Goal: Task Accomplishment & Management: Use online tool/utility

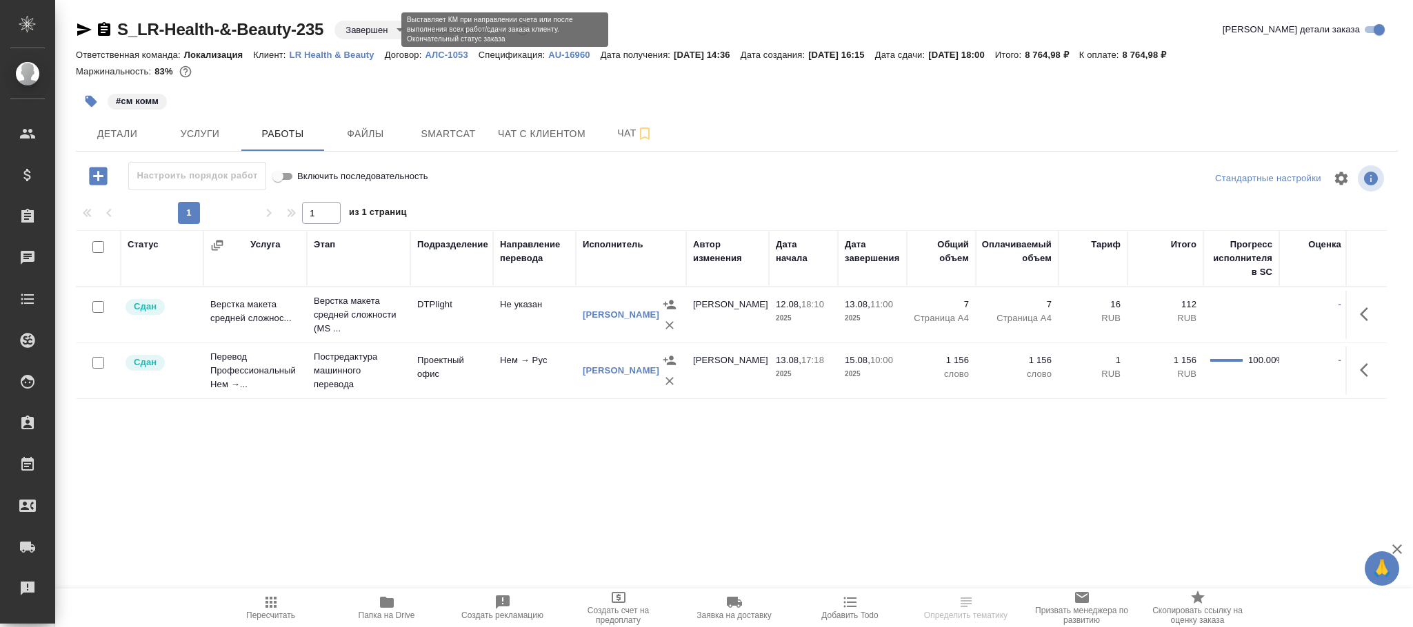
click at [374, 32] on body "🙏 .cls-1 fill:#fff; AWATERA Фокина Наталья n.fokina Клиенты Спецификации Заказы…" at bounding box center [706, 313] width 1413 height 627
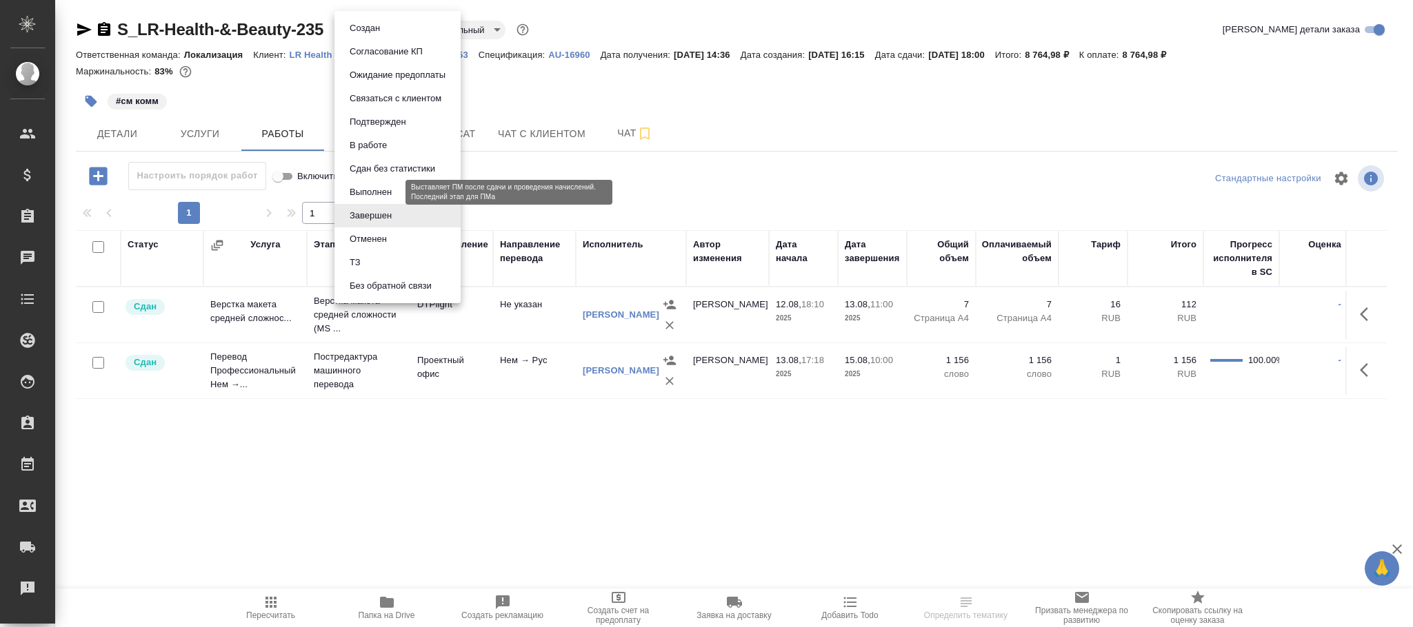
click at [383, 191] on button "Выполнен" at bounding box center [370, 192] width 50 height 15
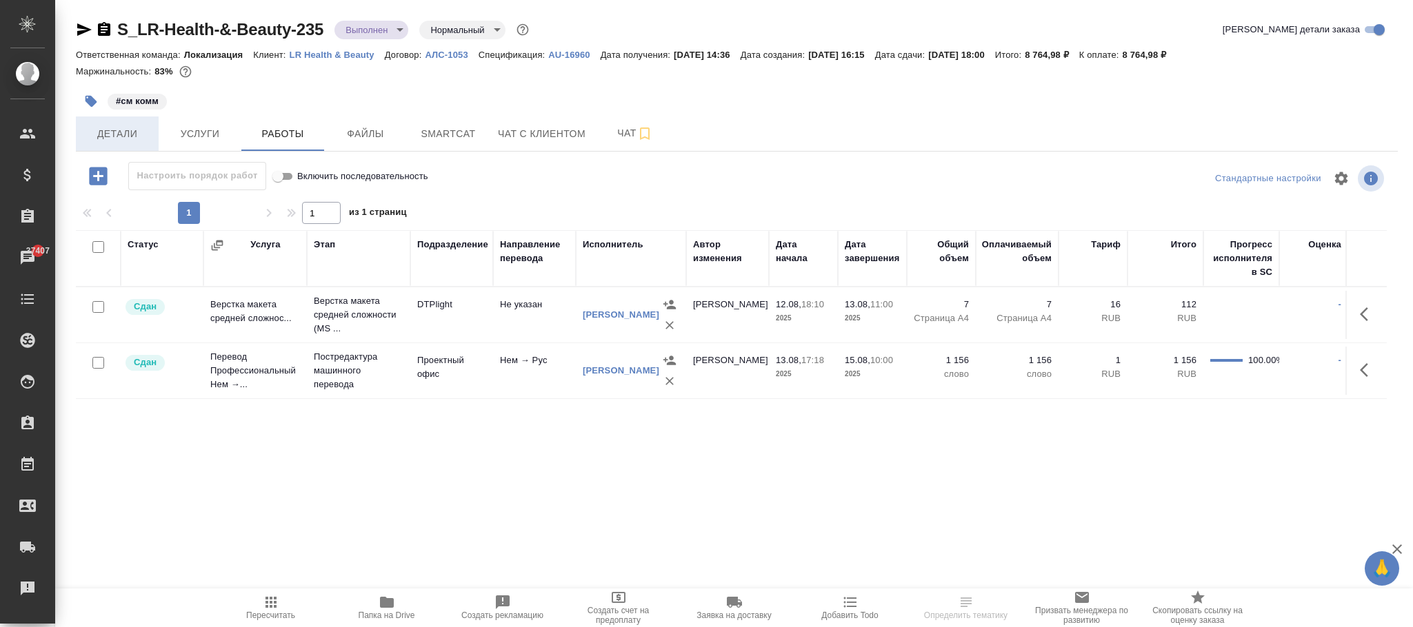
click at [121, 126] on span "Детали" at bounding box center [117, 133] width 66 height 17
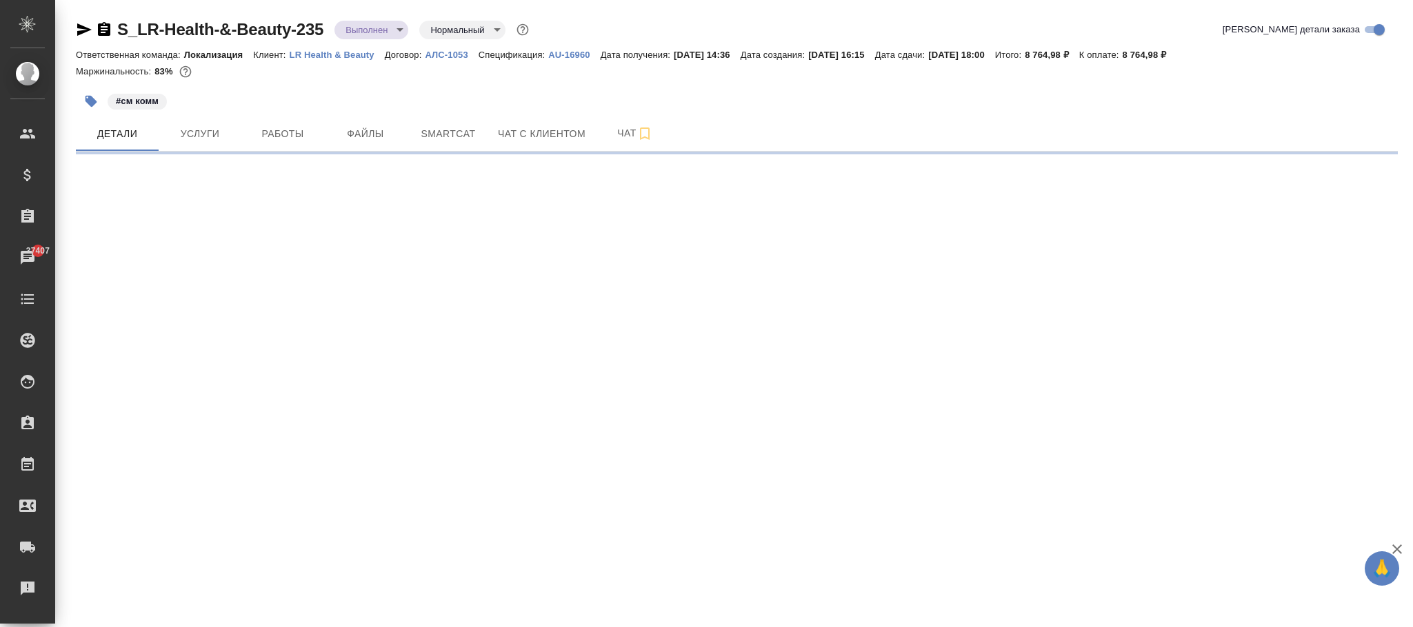
select select "RU"
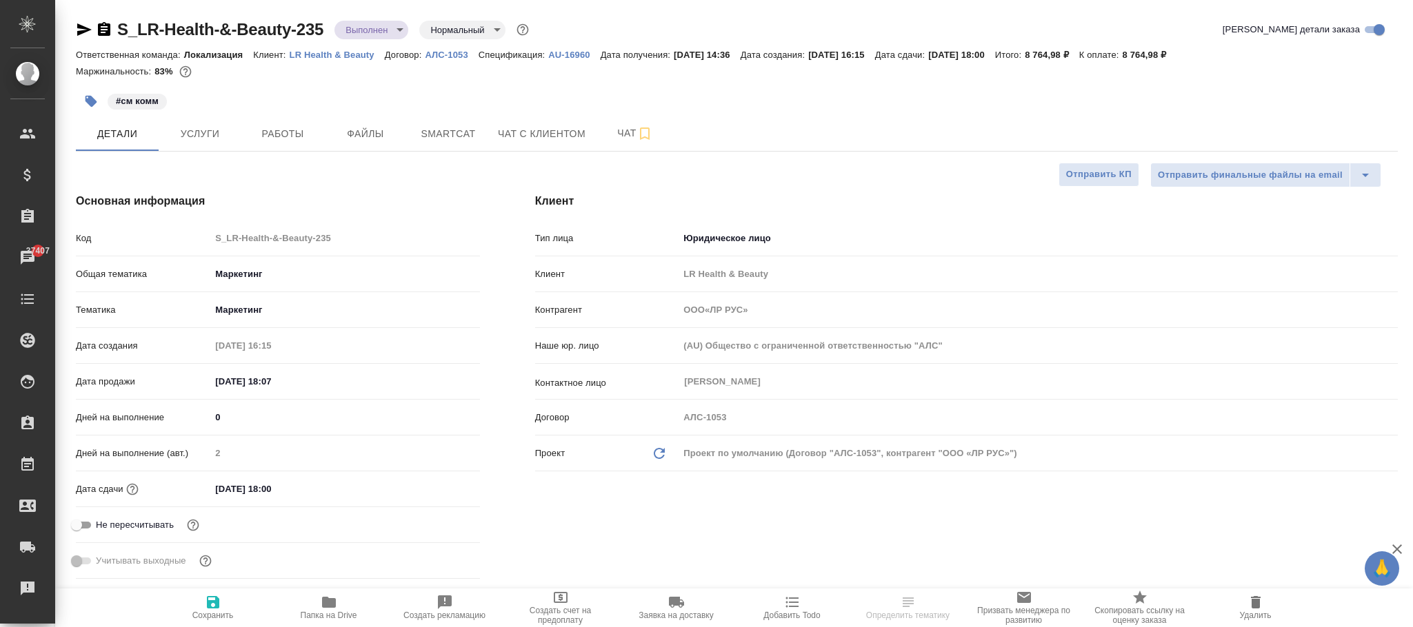
type textarea "x"
click at [211, 607] on div ".cls-1 fill:#fff; AWATERA Фокина Наталья n.fokina Клиенты Спецификации Заказы 3…" at bounding box center [706, 313] width 1413 height 627
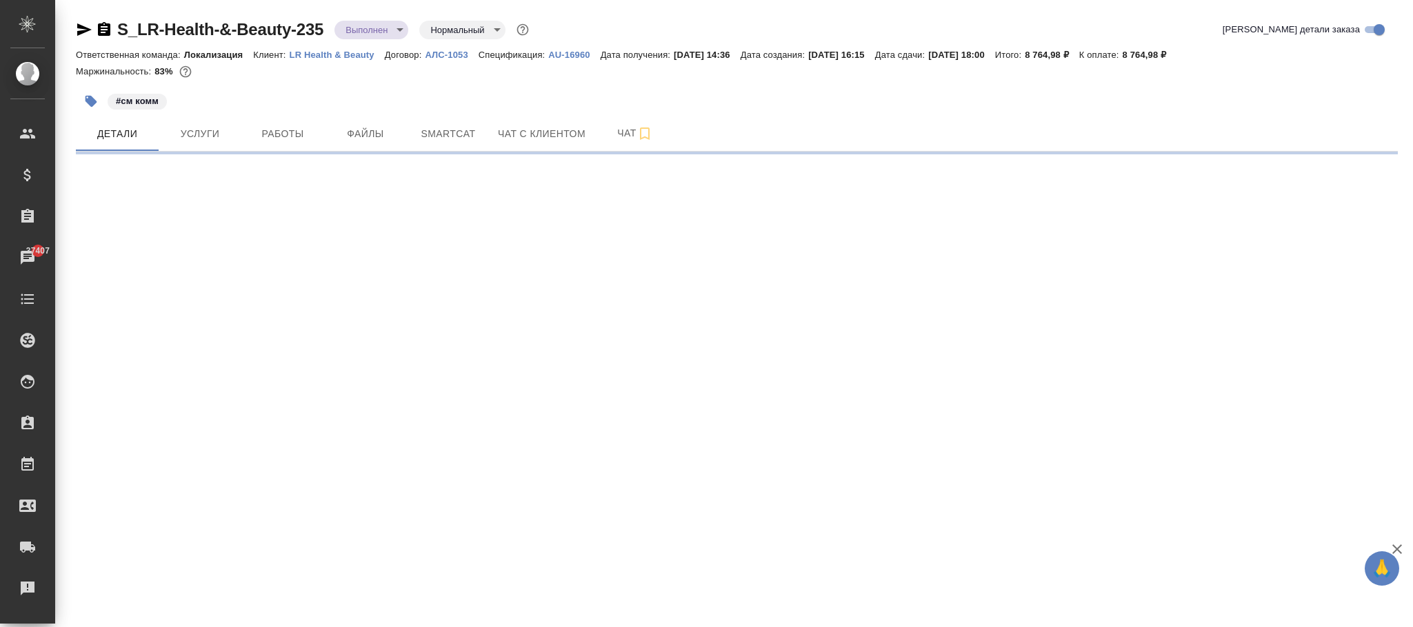
select select "RU"
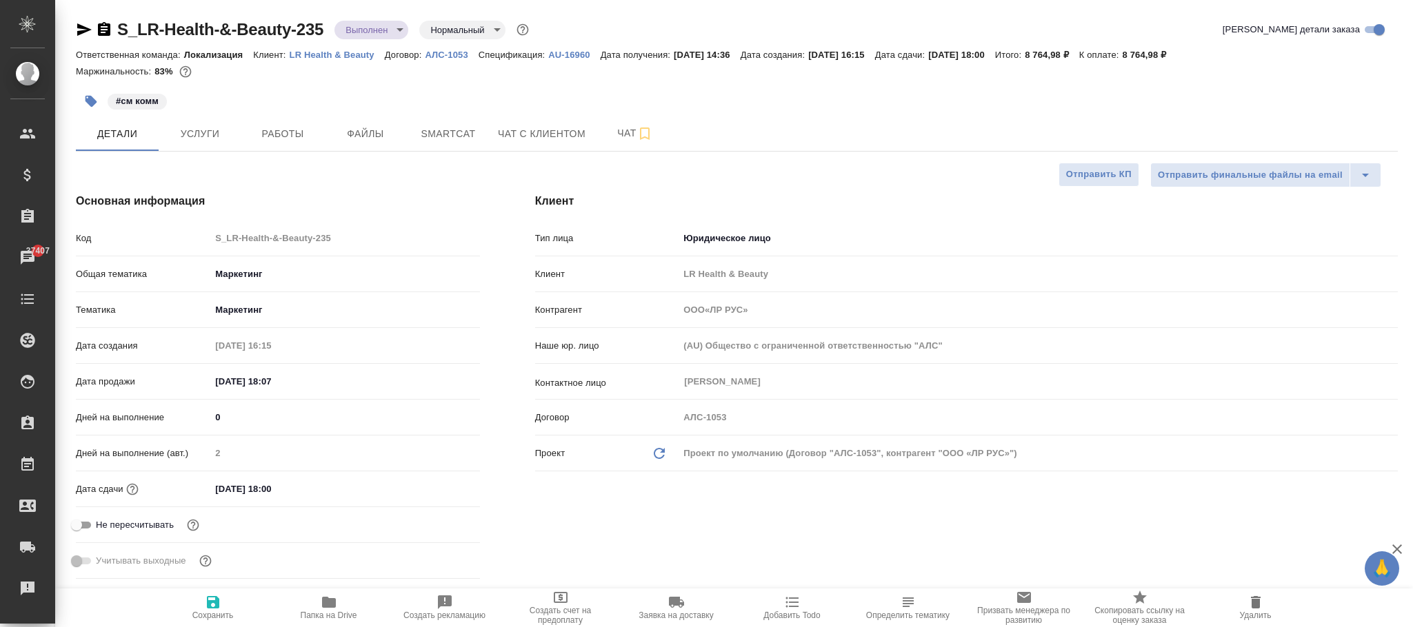
type input "ООО«ЛР РУС»"
type textarea "x"
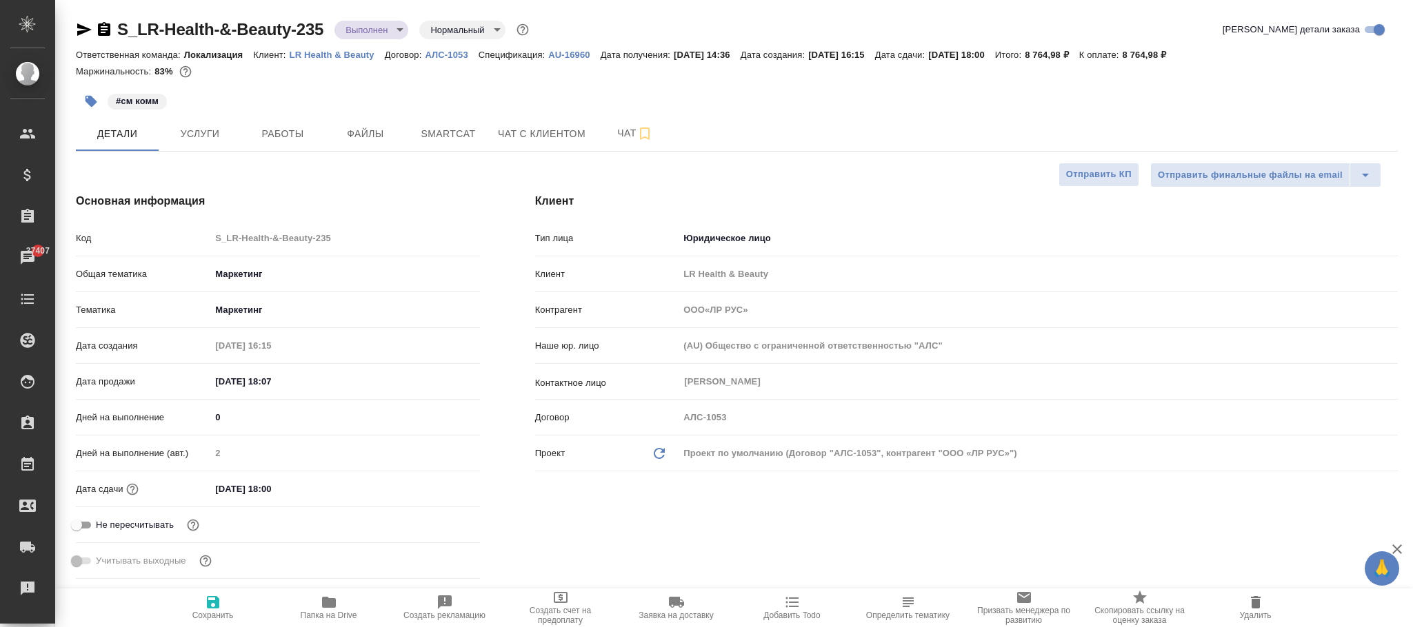
type textarea "x"
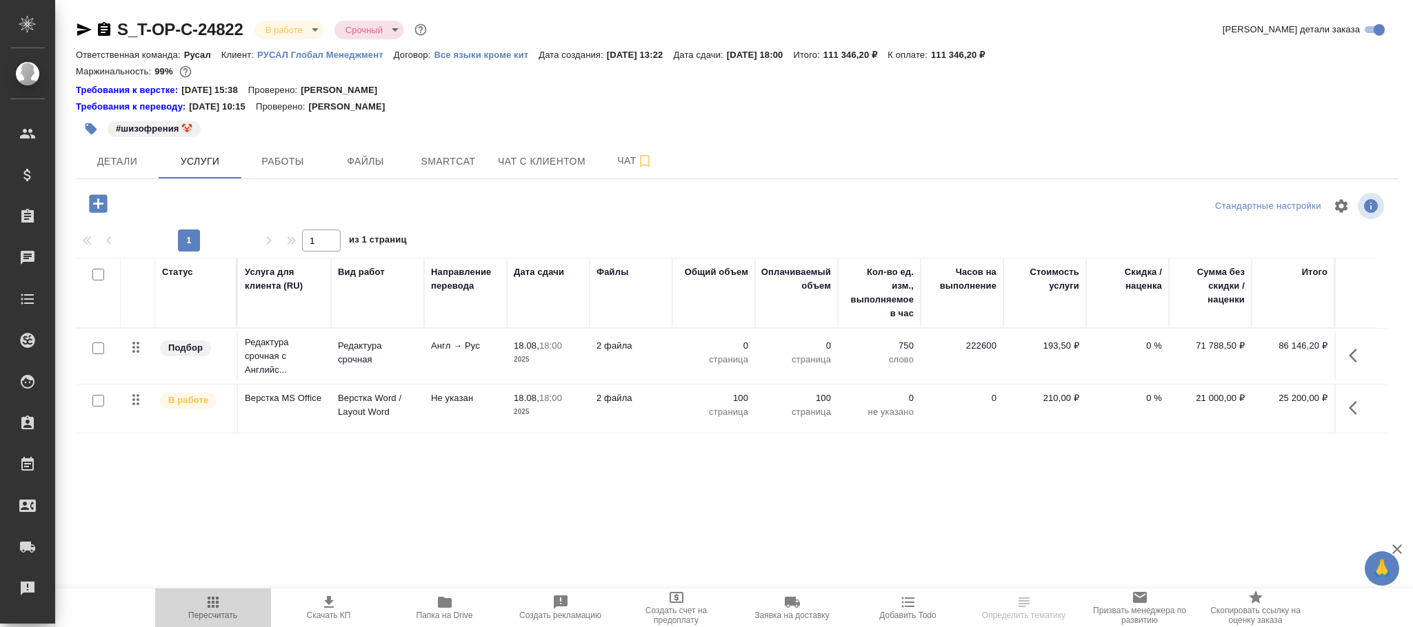
click at [207, 600] on icon "button" at bounding box center [213, 602] width 17 height 17
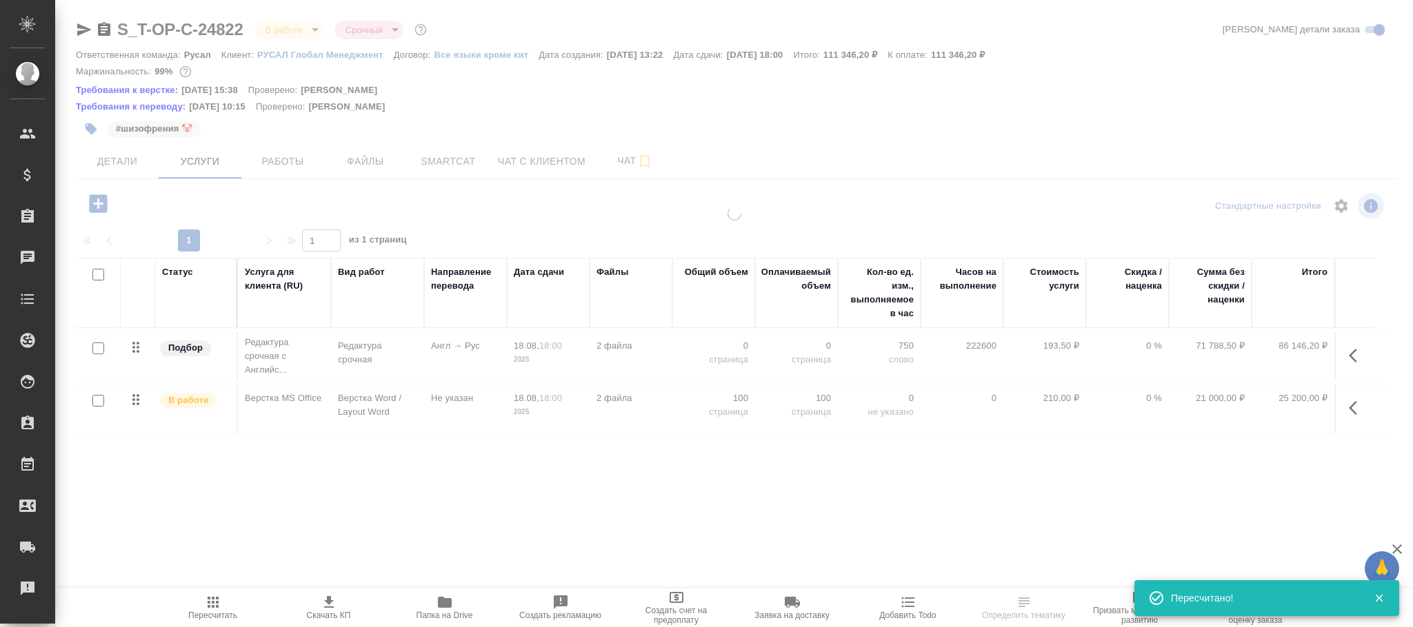
type input "normal"
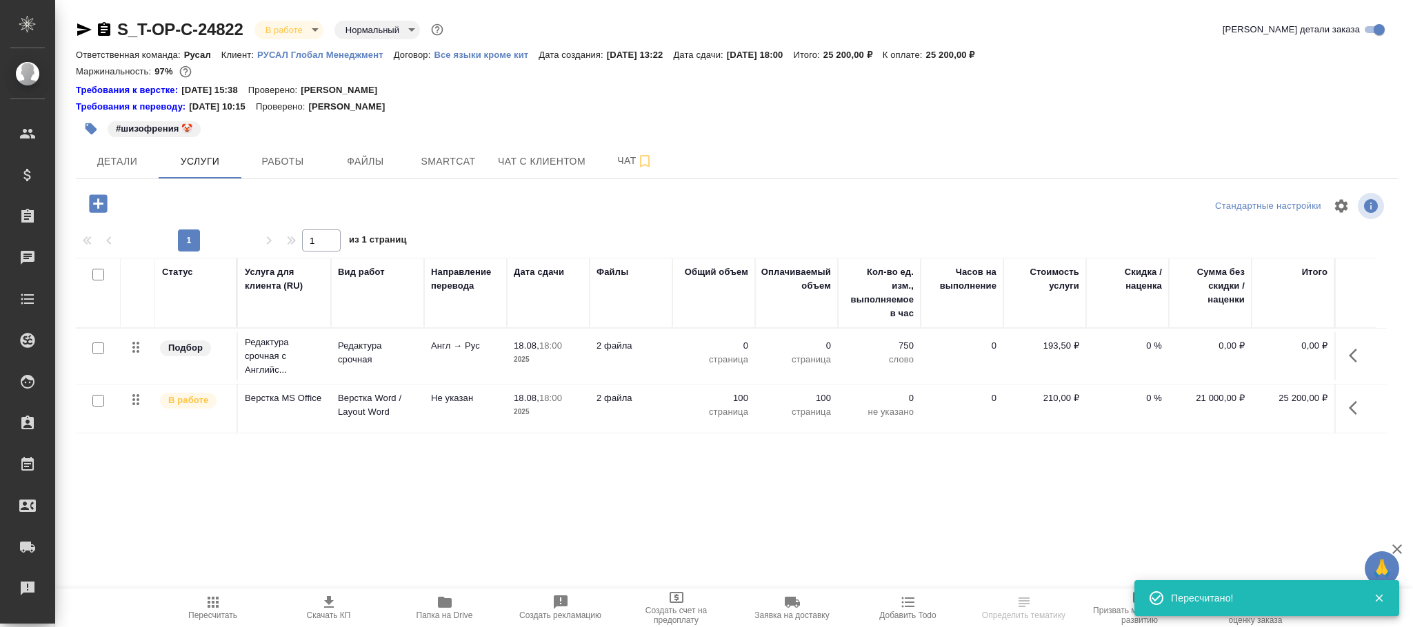
click at [1351, 412] on icon "button" at bounding box center [1352, 408] width 8 height 14
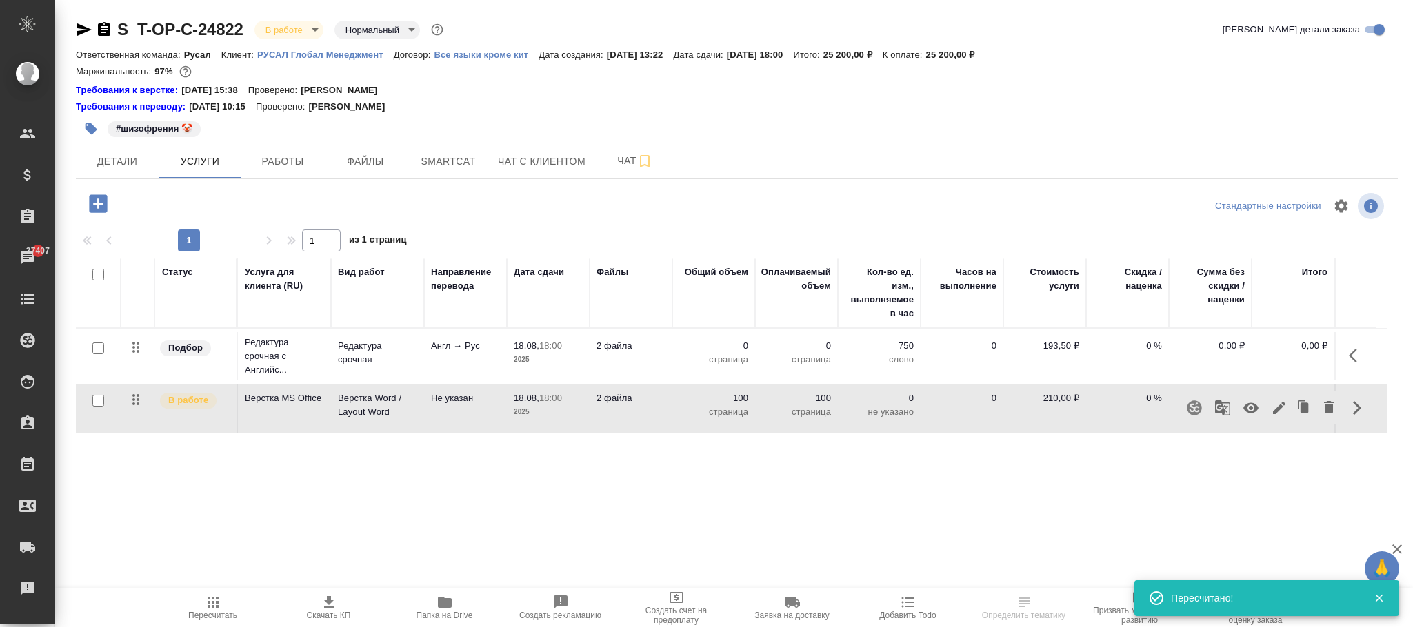
click at [1349, 361] on icon "button" at bounding box center [1356, 355] width 17 height 17
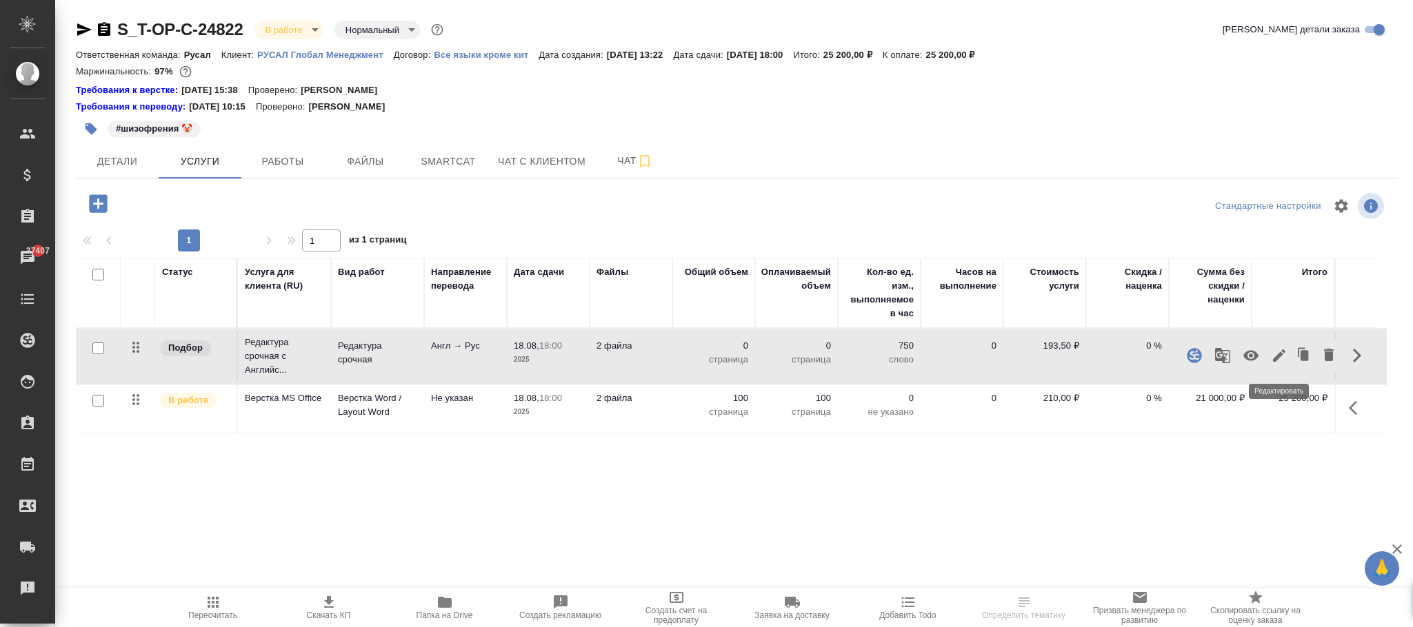
click at [1282, 354] on icon "button" at bounding box center [1279, 356] width 12 height 12
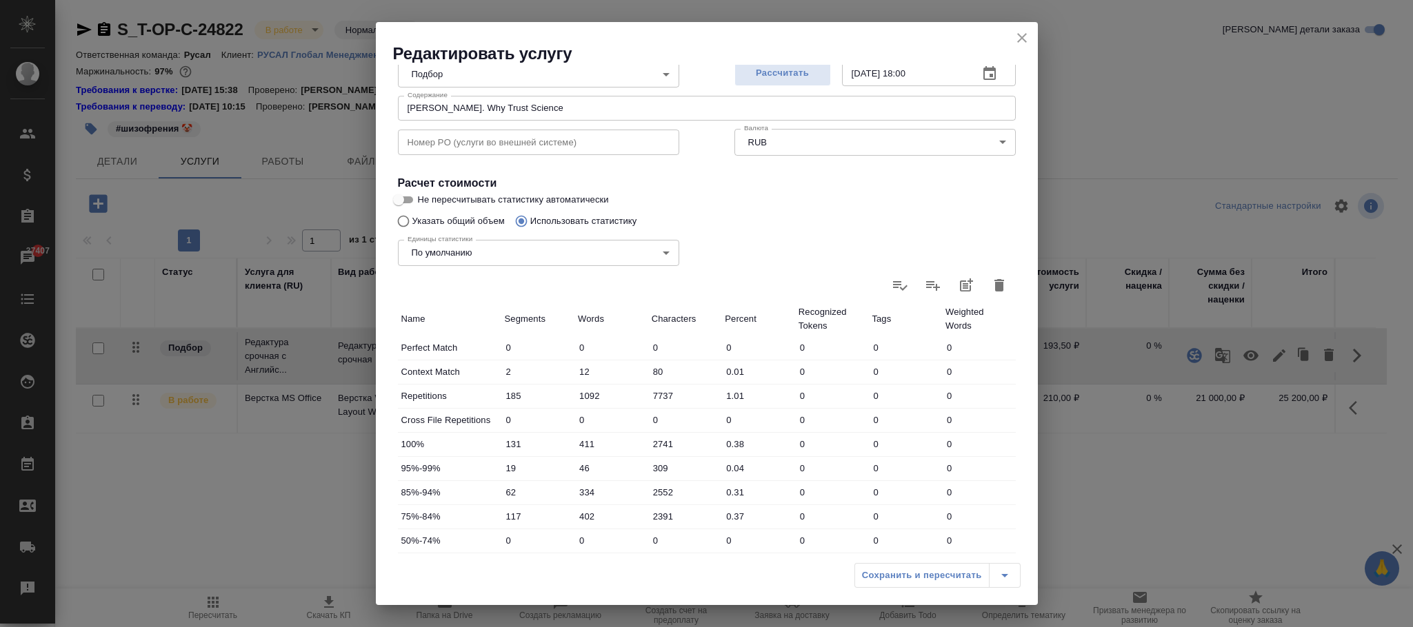
scroll to position [207, 0]
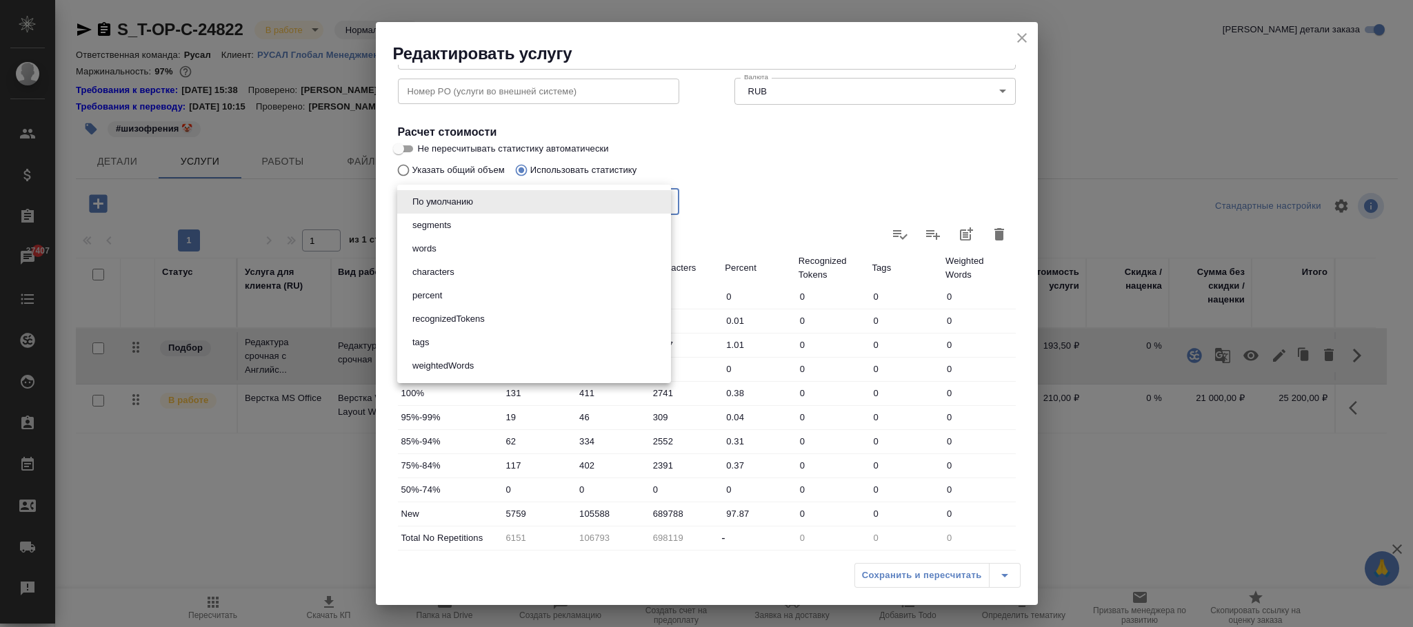
click at [501, 203] on body "🙏 .cls-1 fill:#fff; AWATERA Фокина Наталья n.fokina Клиенты Спецификации Заказы…" at bounding box center [706, 313] width 1413 height 627
click at [829, 183] on div at bounding box center [706, 313] width 1413 height 627
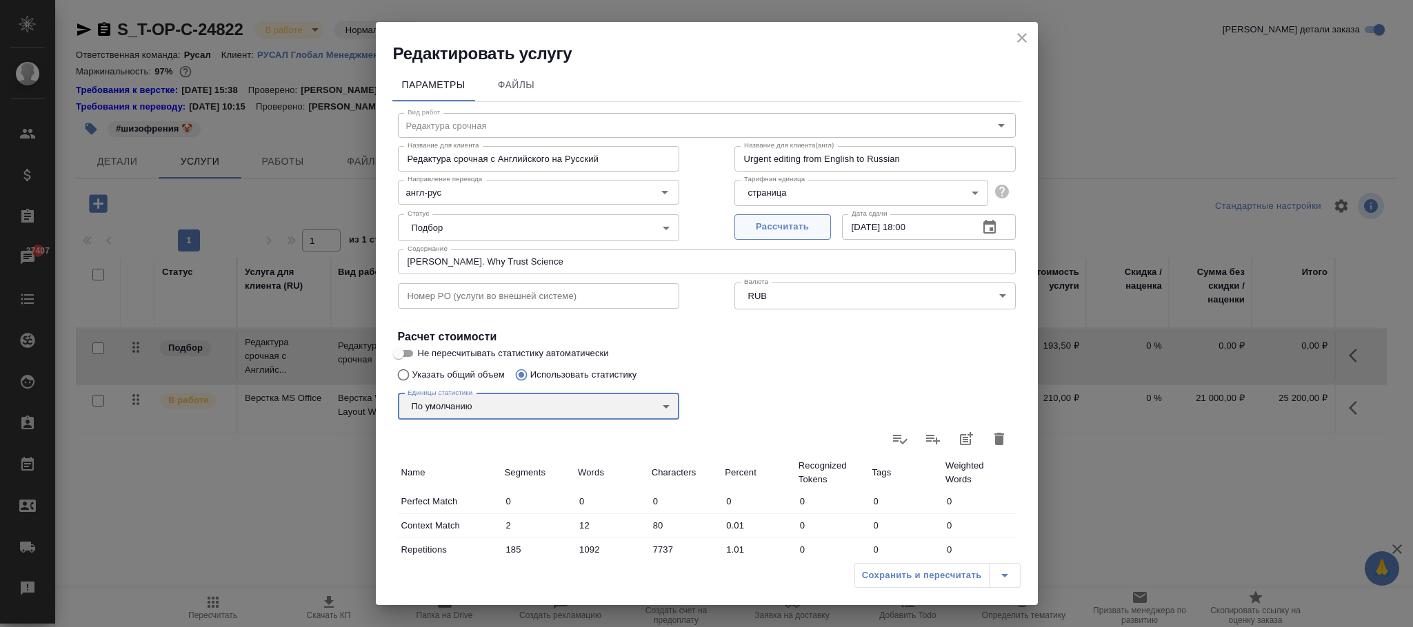
scroll to position [0, 0]
click at [818, 195] on body "🙏 .cls-1 fill:#fff; AWATERA Фокина Наталья n.fokina Клиенты Спецификации Заказы…" at bounding box center [706, 313] width 1413 height 627
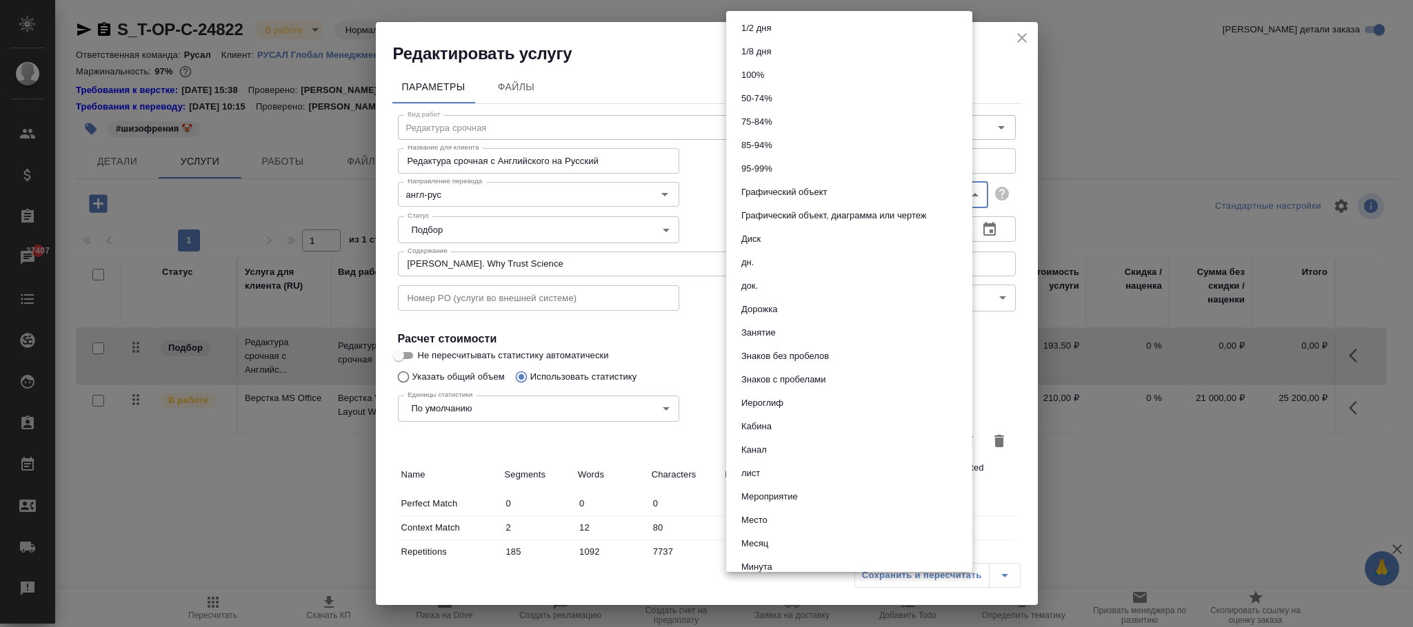
scroll to position [620, 0]
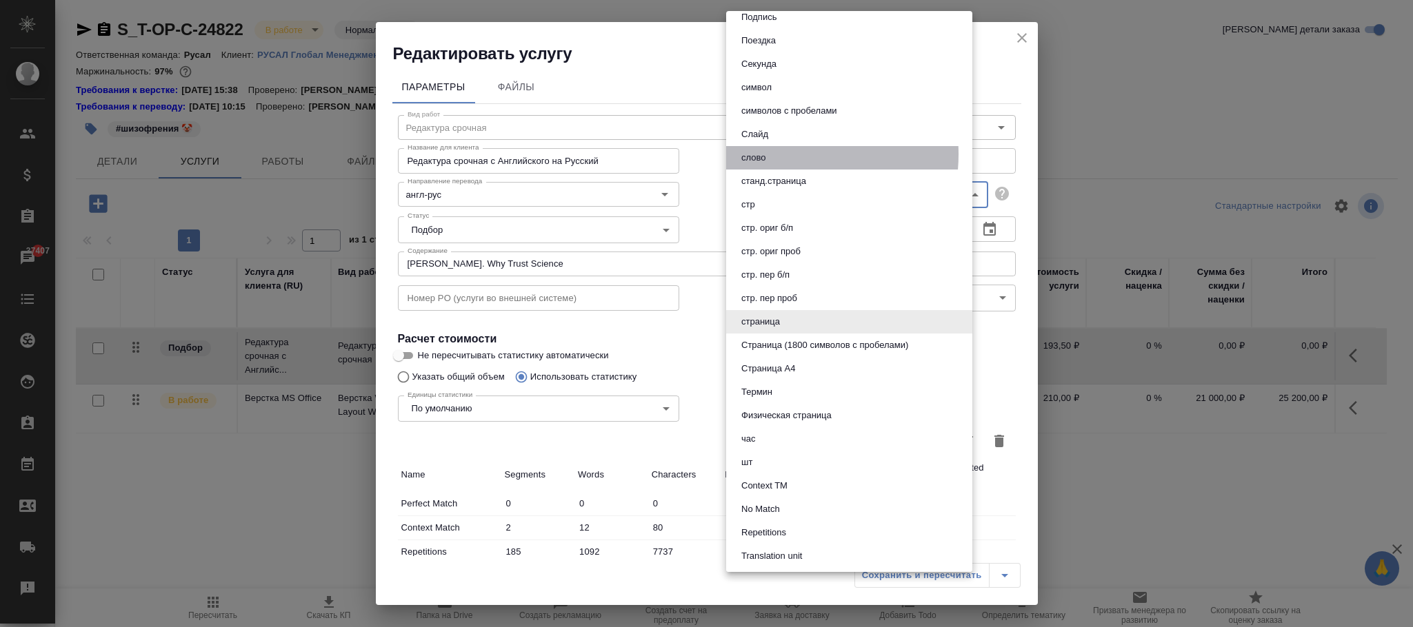
click at [774, 154] on li "слово" at bounding box center [849, 157] width 246 height 23
type input "5a8b1489cc6b4906c91bfd90"
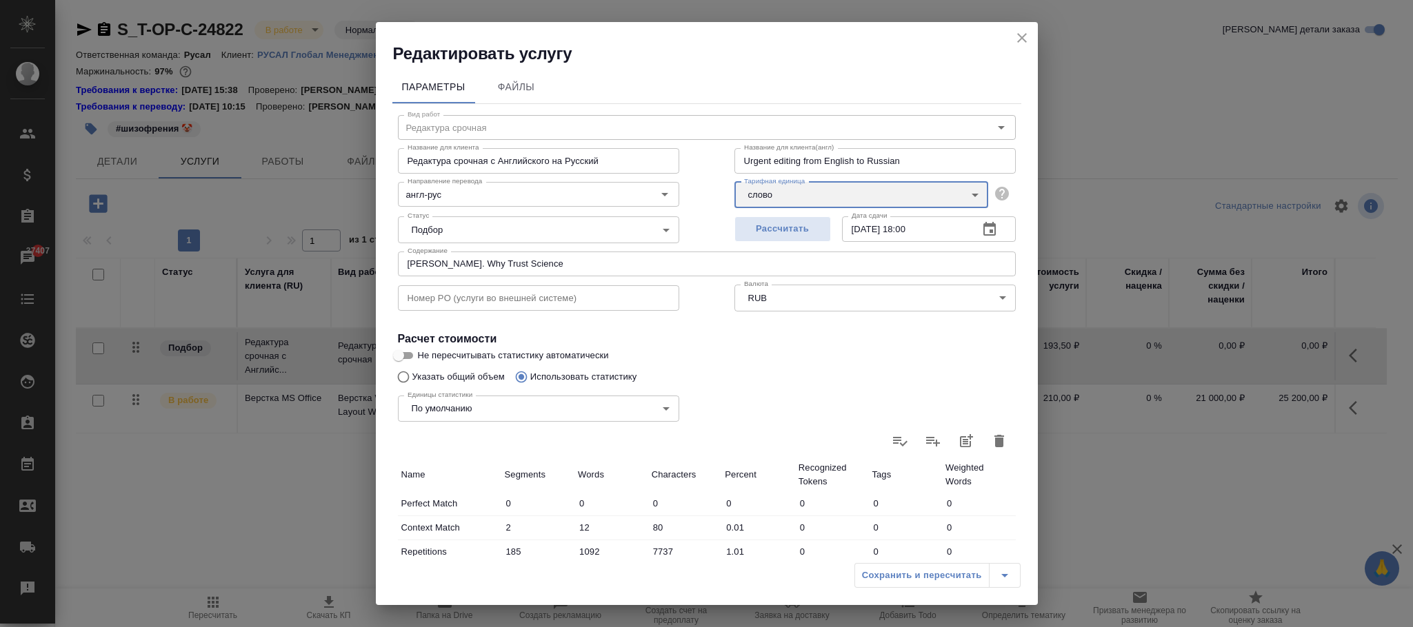
scroll to position [207, 0]
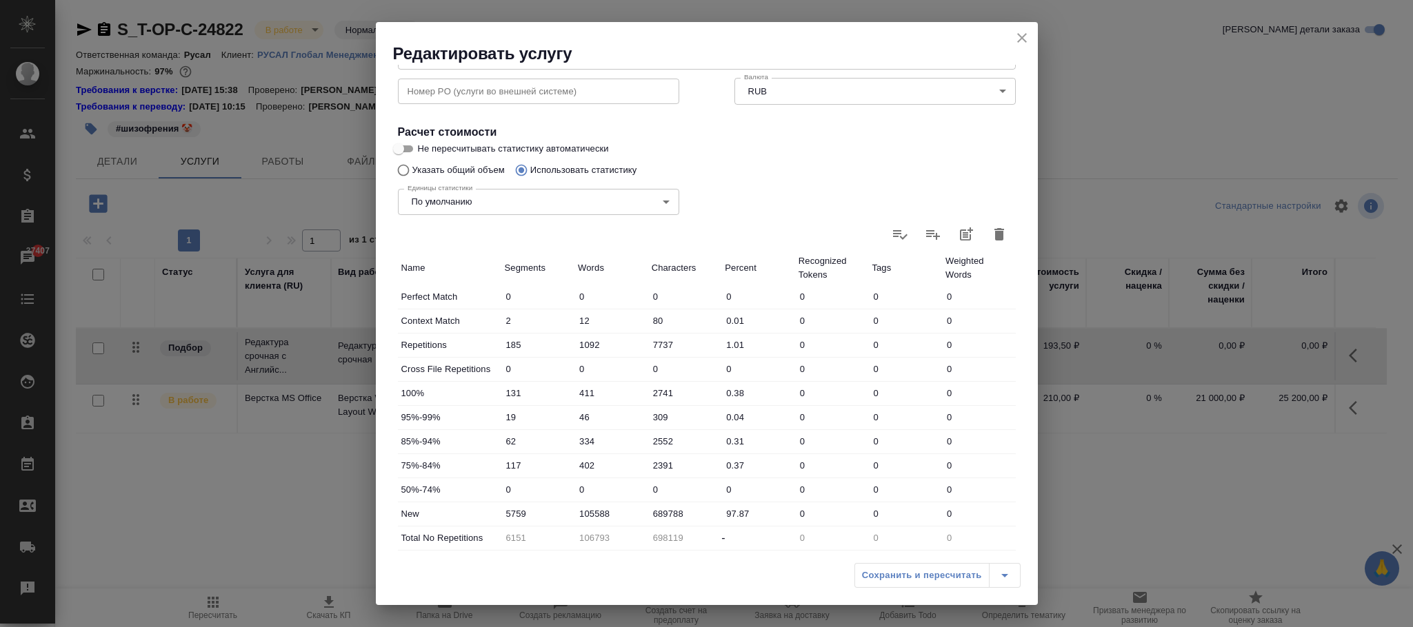
click at [925, 569] on div "Сохранить и пересчитать" at bounding box center [937, 575] width 166 height 25
click at [912, 576] on div "Сохранить и пересчитать" at bounding box center [937, 575] width 166 height 25
click at [873, 569] on div "Сохранить и пересчитать" at bounding box center [937, 575] width 166 height 25
click at [1020, 36] on icon "close" at bounding box center [1021, 38] width 17 height 17
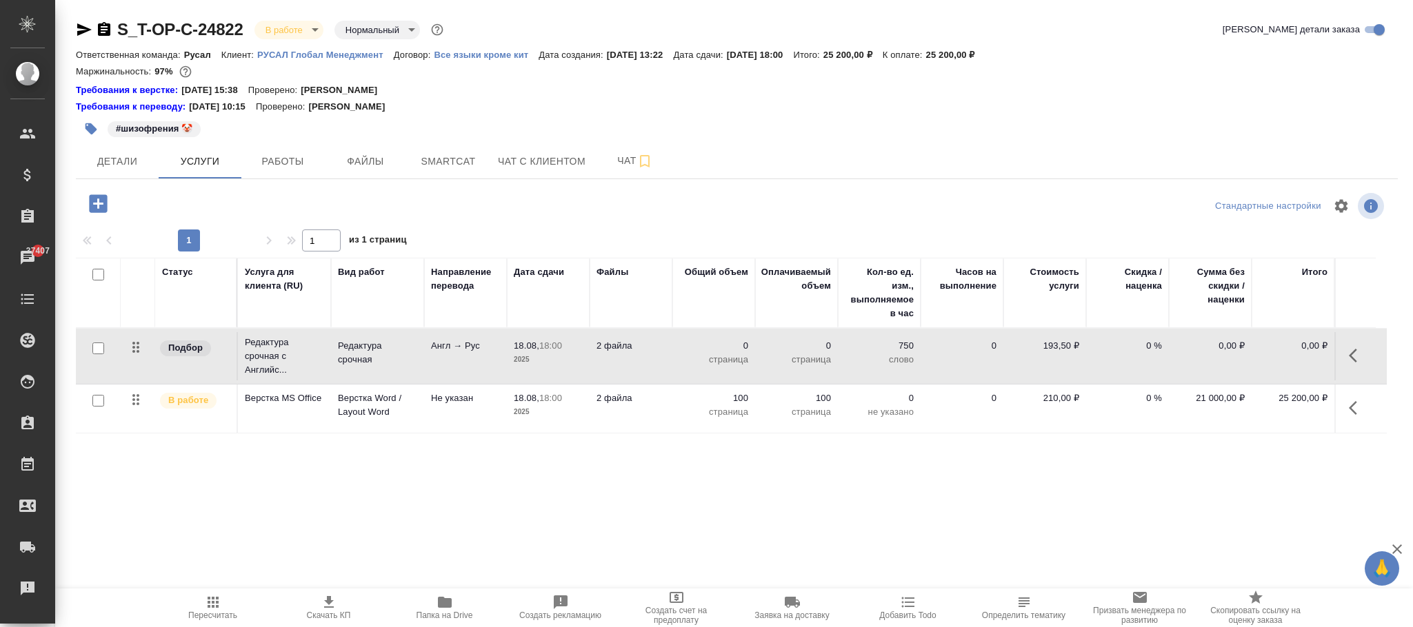
click at [223, 600] on span "Пересчитать" at bounding box center [212, 607] width 99 height 26
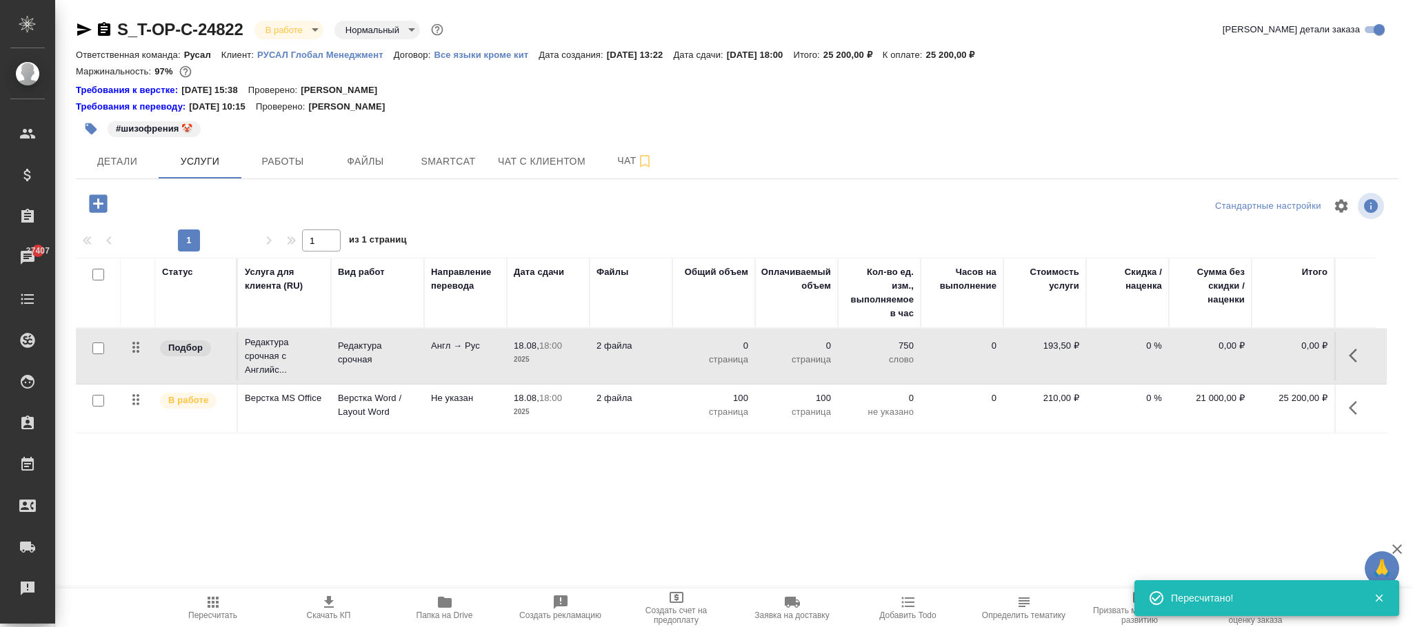
click at [1351, 350] on icon "button" at bounding box center [1356, 355] width 17 height 17
click at [1276, 358] on icon "button" at bounding box center [1279, 356] width 12 height 12
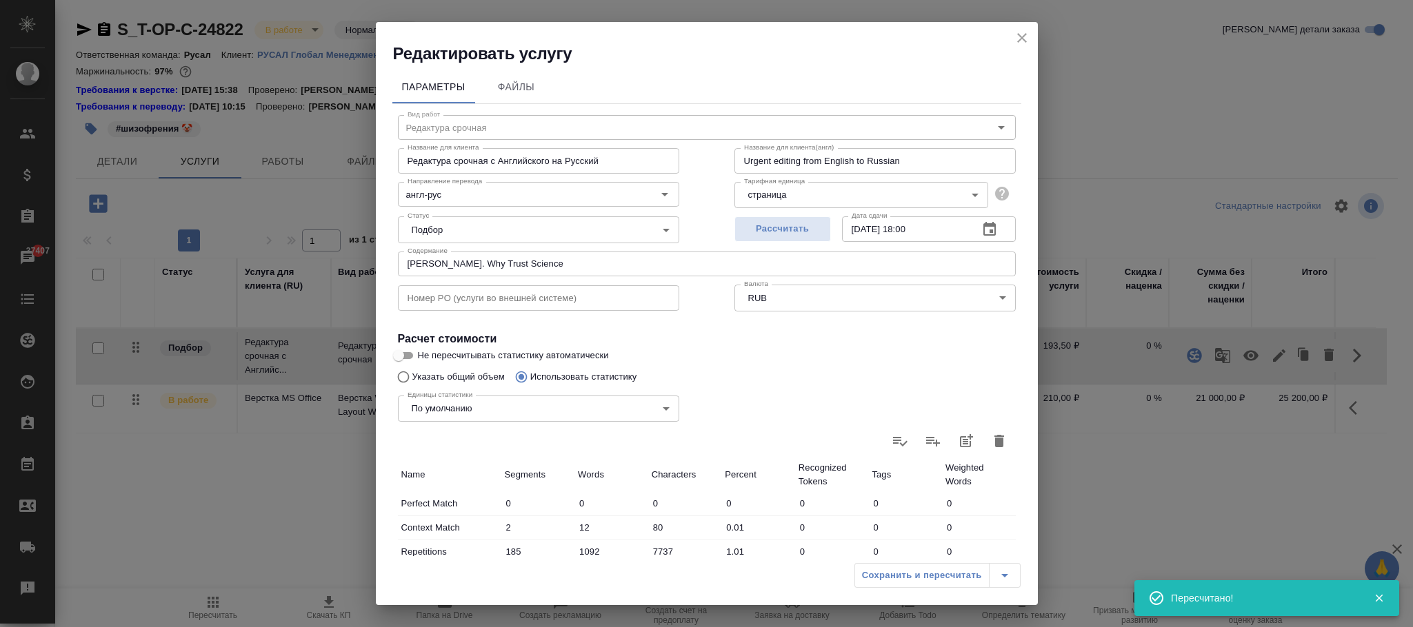
click at [789, 192] on body "🙏 .cls-1 fill:#fff; AWATERA Фокина Наталья n.fokina Клиенты Спецификации Заказы…" at bounding box center [706, 313] width 1413 height 627
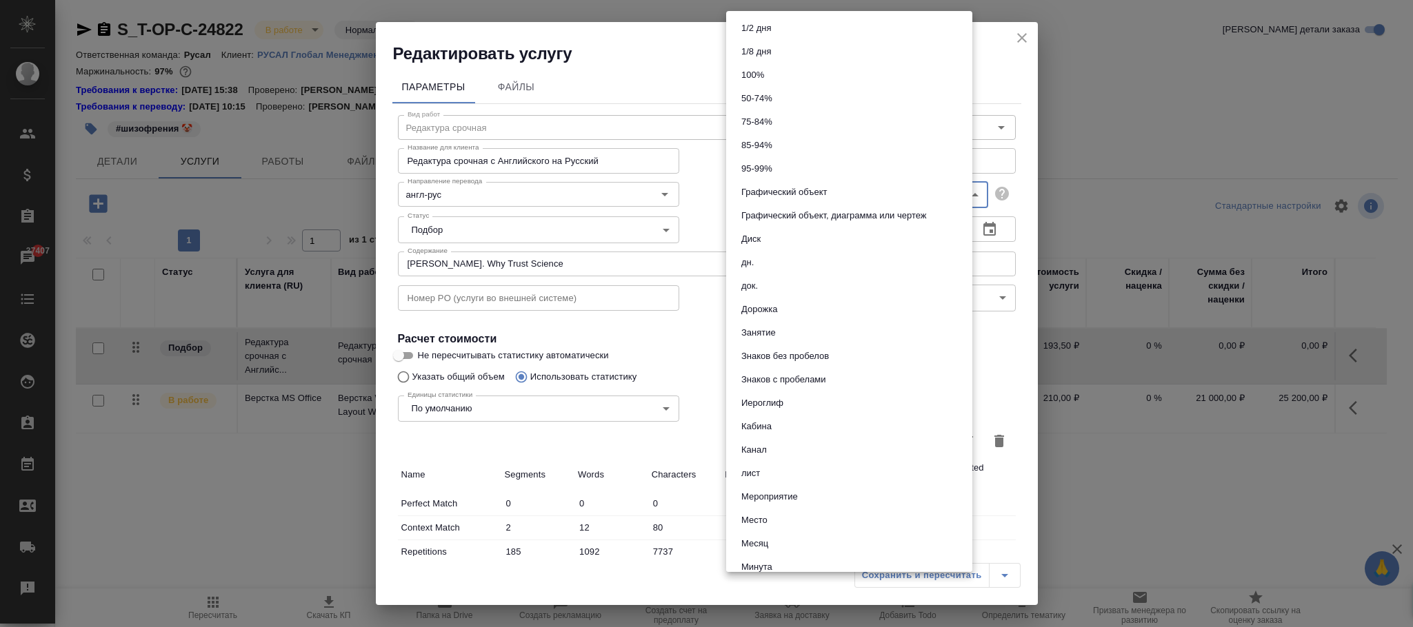
scroll to position [620, 0]
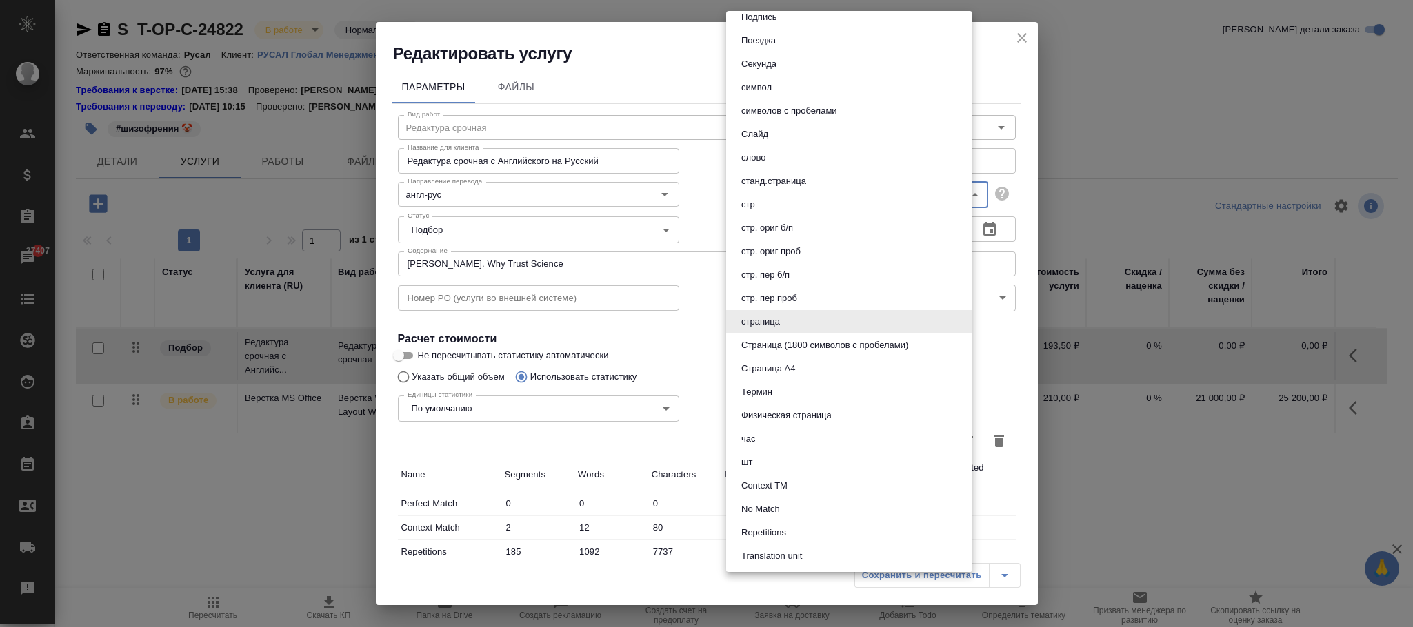
click at [771, 154] on li "слово" at bounding box center [849, 157] width 246 height 23
type input "5a8b1489cc6b4906c91bfd90"
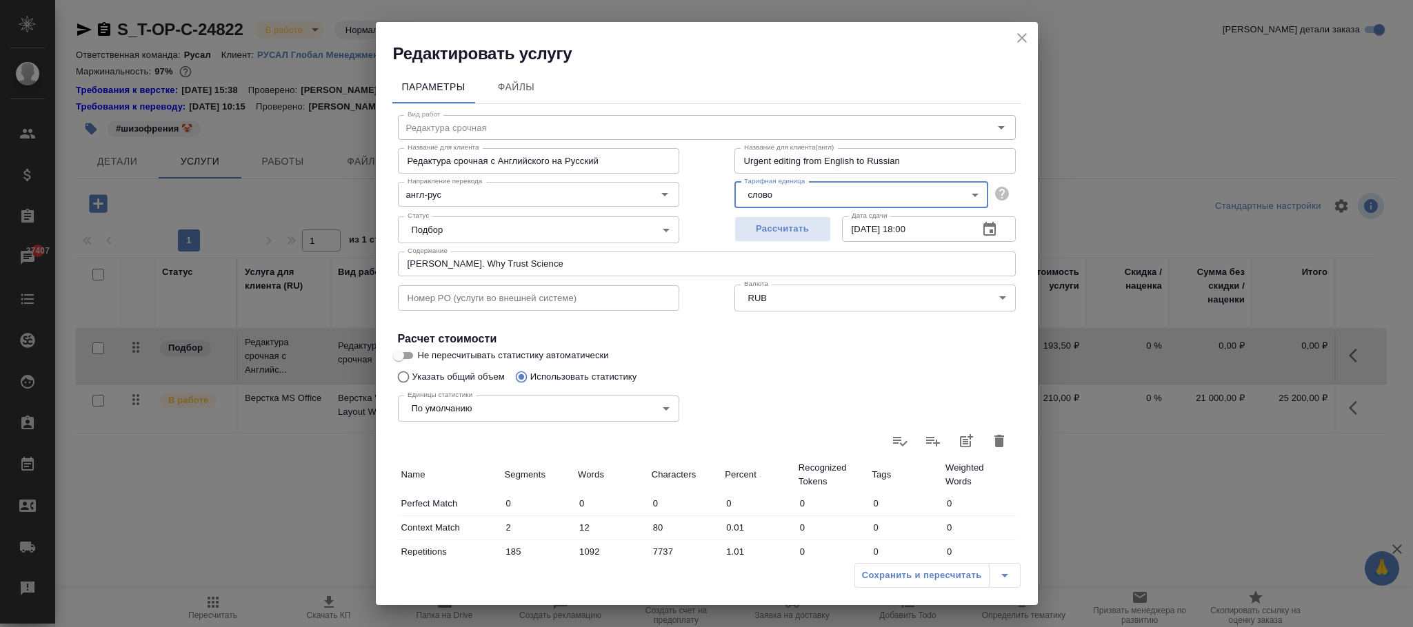
click at [950, 573] on div "Сохранить и пересчитать" at bounding box center [937, 575] width 166 height 25
click at [945, 573] on div "Сохранить и пересчитать" at bounding box center [937, 575] width 166 height 25
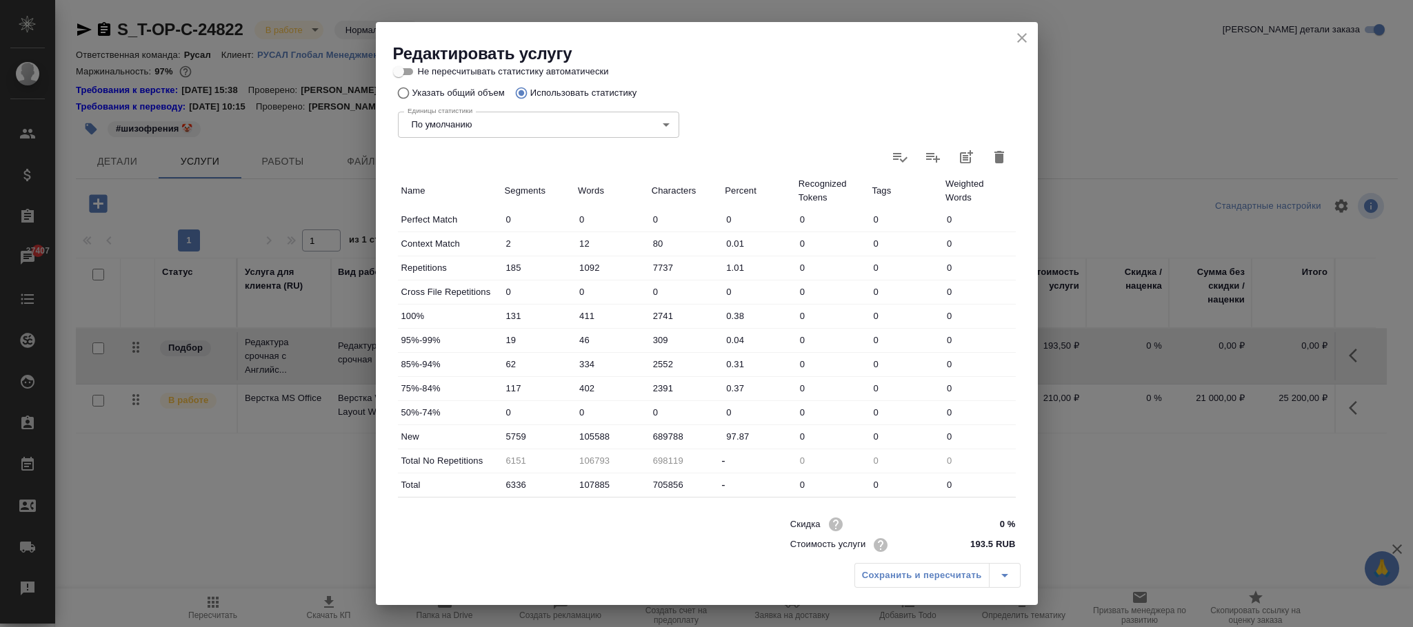
scroll to position [310, 0]
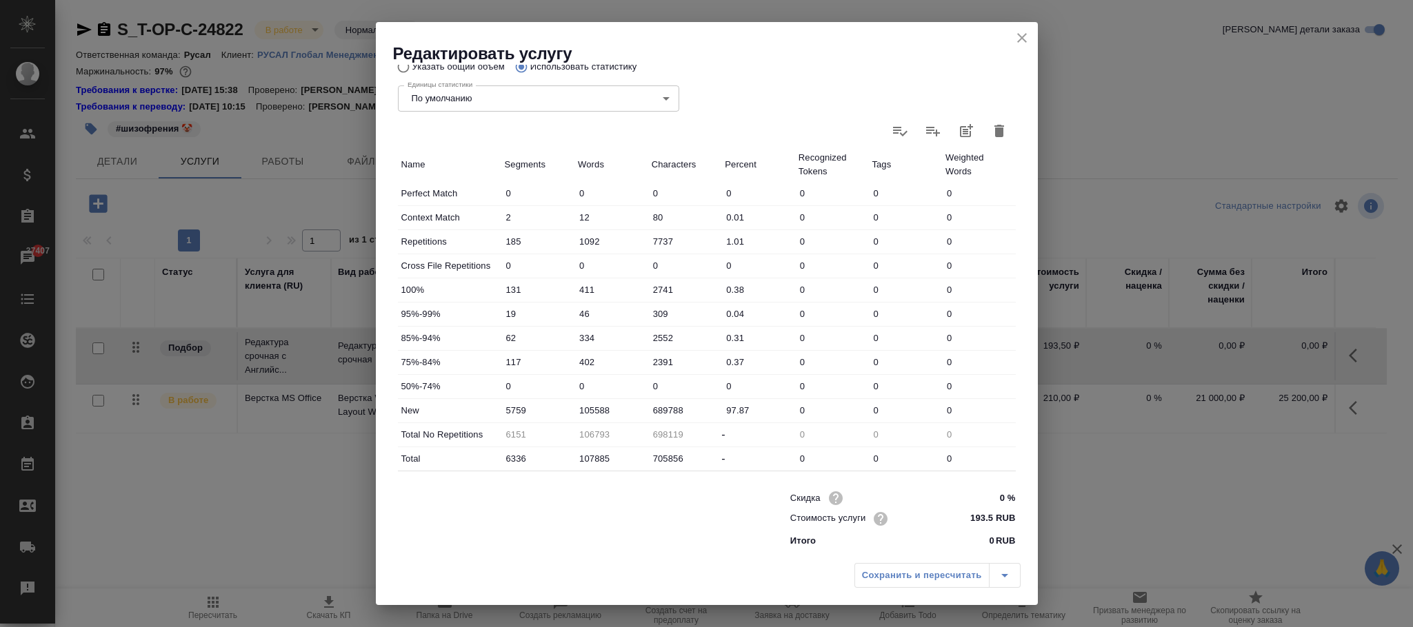
click at [880, 573] on div "Сохранить и пересчитать" at bounding box center [937, 575] width 166 height 25
click at [881, 573] on div "Сохранить и пересчитать" at bounding box center [937, 575] width 166 height 25
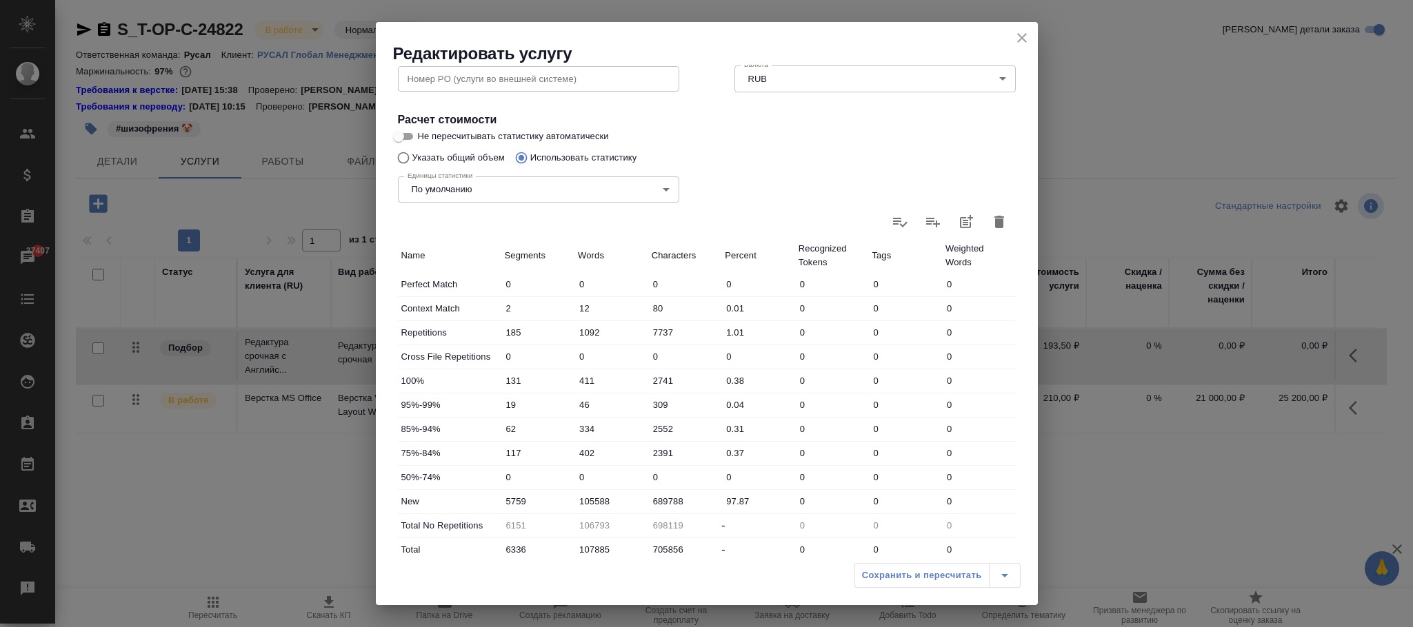
scroll to position [103, 0]
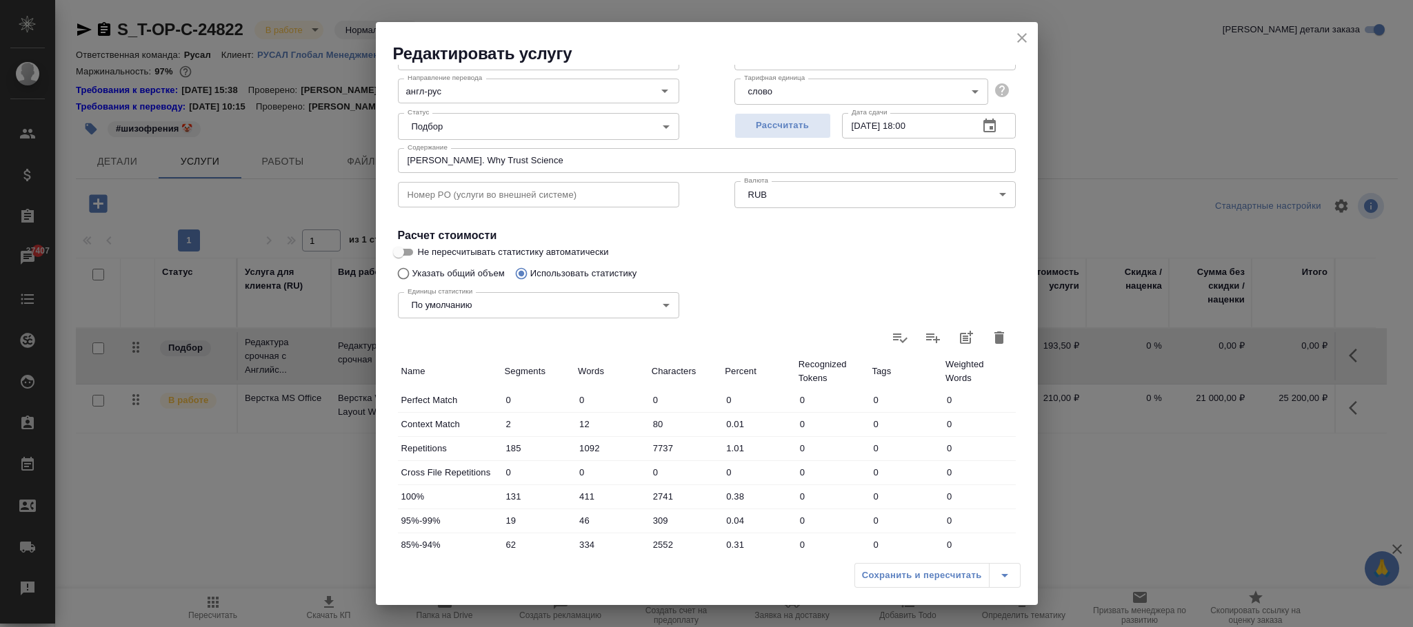
click at [509, 300] on body "🙏 .cls-1 fill:#fff; AWATERA Фокина Наталья n.fokina Клиенты Спецификации Заказы…" at bounding box center [706, 313] width 1413 height 627
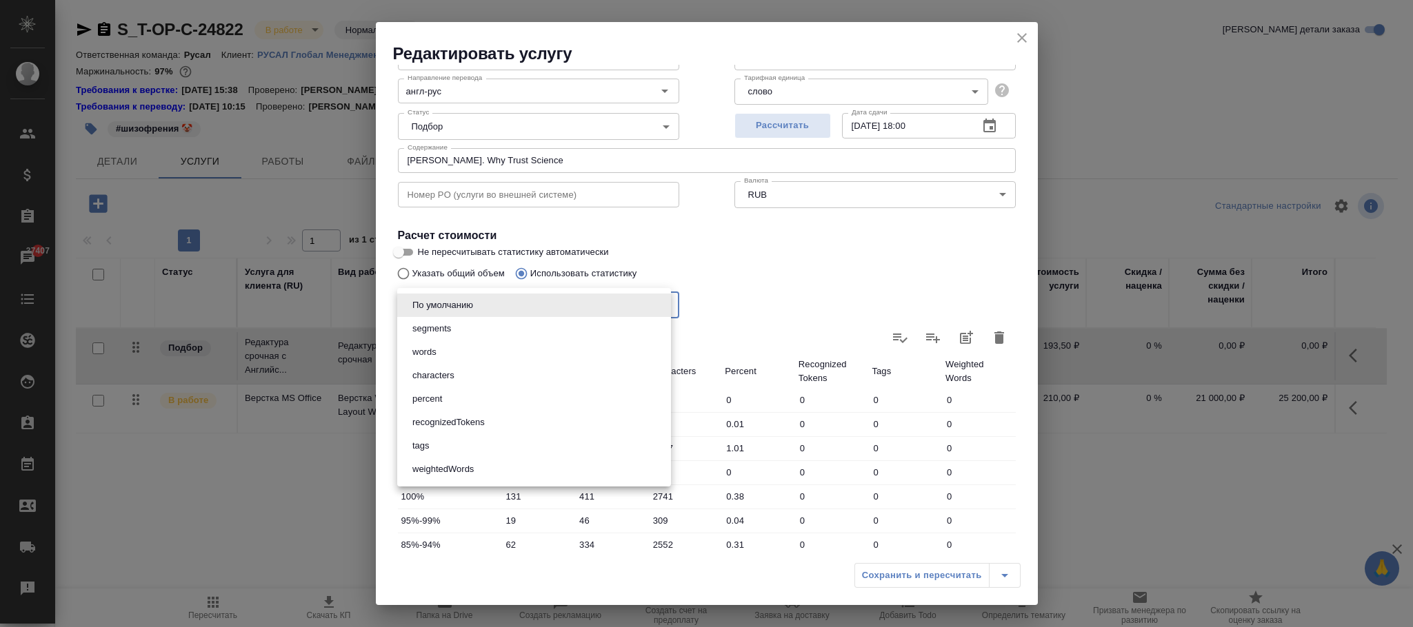
click at [490, 346] on li "words" at bounding box center [534, 352] width 274 height 23
type input "words"
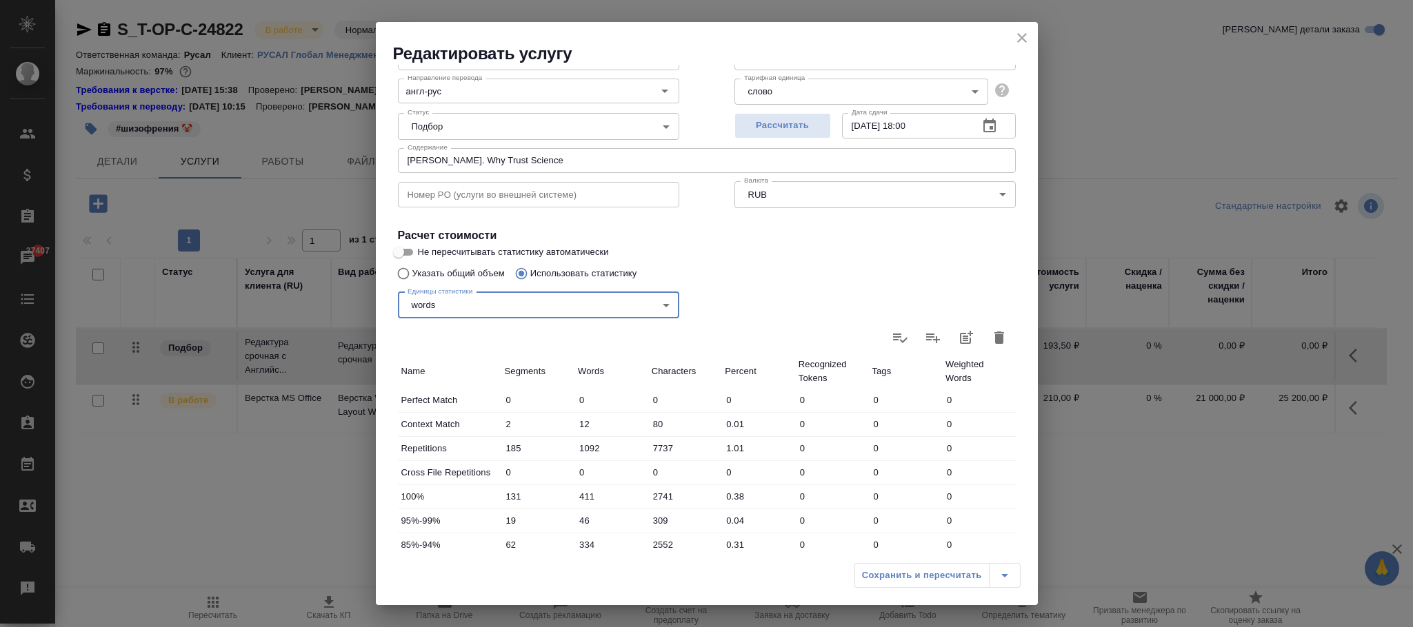
click at [931, 578] on div "Сохранить и пересчитать" at bounding box center [937, 575] width 166 height 25
click at [931, 576] on div "Сохранить и пересчитать" at bounding box center [937, 575] width 166 height 25
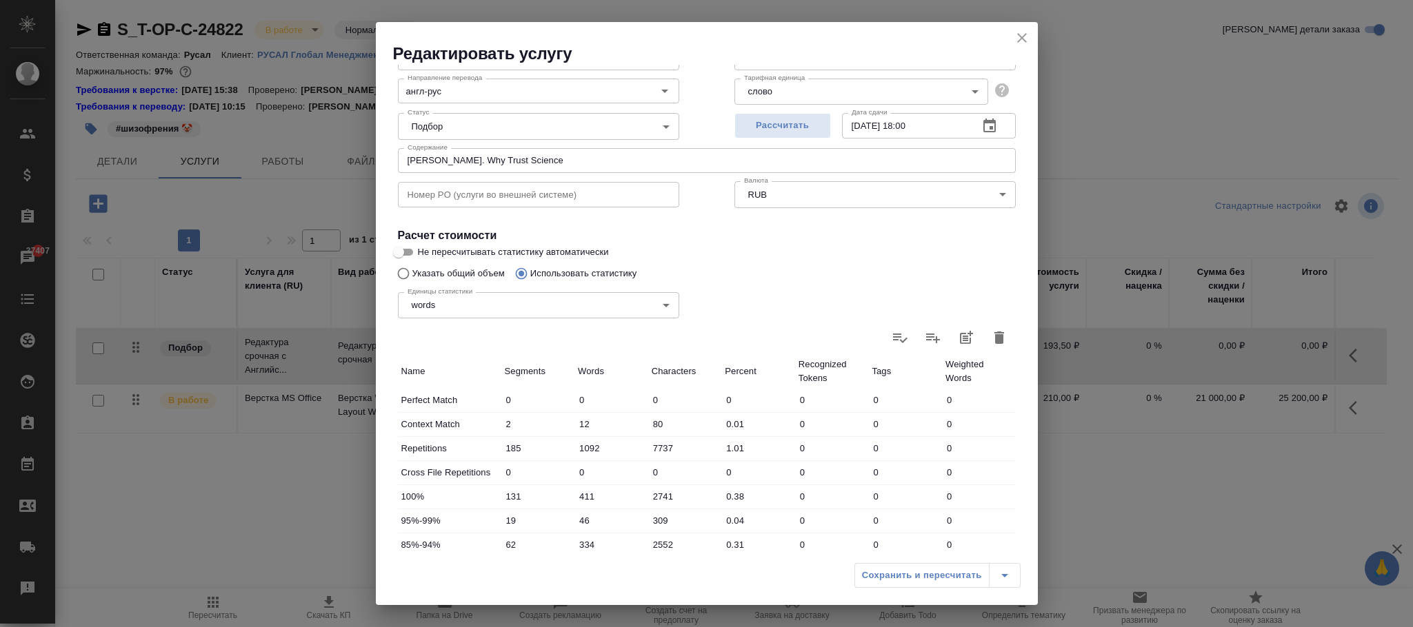
drag, startPoint x: 931, startPoint y: 576, endPoint x: 950, endPoint y: 191, distance: 385.2
click at [929, 558] on div "Сохранить и пересчитать" at bounding box center [707, 580] width 662 height 49
click at [1030, 35] on button "close" at bounding box center [1021, 38] width 21 height 21
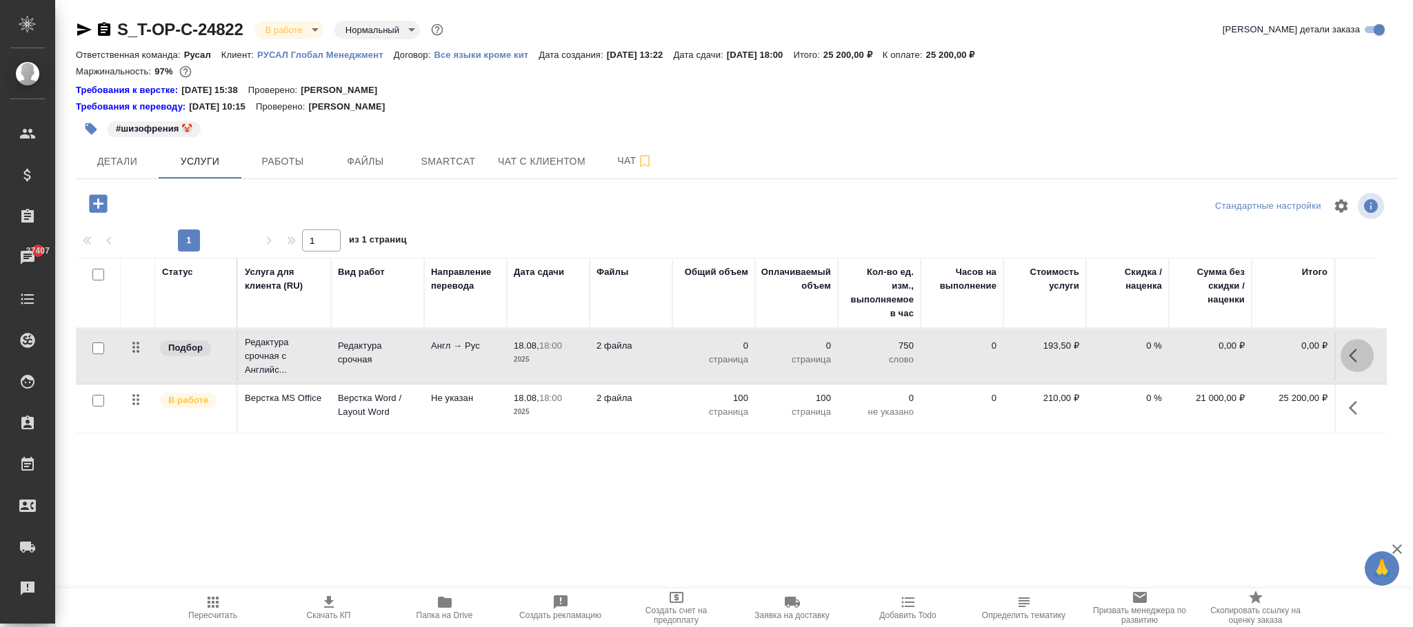
click at [1355, 360] on icon "button" at bounding box center [1356, 355] width 17 height 17
click at [1277, 354] on icon "button" at bounding box center [1279, 355] width 17 height 17
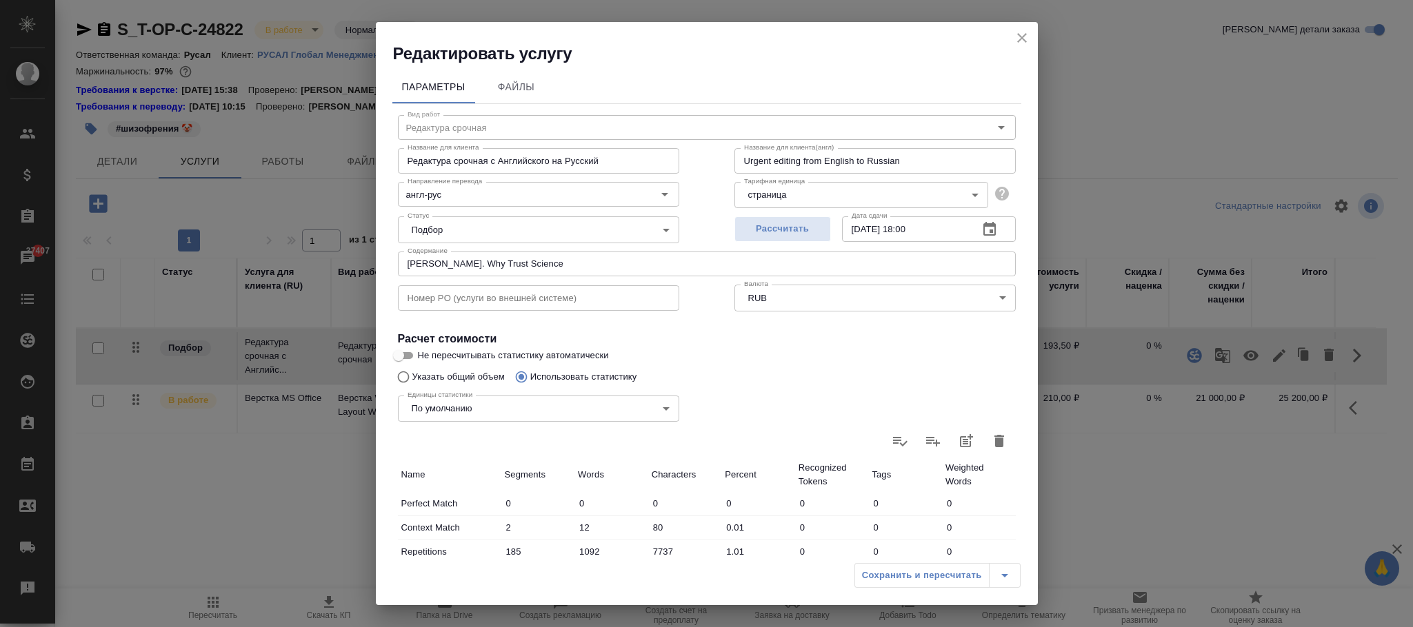
click at [794, 188] on body "🙏 .cls-1 fill:#fff; AWATERA Фокина Наталья n.fokina Клиенты Спецификации Заказы…" at bounding box center [706, 313] width 1413 height 627
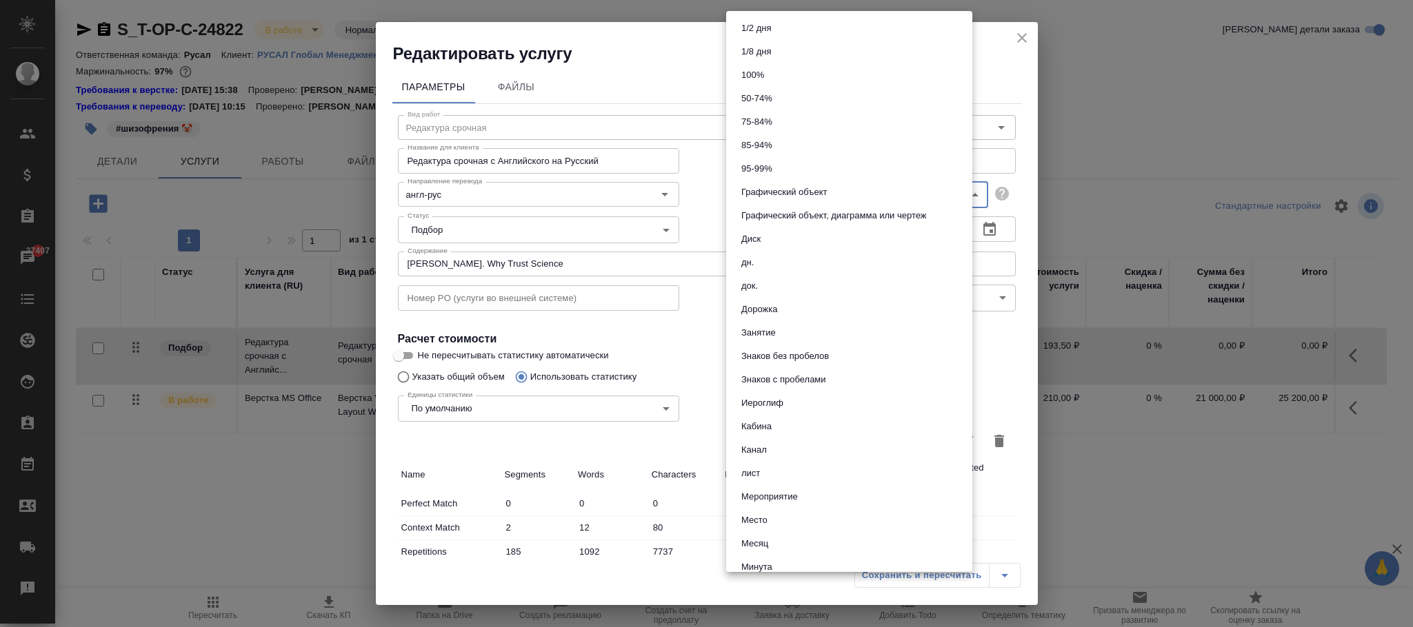
scroll to position [620, 0]
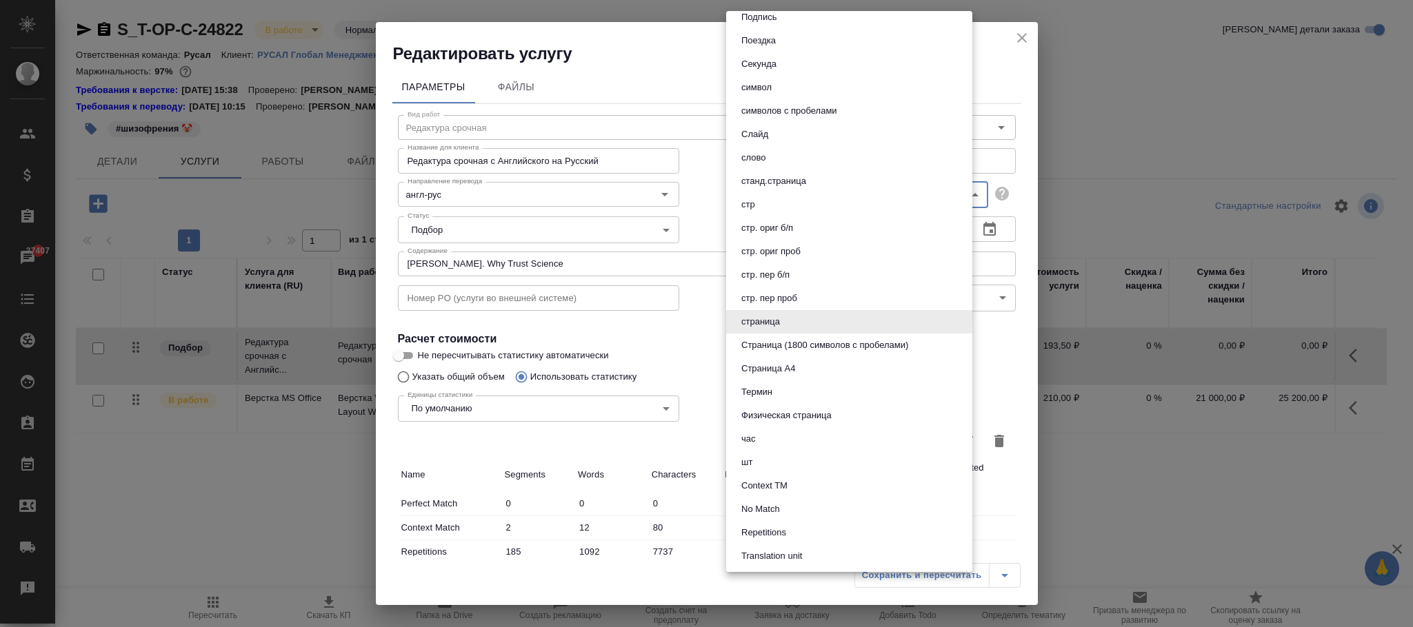
click at [763, 153] on button "слово" at bounding box center [753, 157] width 32 height 15
type input "5a8b1489cc6b4906c91bfd90"
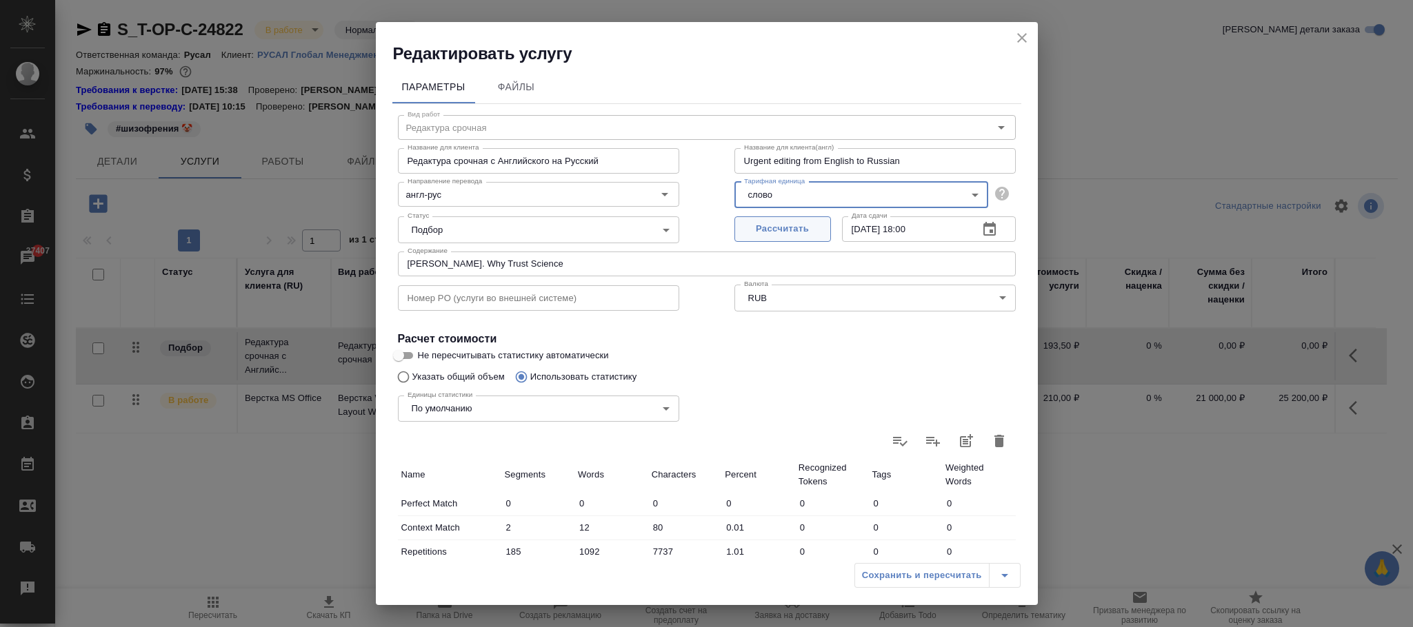
click at [761, 228] on span "Рассчитать" at bounding box center [782, 229] width 81 height 16
click at [918, 577] on div "Сохранить и пересчитать" at bounding box center [937, 575] width 166 height 25
click at [1030, 36] on button "close" at bounding box center [1021, 38] width 21 height 21
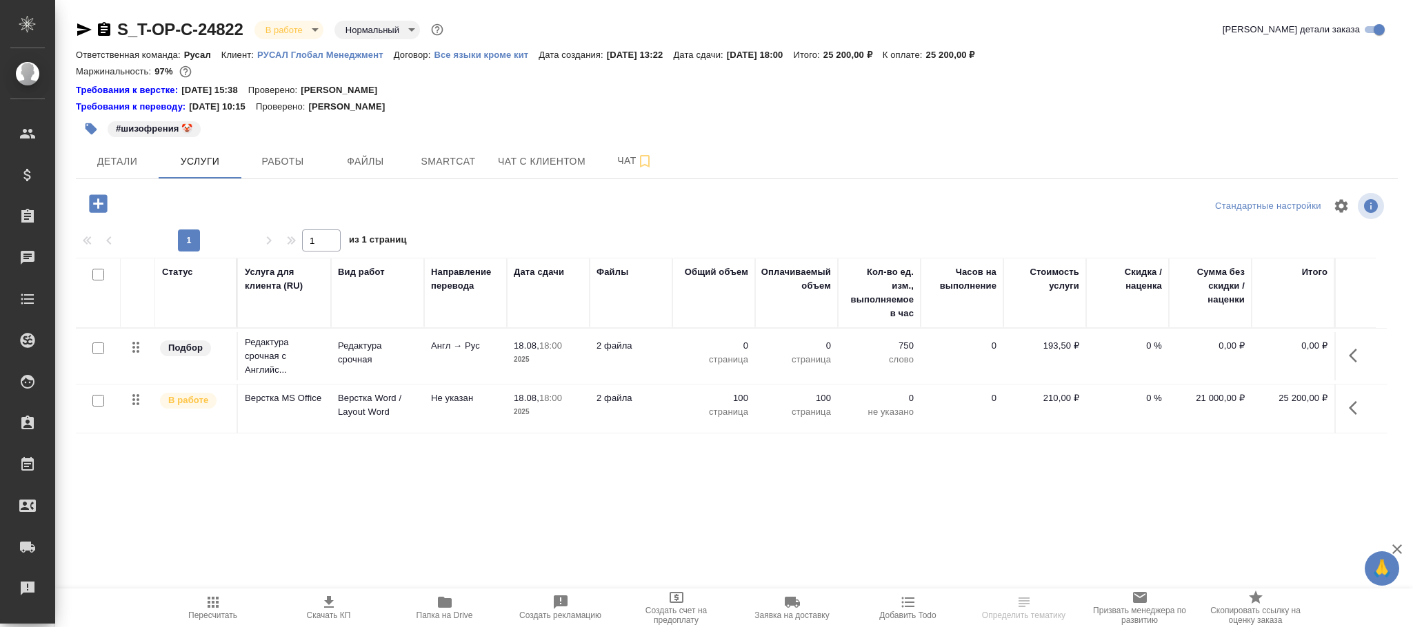
drag, startPoint x: 193, startPoint y: 596, endPoint x: 201, endPoint y: 594, distance: 8.5
click at [201, 594] on span "Пересчитать" at bounding box center [212, 607] width 99 height 26
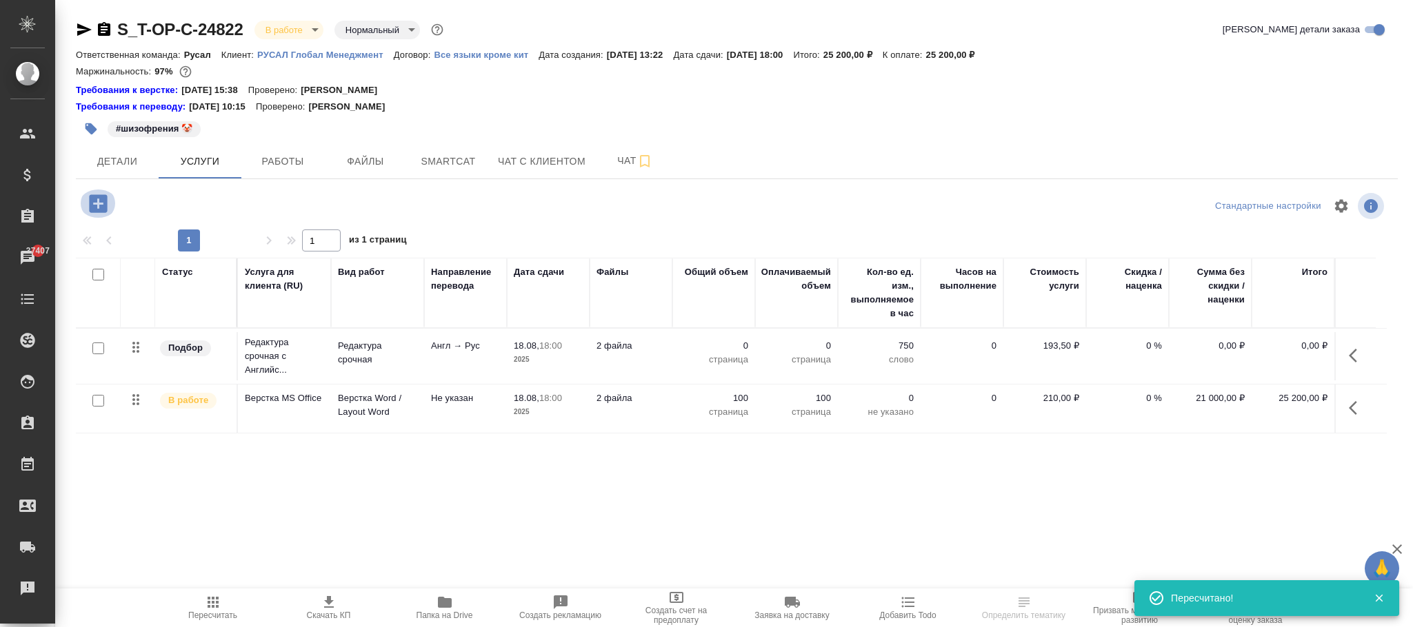
click at [103, 212] on icon "button" at bounding box center [98, 203] width 18 height 18
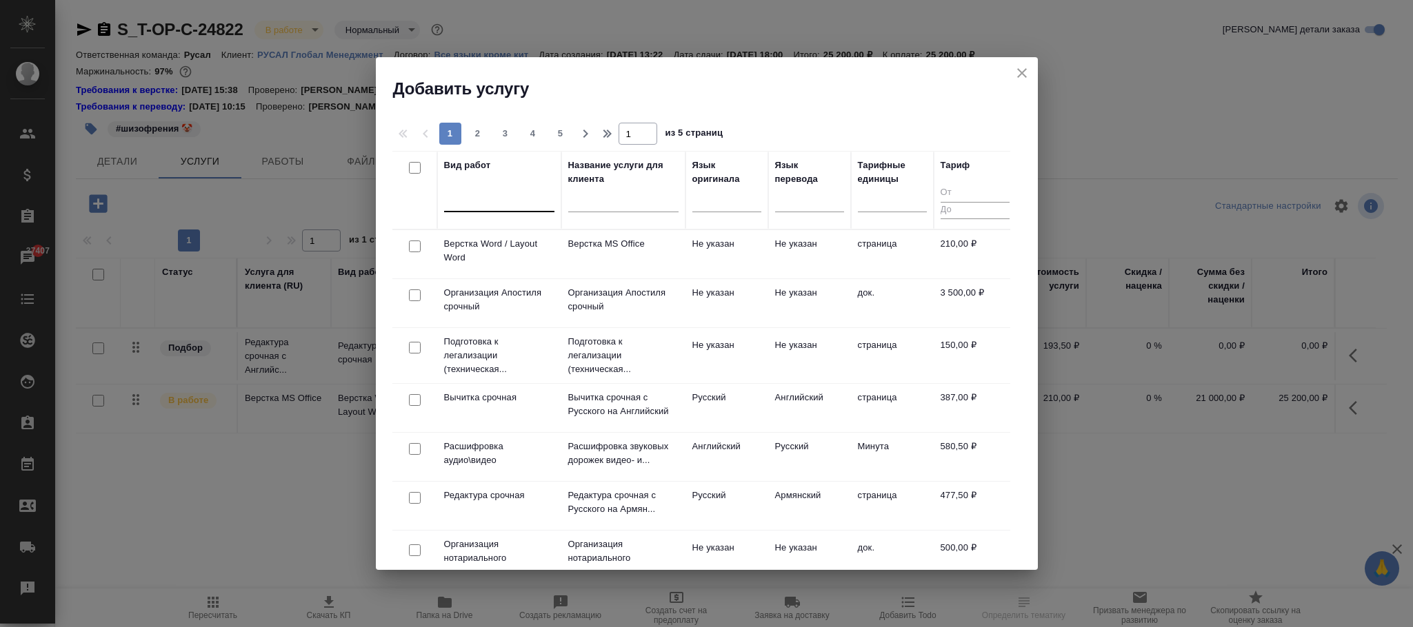
click at [523, 199] on div at bounding box center [499, 198] width 110 height 20
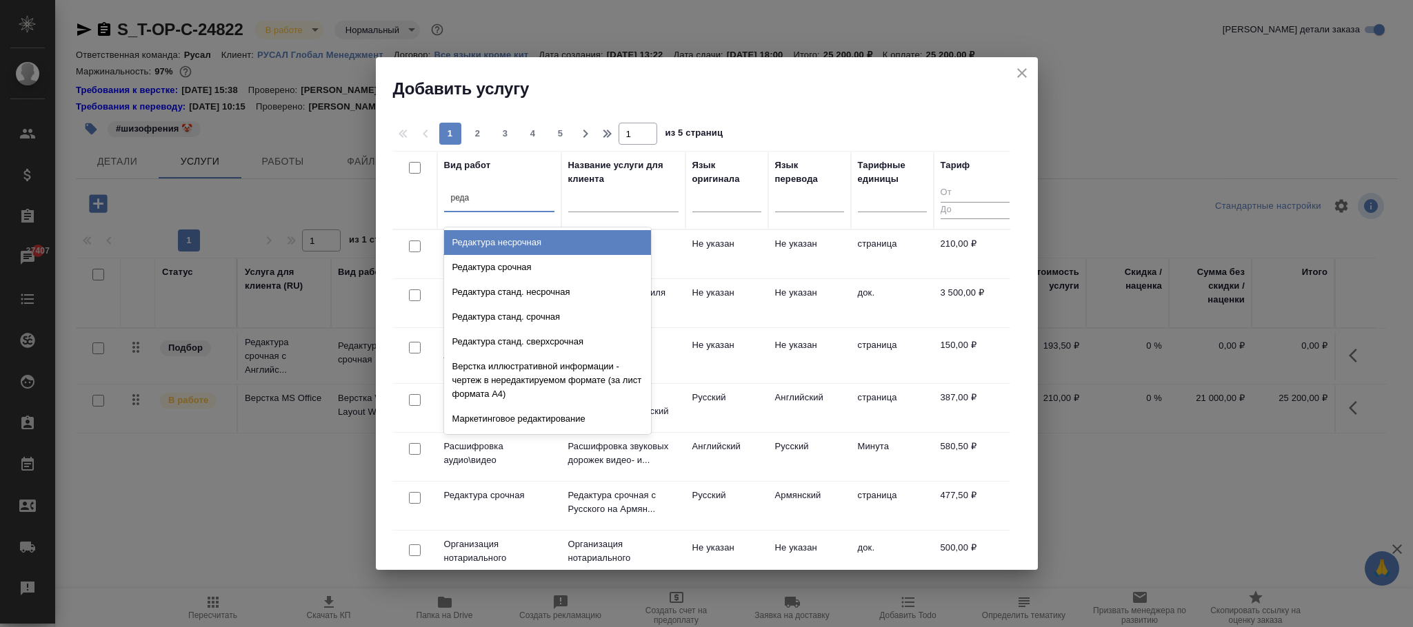
type input "редак"
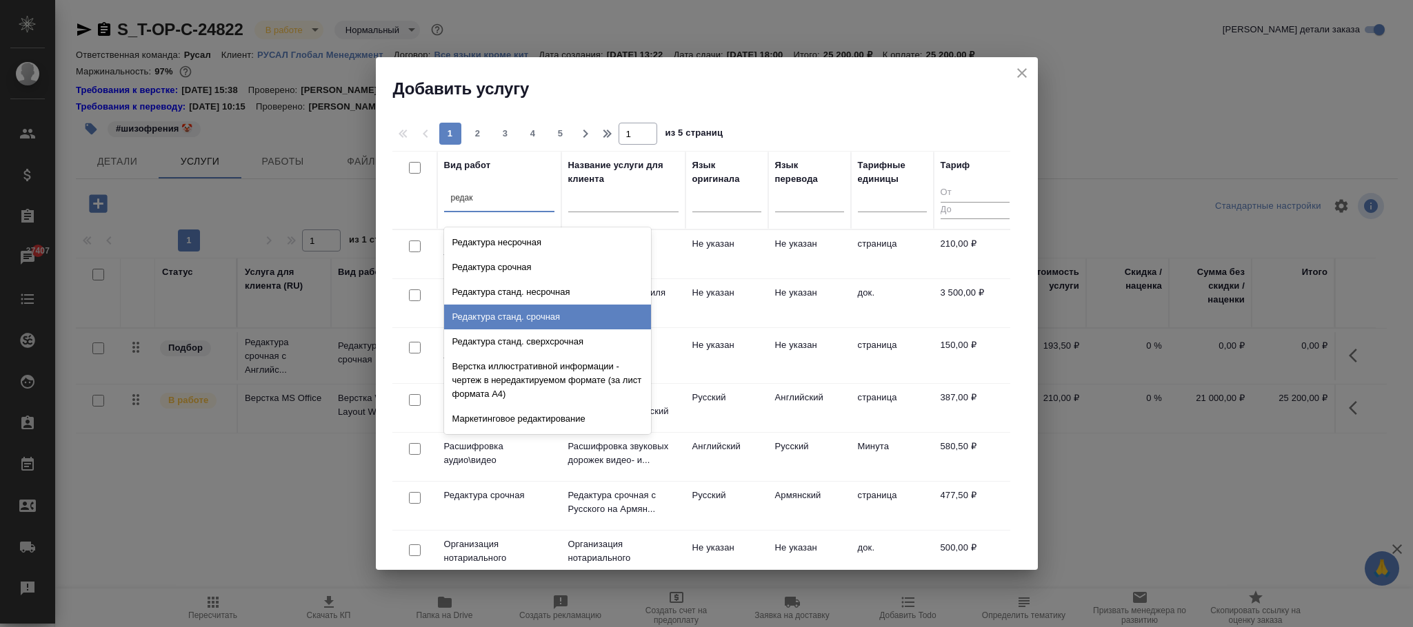
drag, startPoint x: 548, startPoint y: 314, endPoint x: 727, endPoint y: 275, distance: 182.8
click at [549, 314] on div "Редактура станд. срочная" at bounding box center [547, 317] width 207 height 25
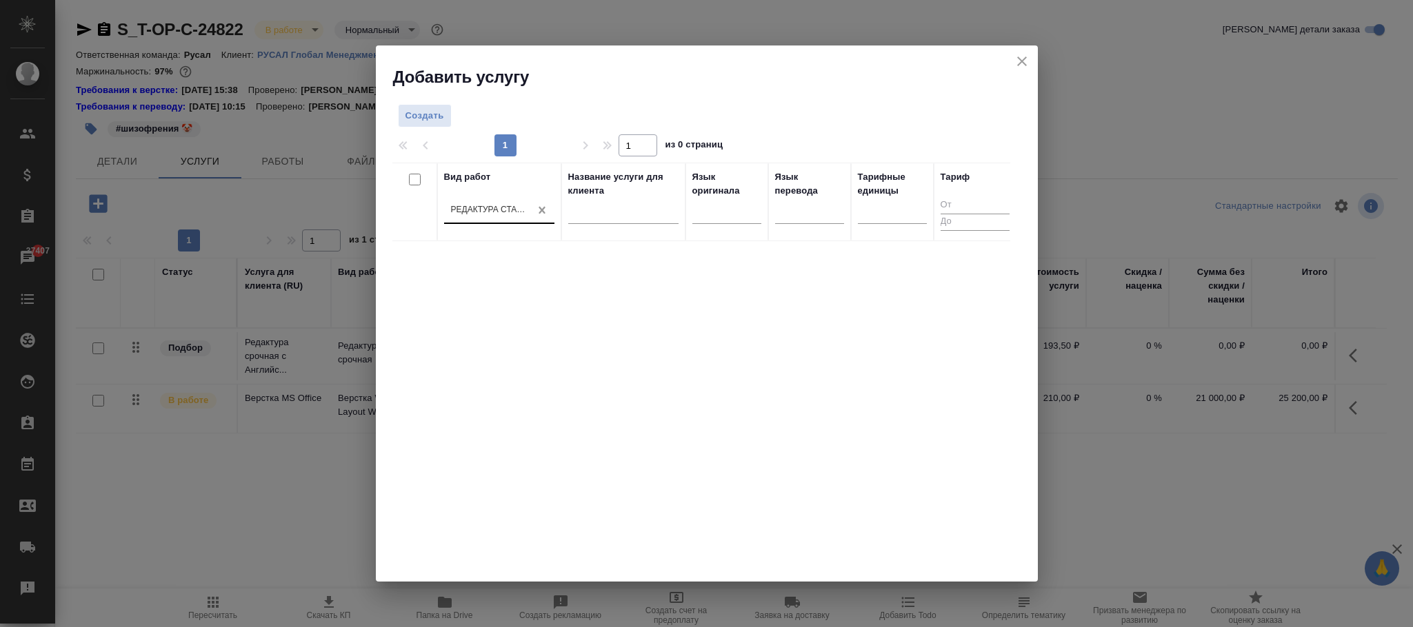
drag, startPoint x: 1022, startPoint y: 57, endPoint x: 542, endPoint y: 203, distance: 501.8
click at [604, 183] on div "Добавить услугу Создать 1 1 из 0 страниц Вид работ Редактура станд. срочная Наз…" at bounding box center [707, 314] width 662 height 537
drag, startPoint x: 745, startPoint y: 77, endPoint x: 828, endPoint y: 114, distance: 91.0
click at [913, 73] on h2 "Добавить услугу" at bounding box center [715, 77] width 645 height 22
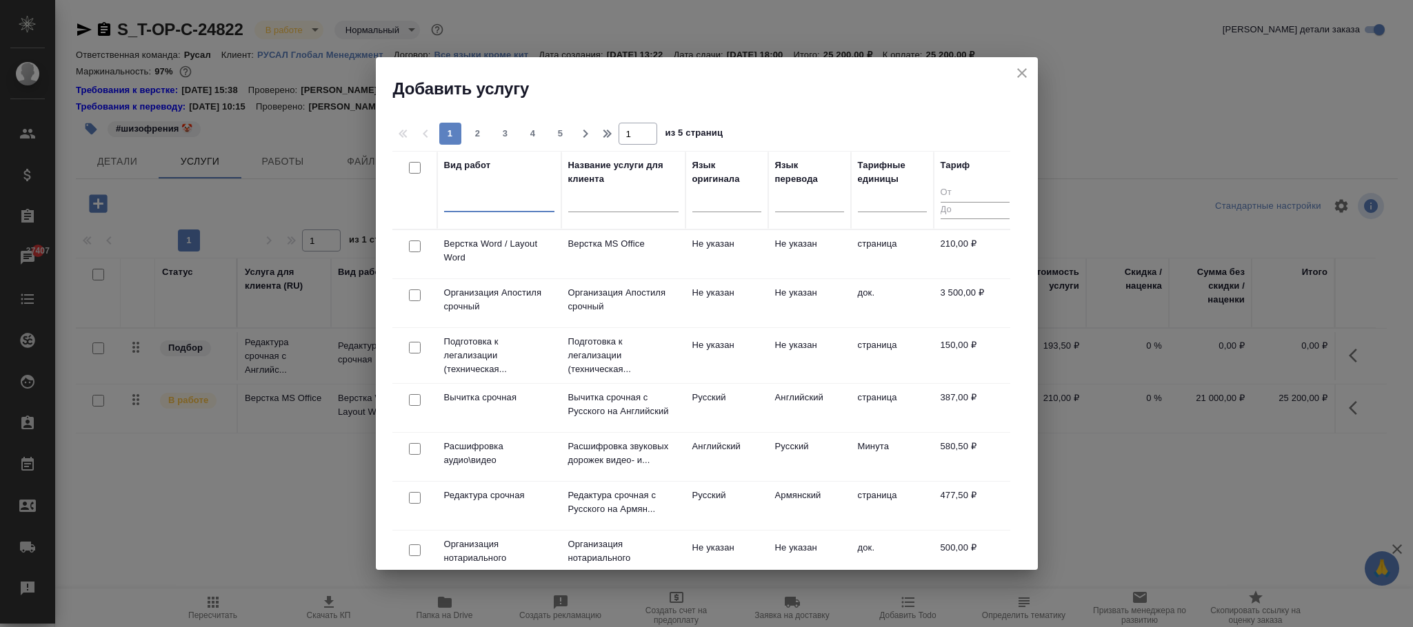
click at [494, 205] on div at bounding box center [499, 198] width 110 height 20
type input "редактура сро"
click at [525, 239] on div "Редактура срочная" at bounding box center [547, 242] width 207 height 25
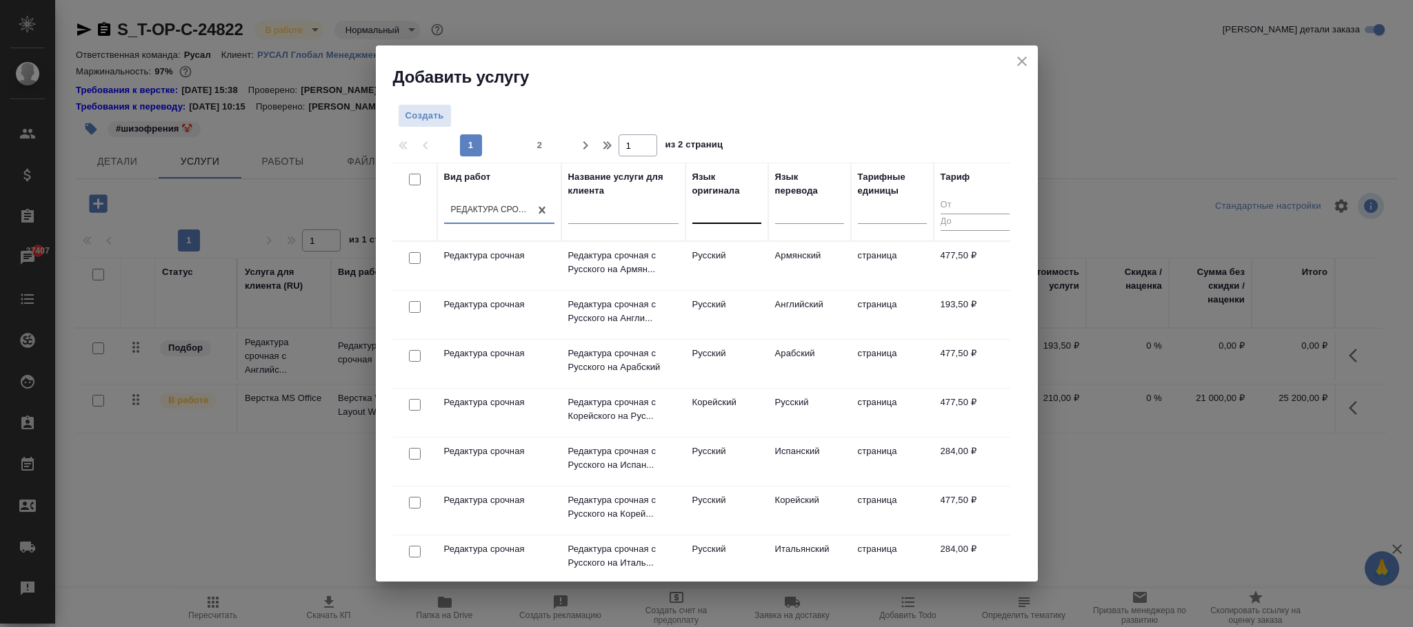
click at [731, 209] on div at bounding box center [726, 211] width 69 height 20
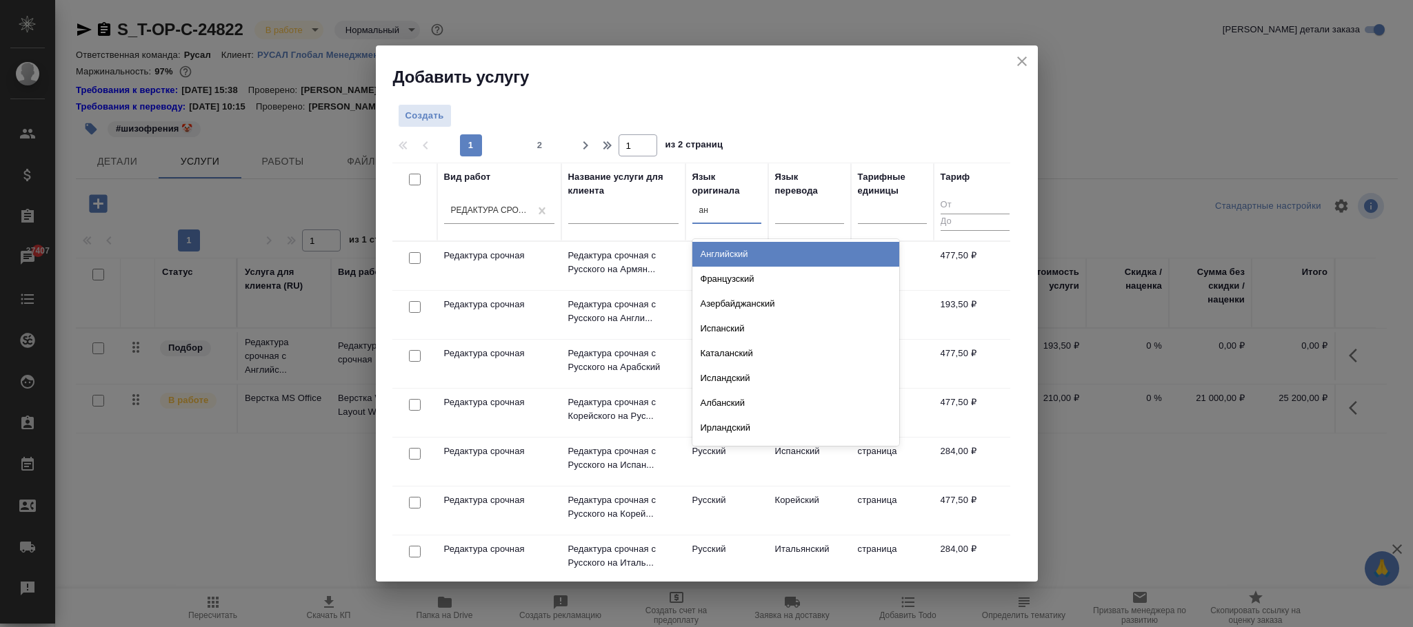
type input "анг"
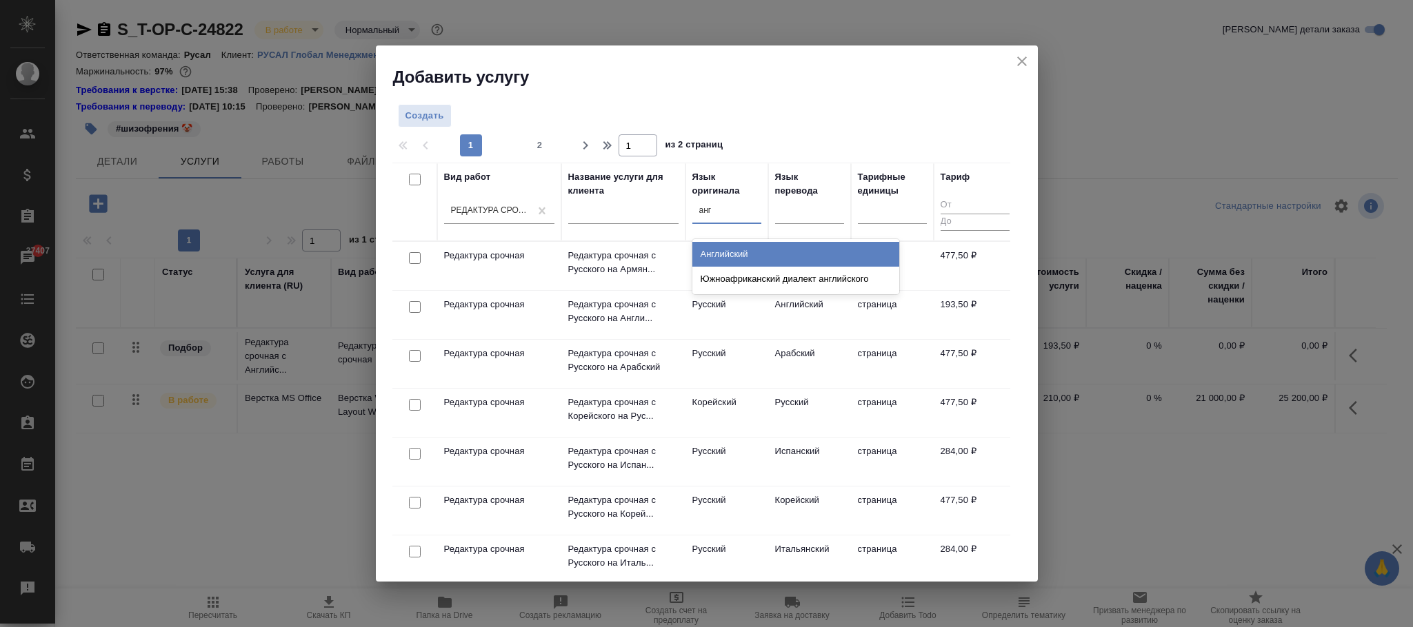
click at [737, 245] on div "Английский" at bounding box center [795, 254] width 207 height 25
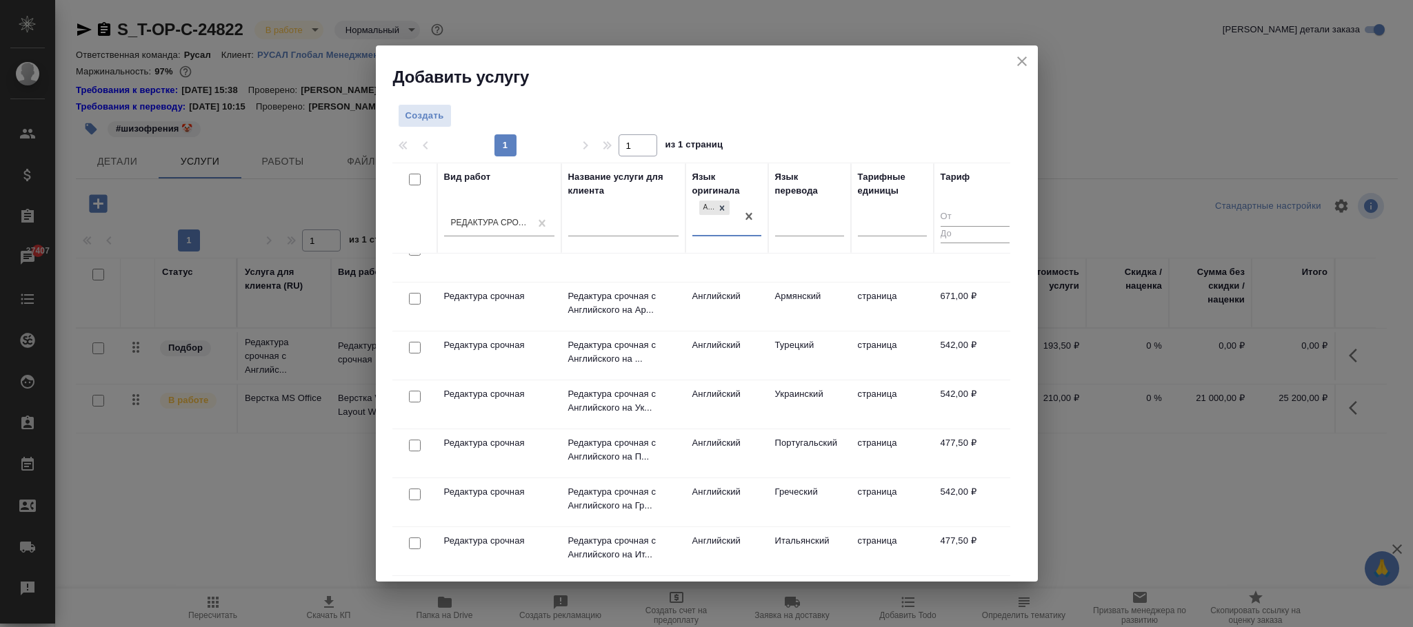
scroll to position [137, 0]
click at [1022, 62] on icon "close" at bounding box center [1022, 62] width 10 height 10
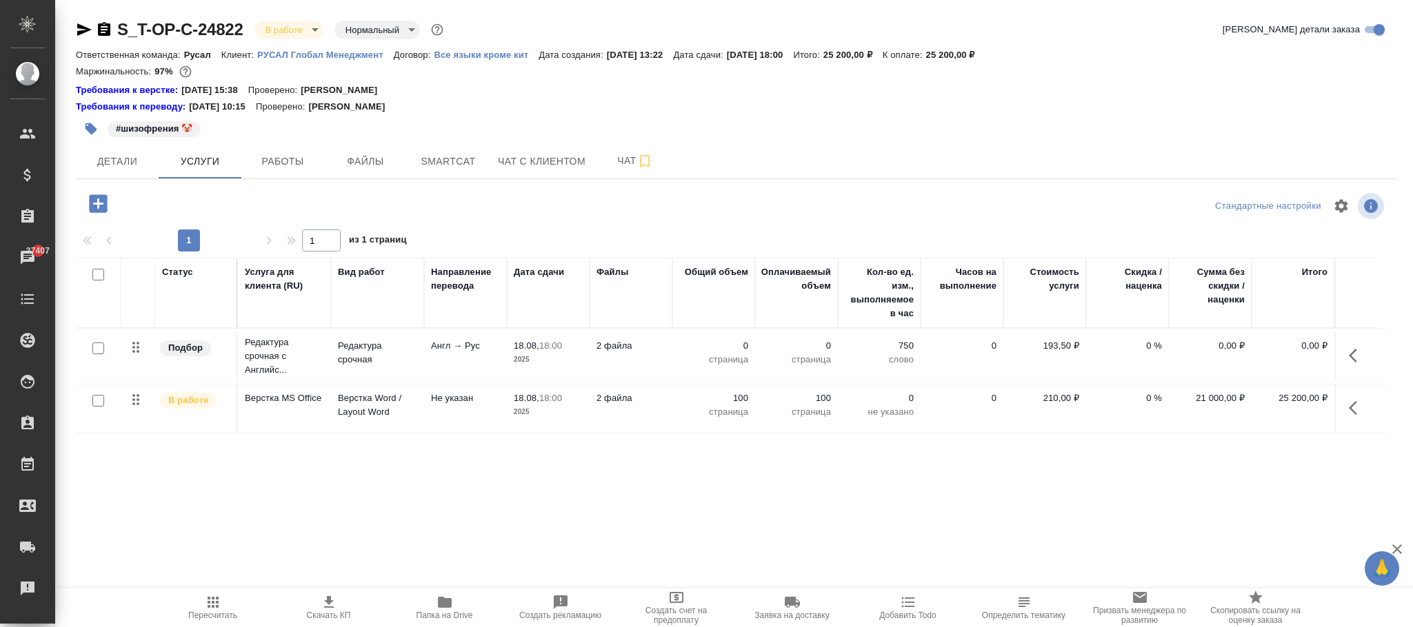
click at [493, 59] on p "Все языки кроме кит" at bounding box center [486, 55] width 105 height 10
click at [1351, 361] on icon "button" at bounding box center [1356, 355] width 17 height 17
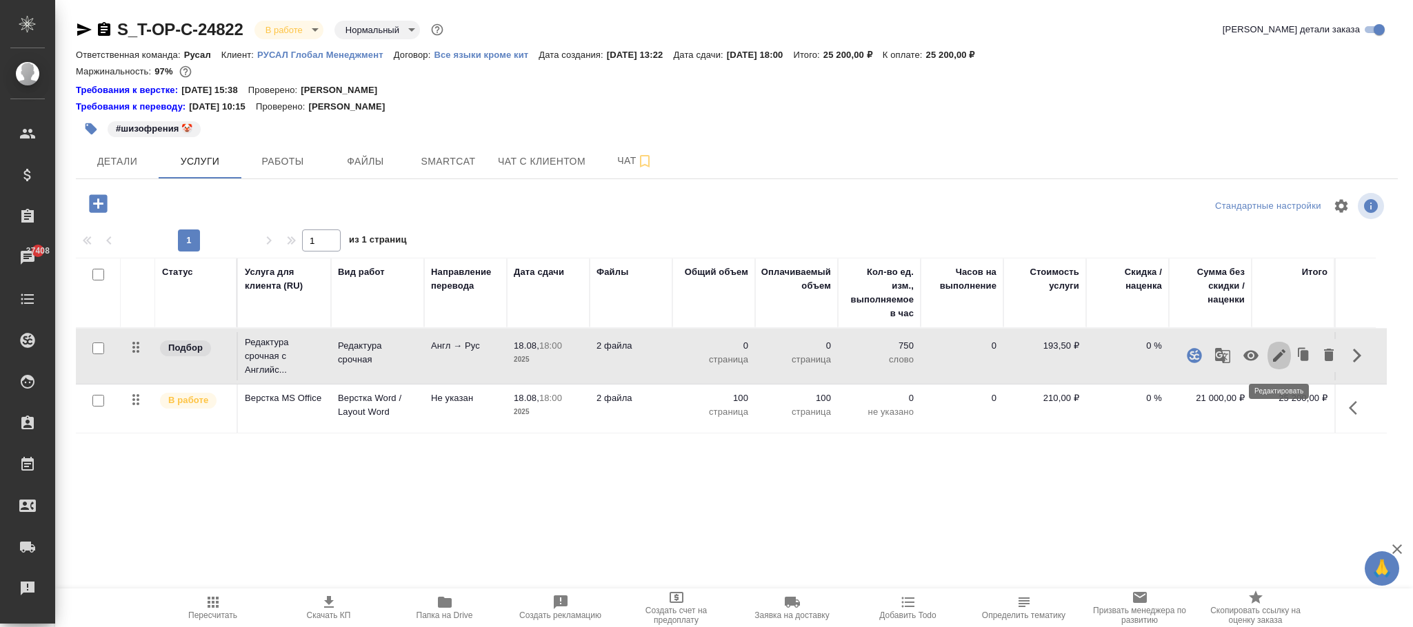
click at [1281, 360] on icon "button" at bounding box center [1279, 355] width 17 height 17
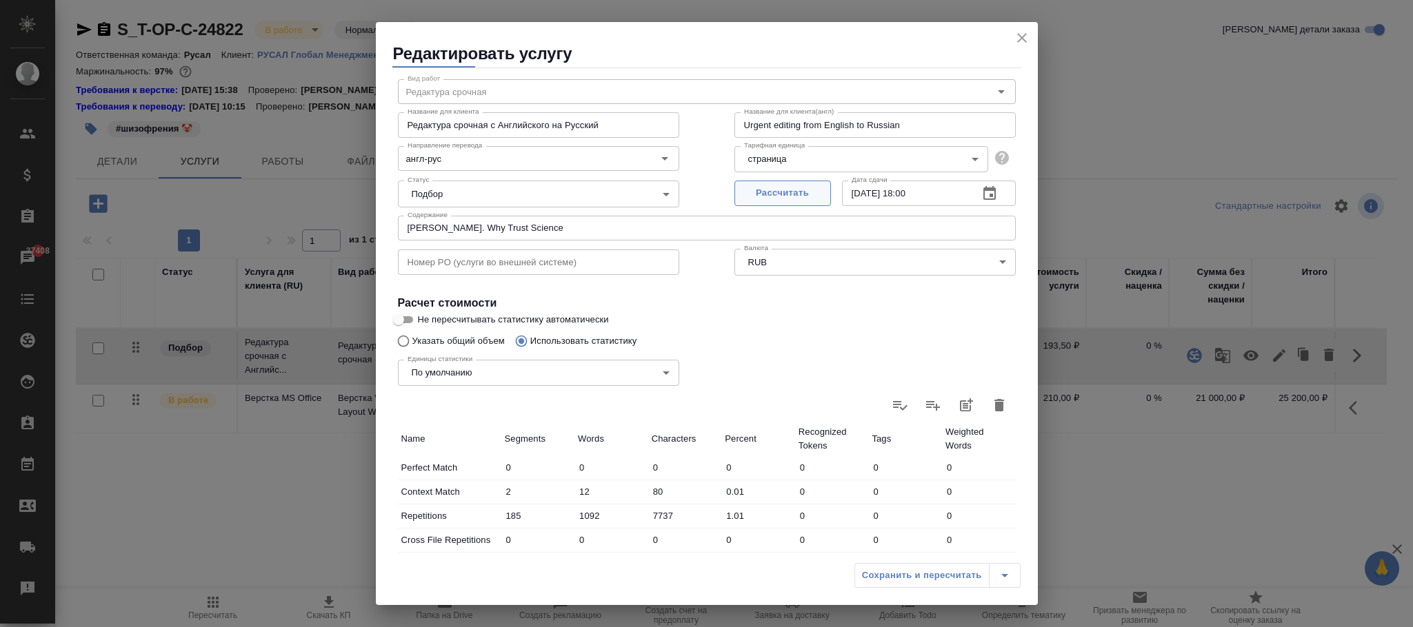
scroll to position [0, 0]
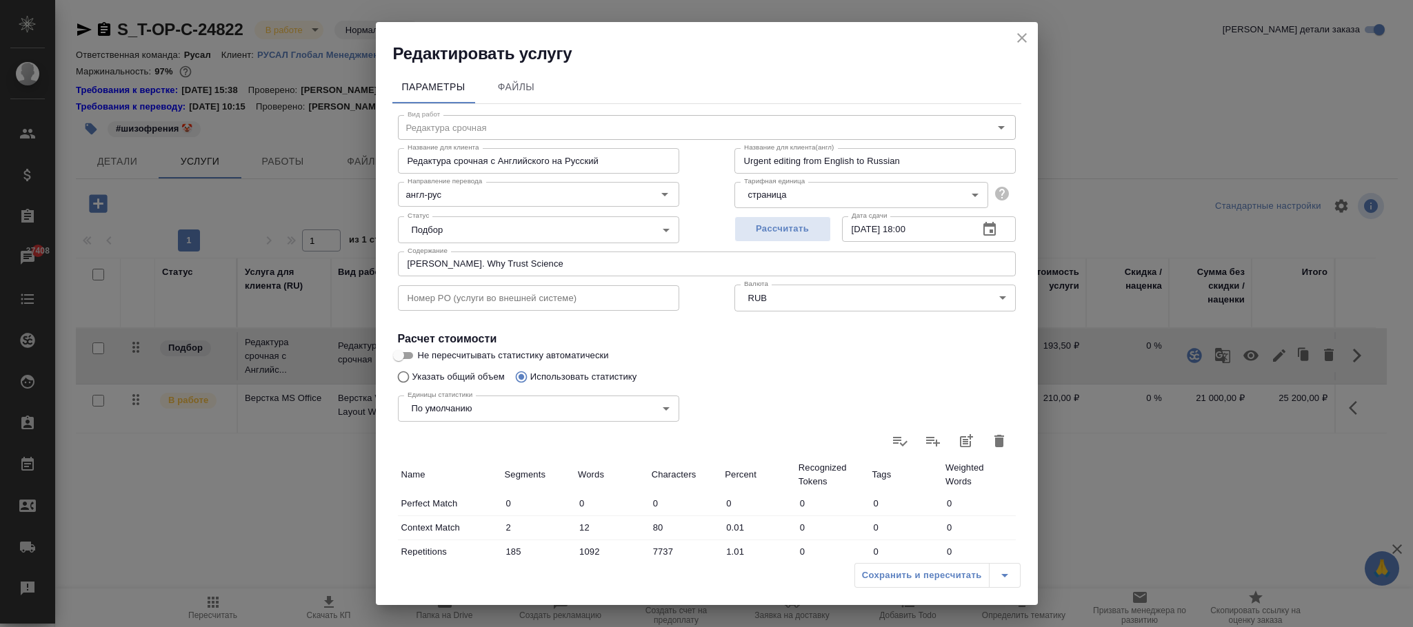
click at [795, 194] on body "🙏 .cls-1 fill:#fff; AWATERA Фокина Наталья n.fokina Клиенты Спецификации Заказы…" at bounding box center [706, 313] width 1413 height 627
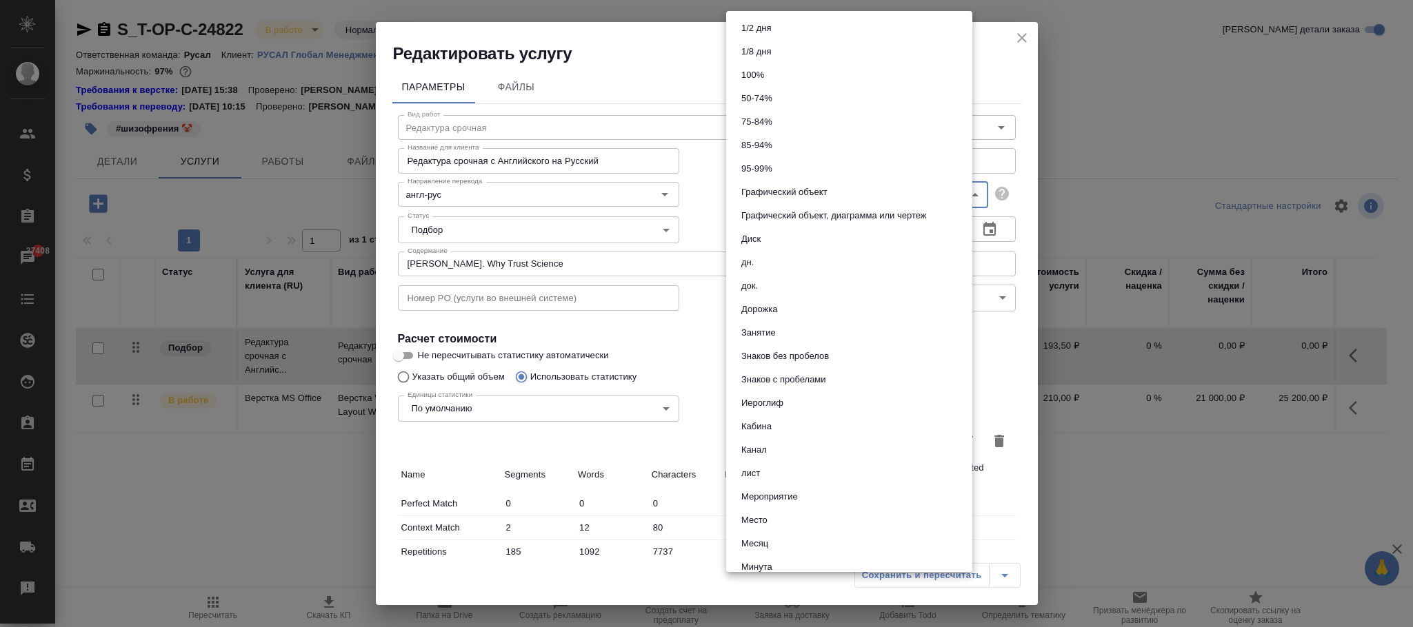
scroll to position [620, 0]
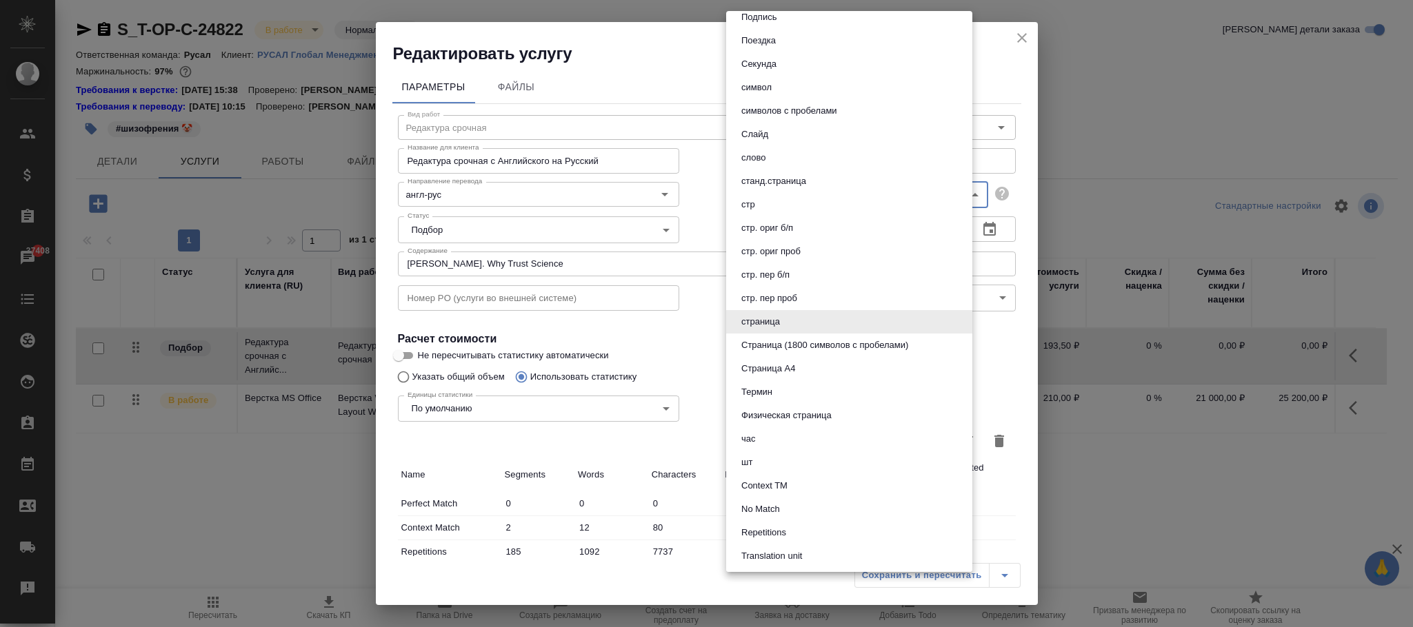
click at [989, 61] on div at bounding box center [706, 313] width 1413 height 627
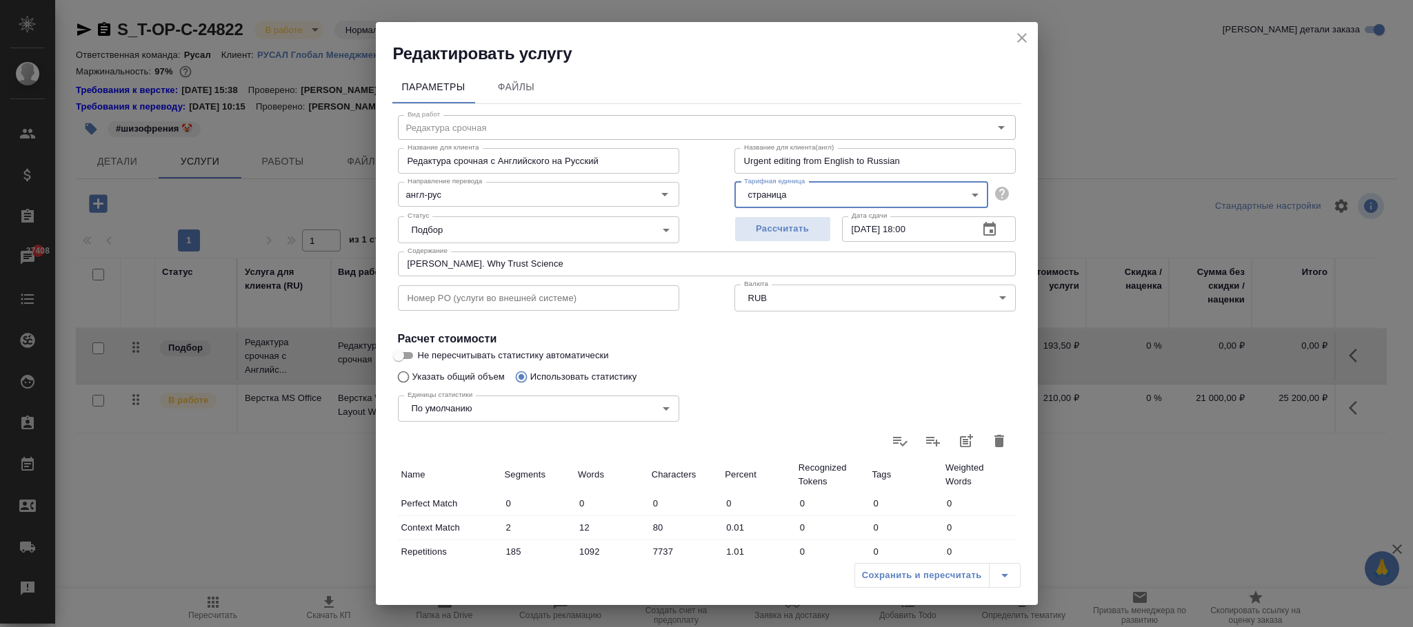
click at [1022, 40] on icon "close" at bounding box center [1021, 38] width 17 height 17
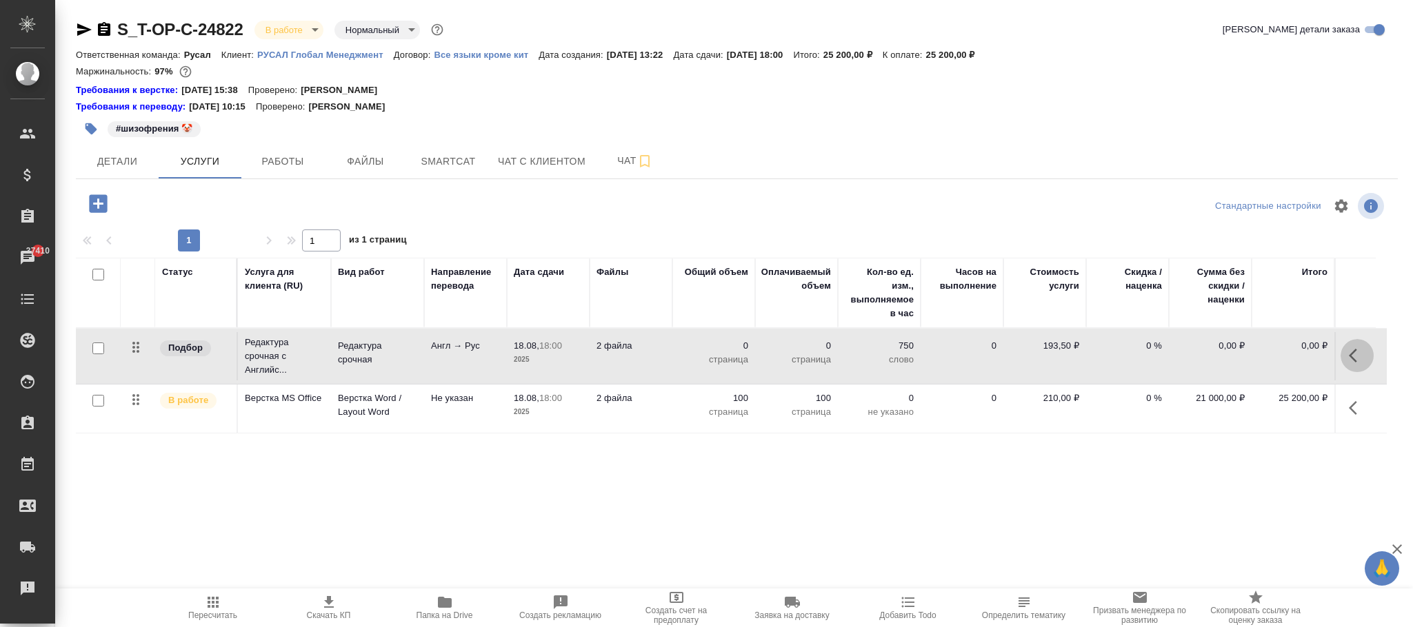
click at [1357, 356] on icon "button" at bounding box center [1356, 355] width 17 height 17
click at [1278, 356] on icon "button" at bounding box center [1279, 356] width 12 height 12
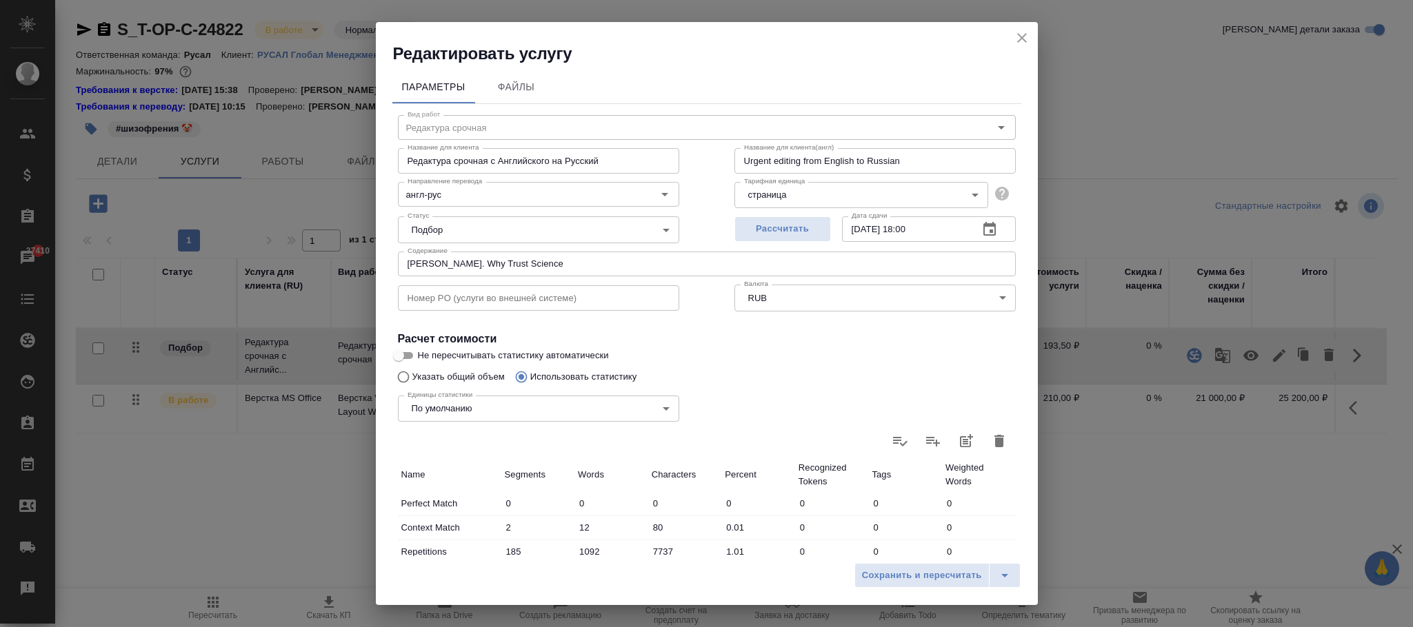
type input "Редактура срочная"
type input "англ-рус"
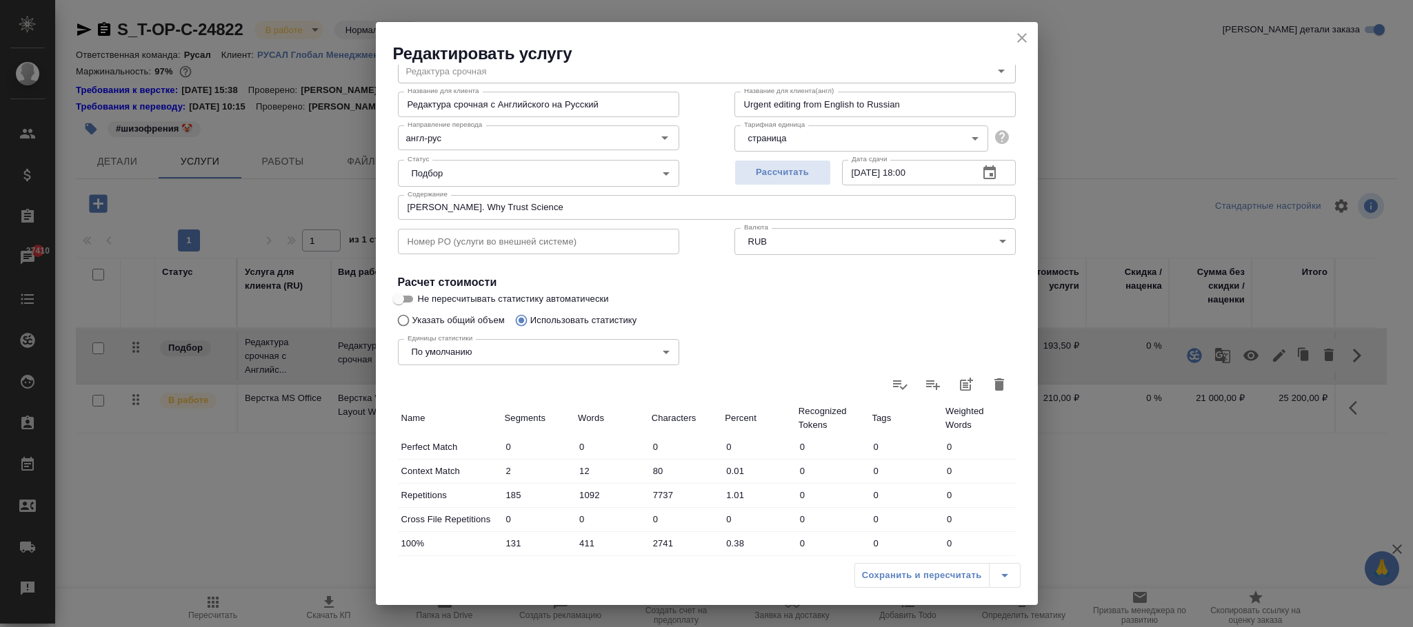
scroll to position [6, 0]
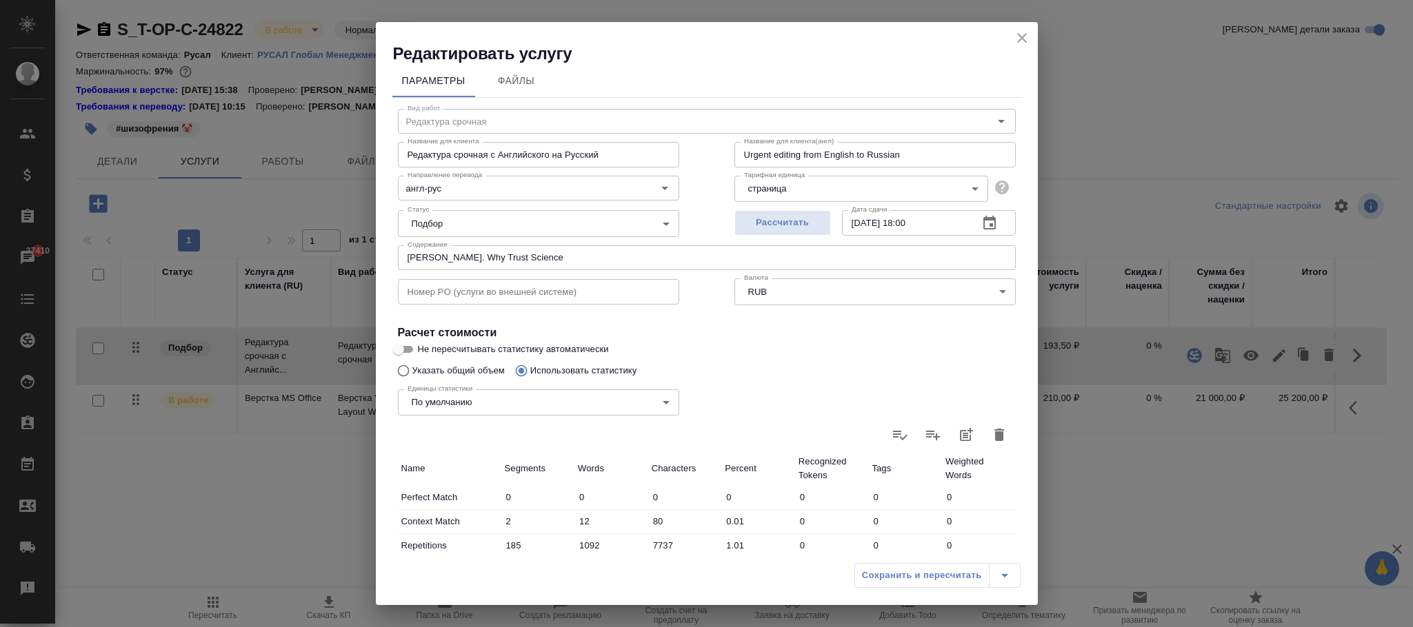
click at [994, 435] on icon "button" at bounding box center [999, 435] width 10 height 12
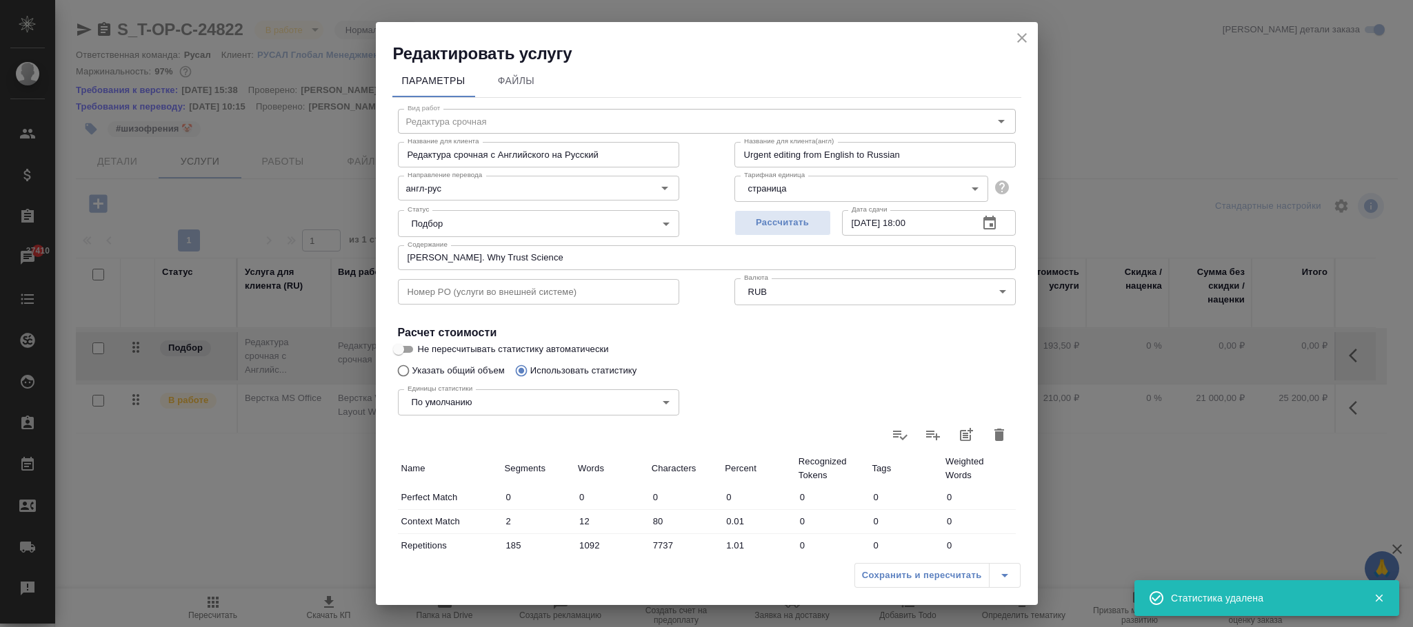
type input "0"
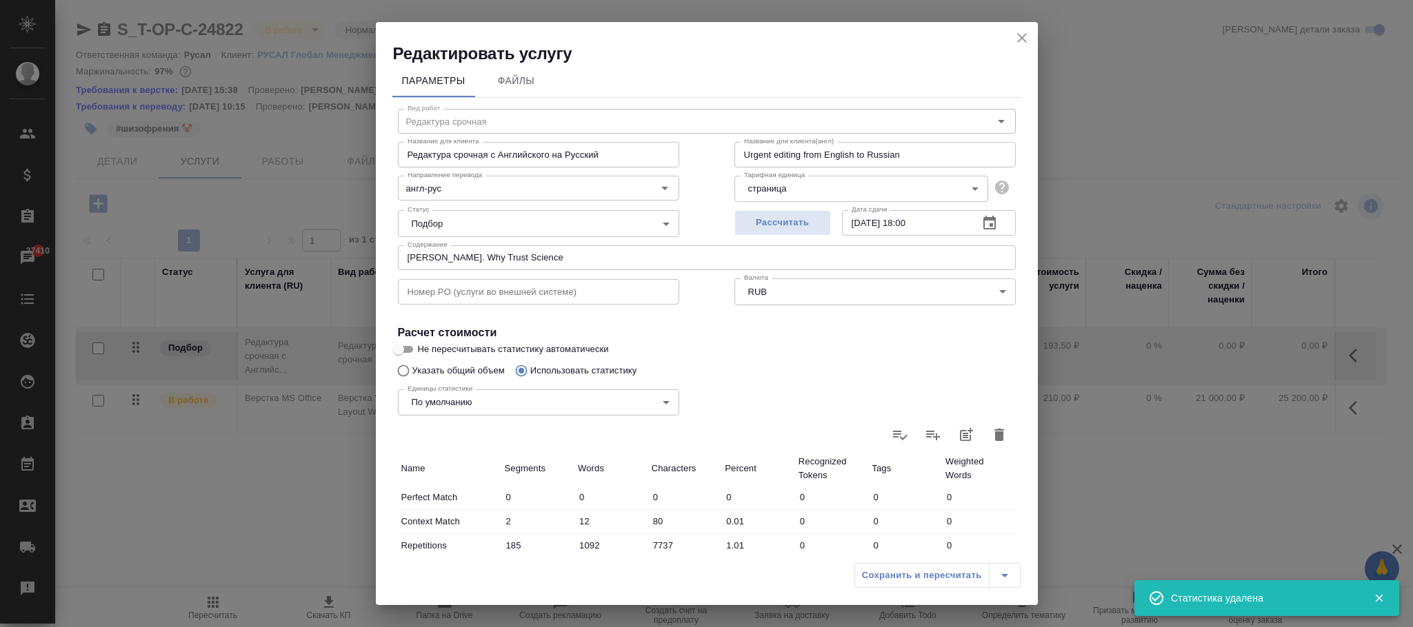
type input "0"
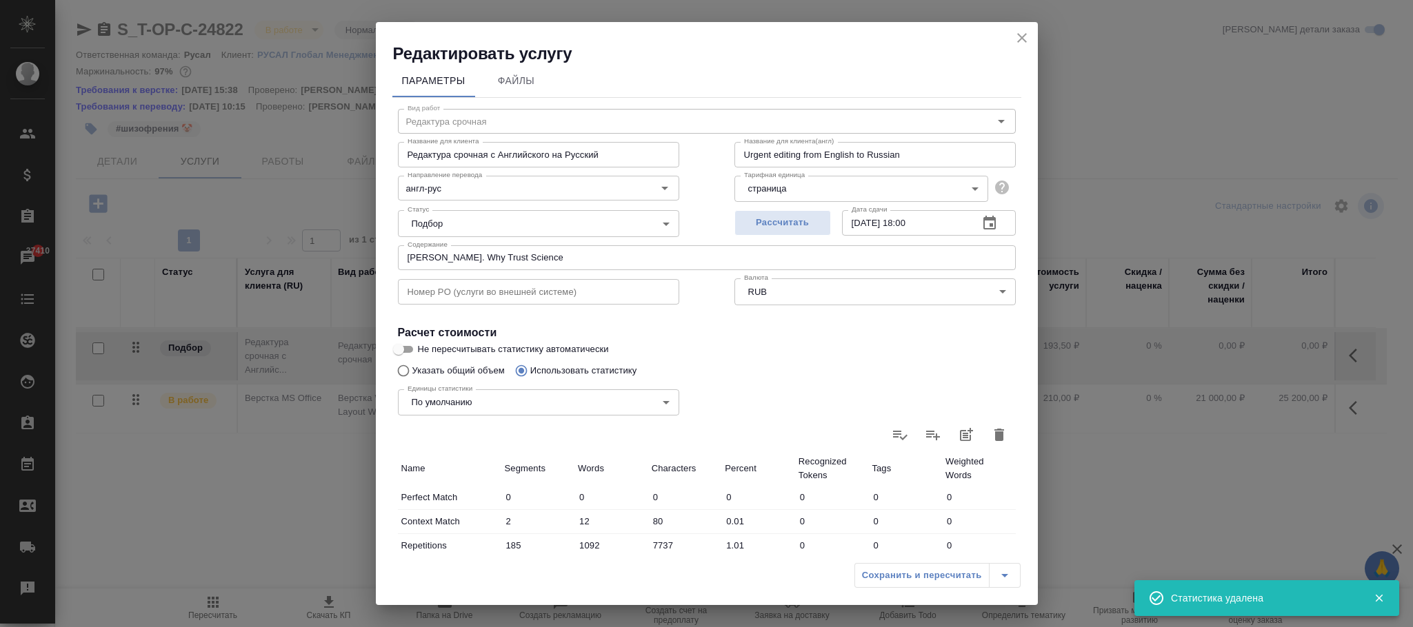
type input "0"
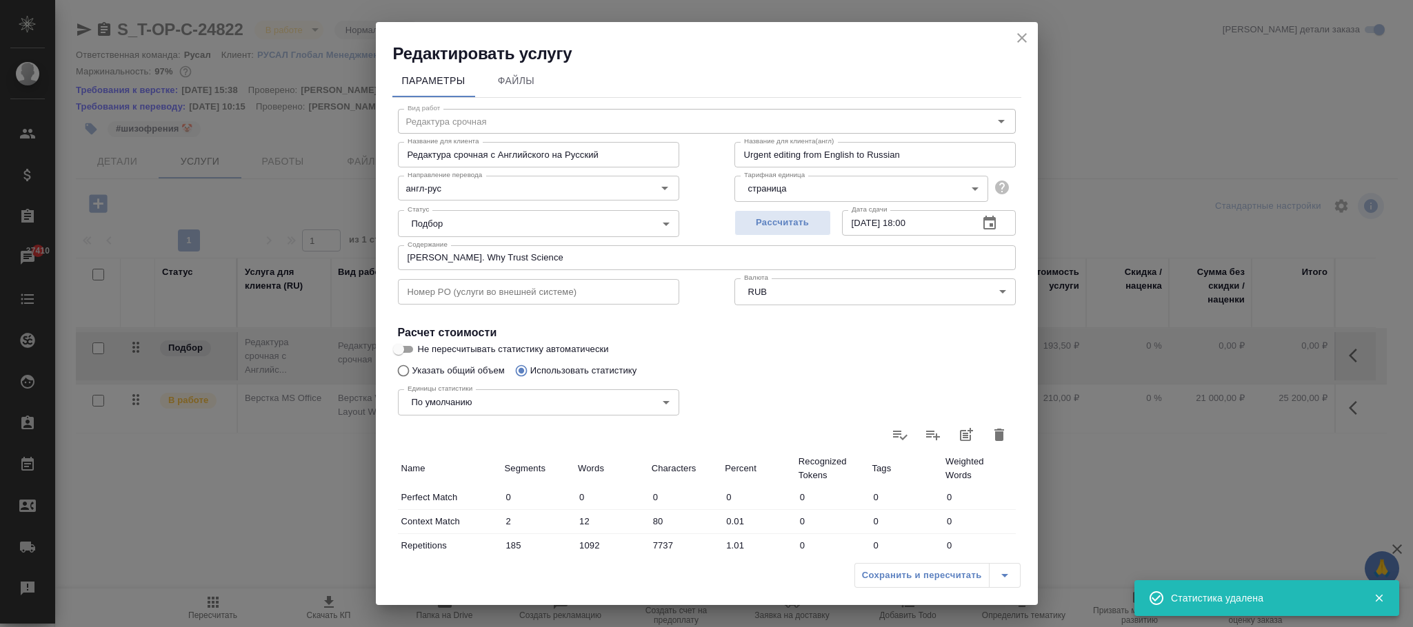
type input "0"
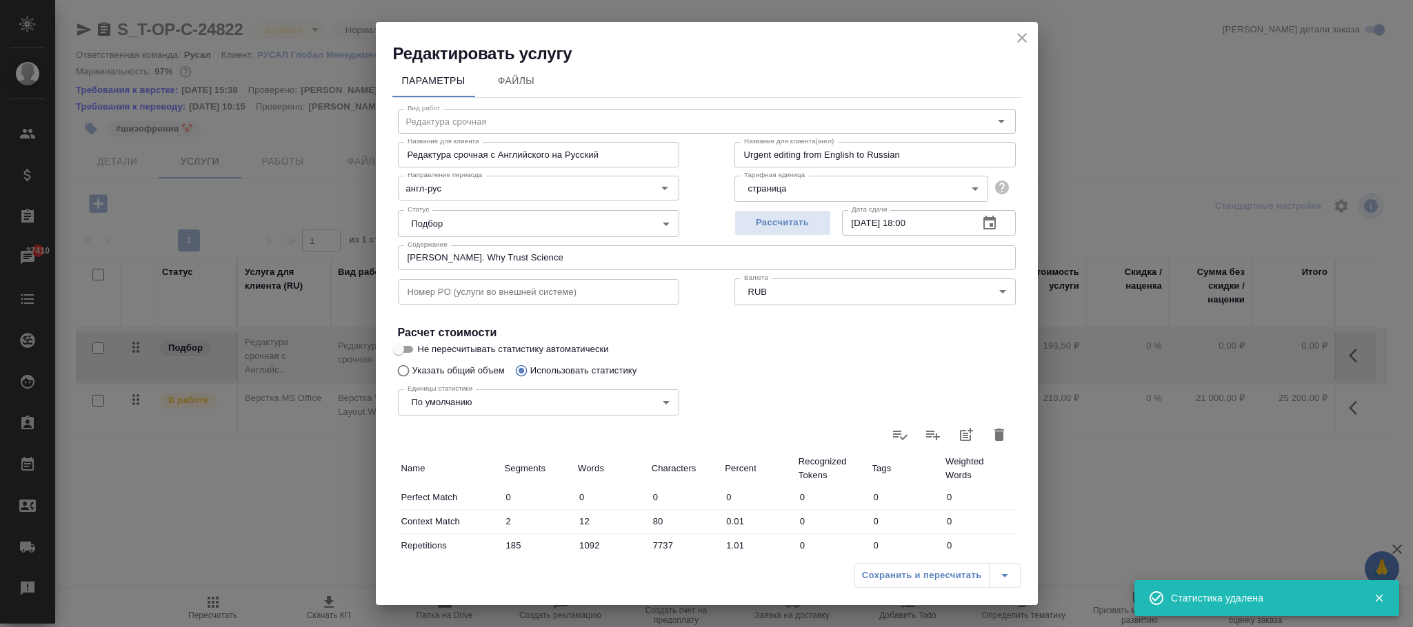
type input "0"
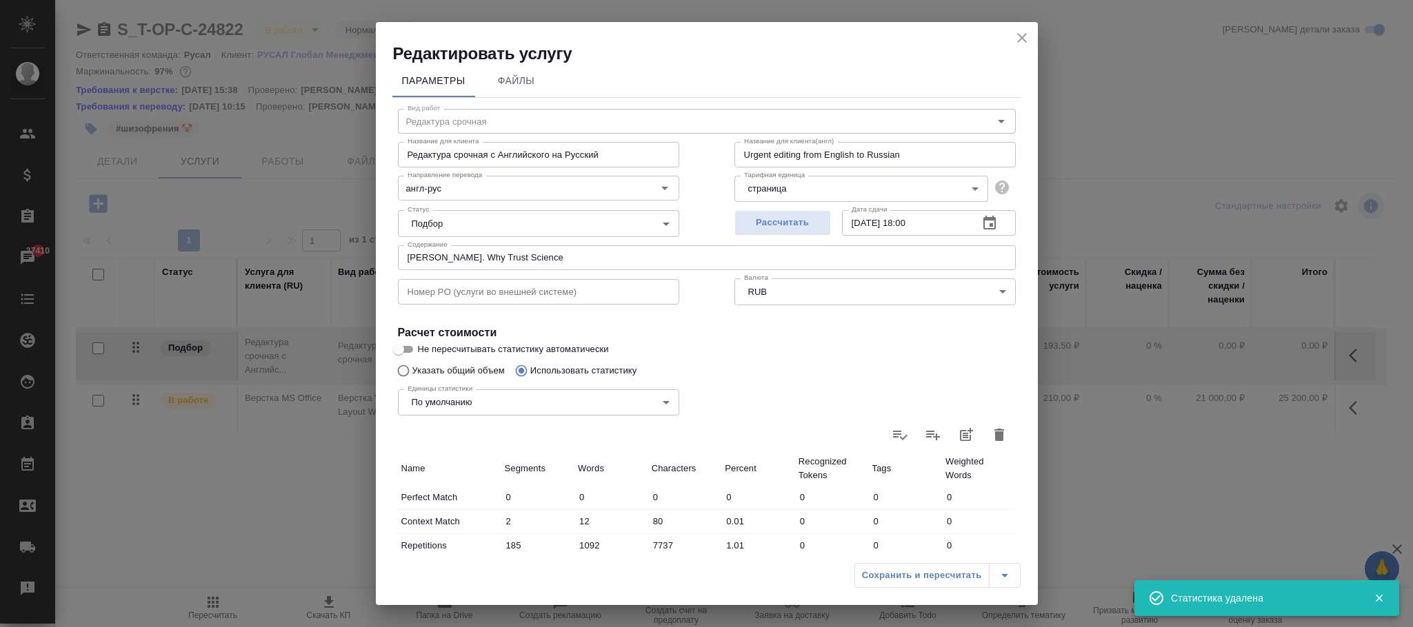
type input "0"
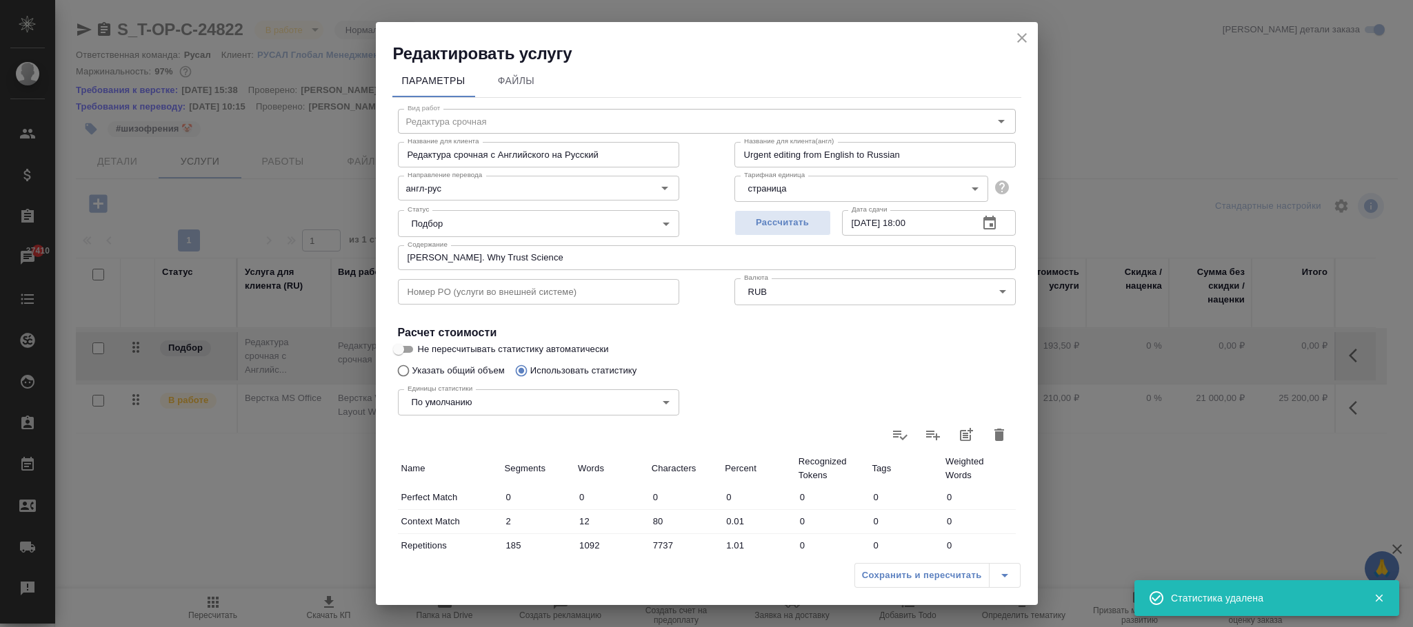
type input "0"
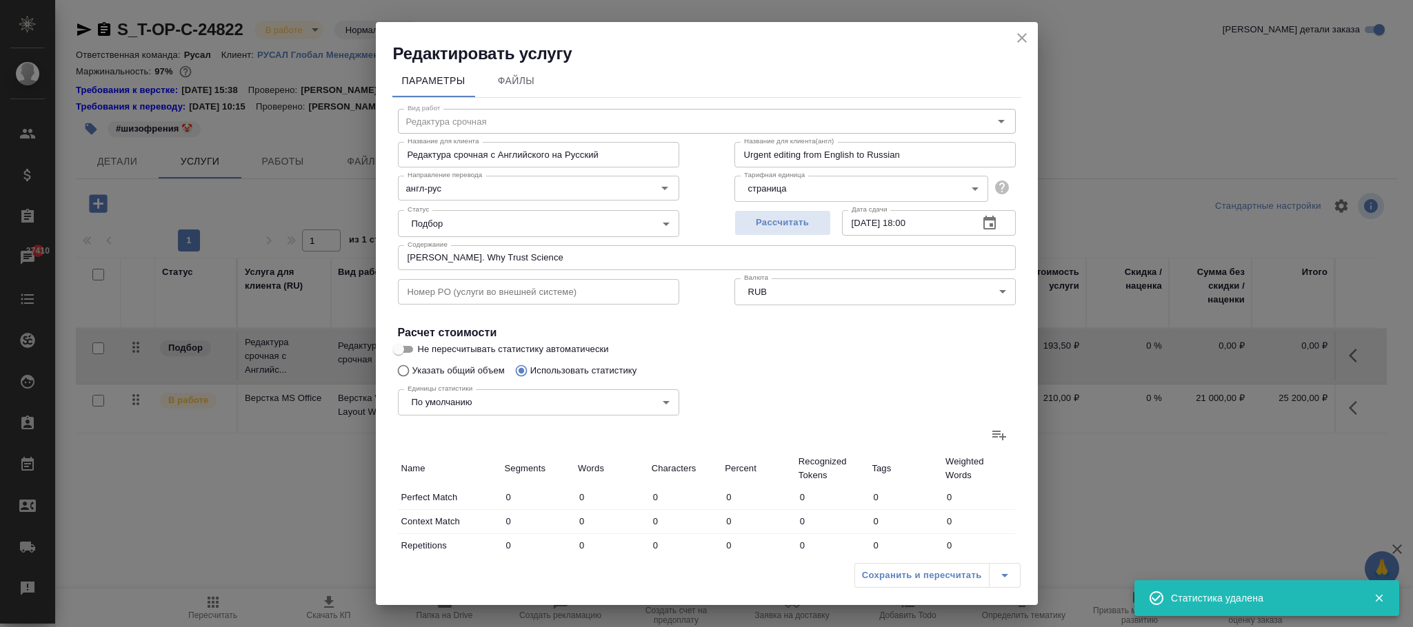
click at [463, 365] on div "Единицы статистики По умолчанию default Единицы статистики" at bounding box center [538, 401] width 336 height 90
click at [441, 365] on div "Единицы статистики По умолчанию default Единицы статистики" at bounding box center [538, 401] width 336 height 90
click at [410, 366] on input "Указать общий объем" at bounding box center [401, 371] width 22 height 26
radio input "true"
radio input "false"
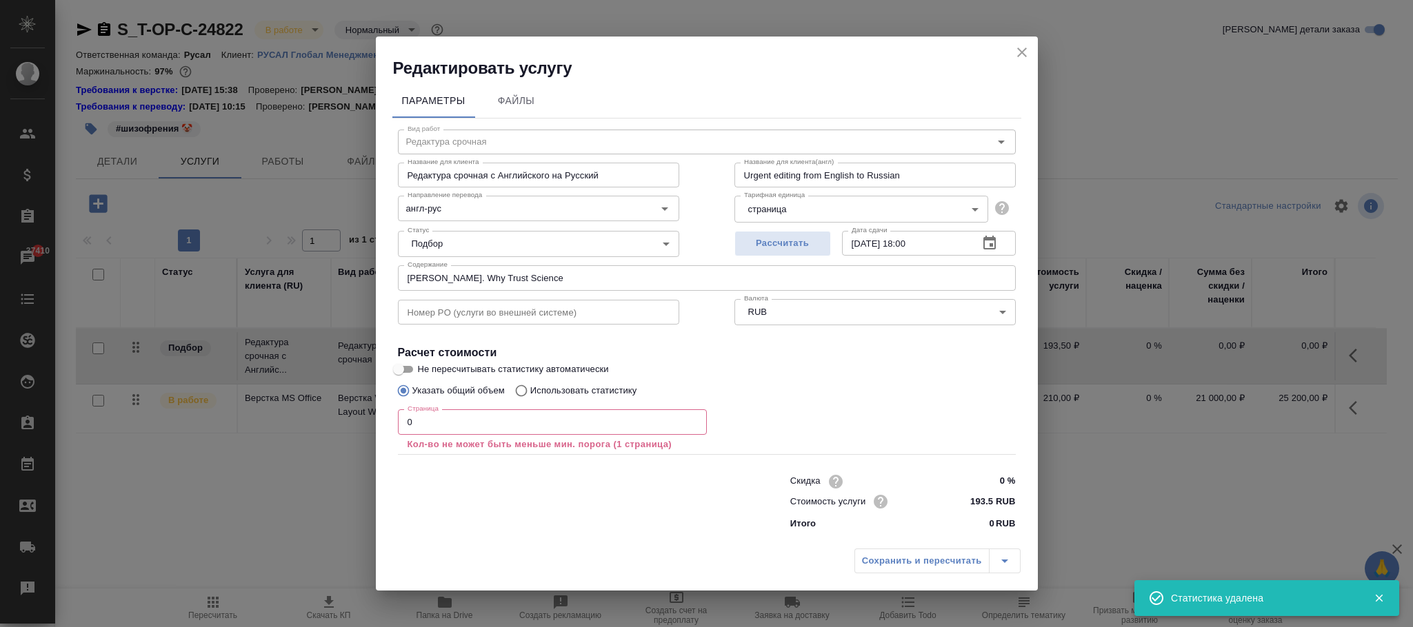
scroll to position [0, 0]
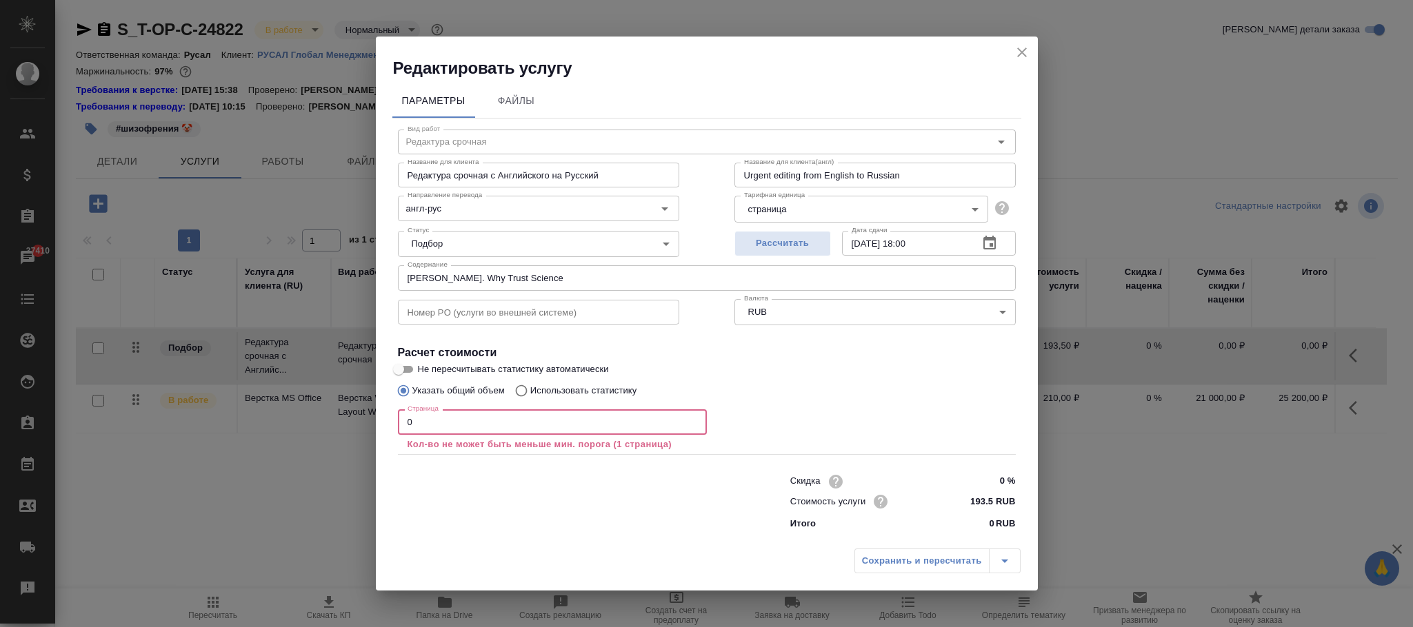
drag, startPoint x: 476, startPoint y: 412, endPoint x: 311, endPoint y: 414, distance: 164.8
click at [311, 414] on div "Редактировать услугу Параметры Файлы Вид работ Редактура срочная Вид работ Назв…" at bounding box center [706, 313] width 1413 height 627
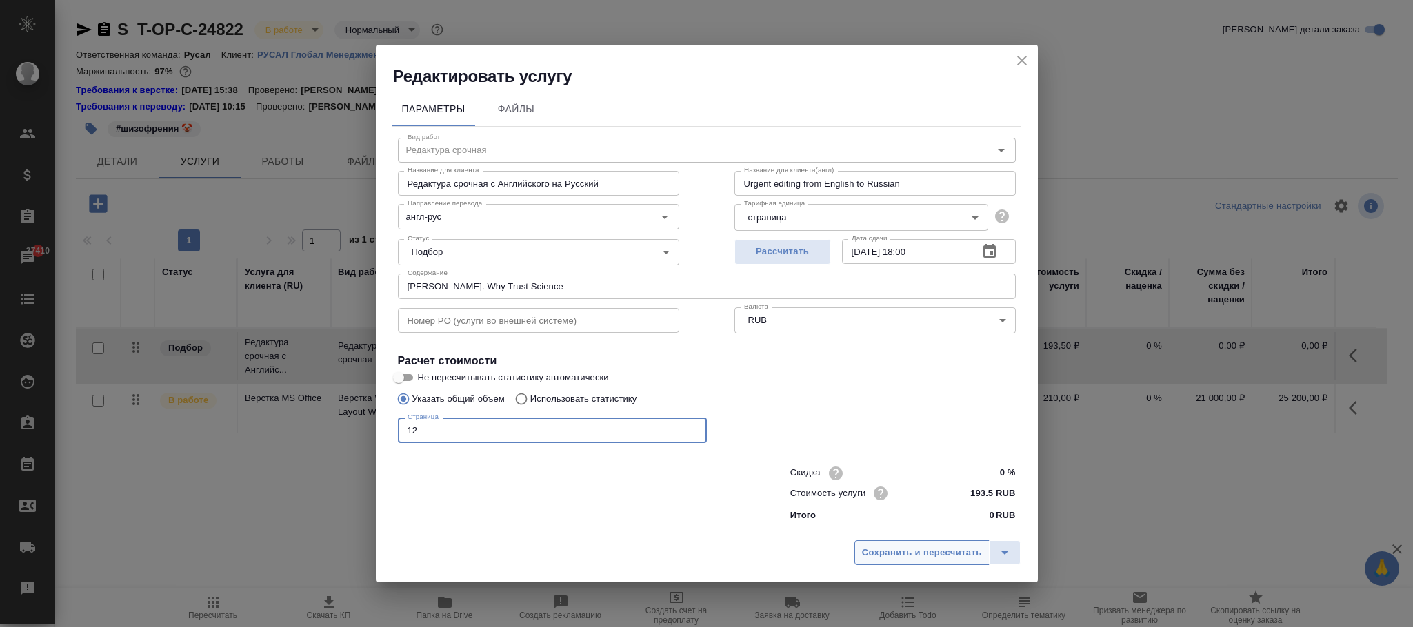
type input "1"
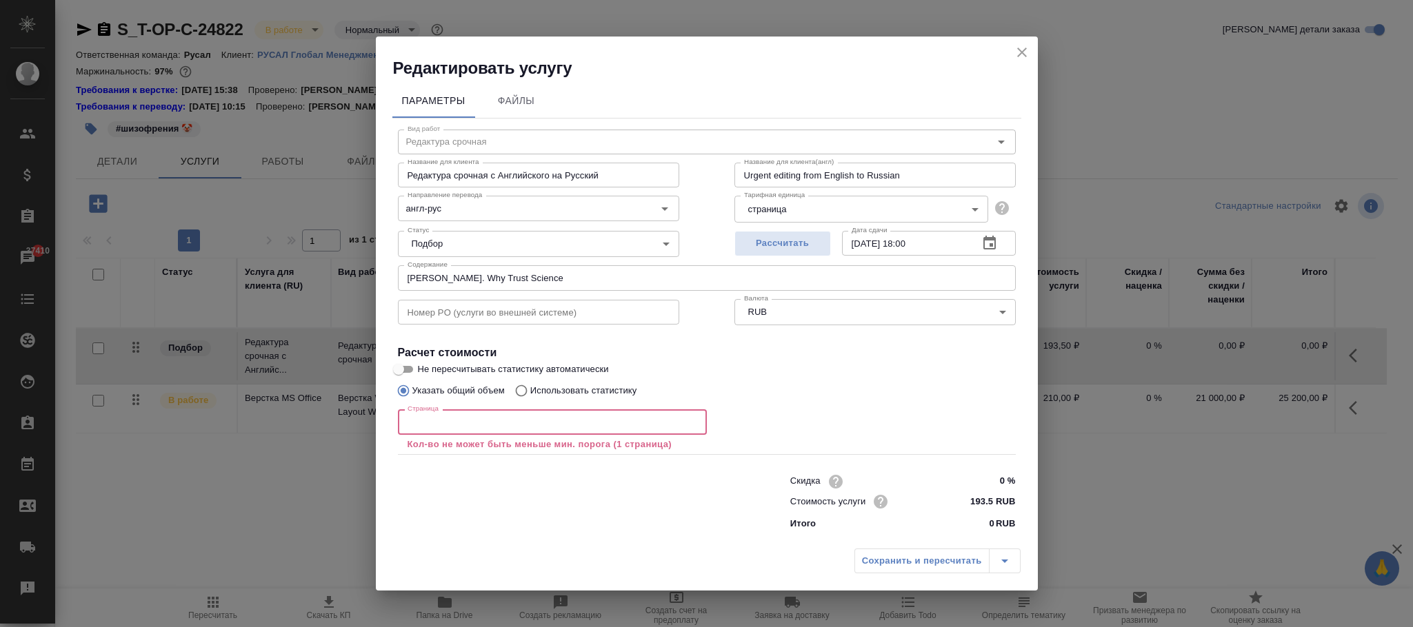
click at [1022, 60] on icon "close" at bounding box center [1021, 52] width 17 height 17
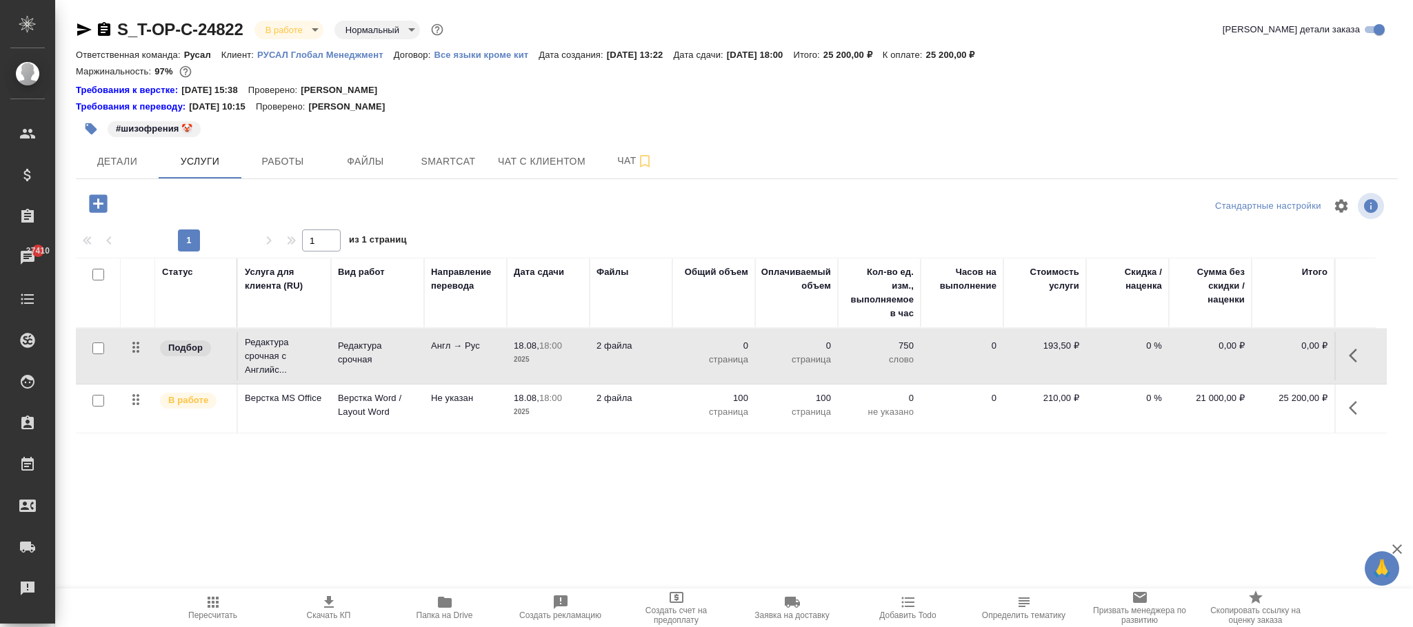
drag, startPoint x: 303, startPoint y: 164, endPoint x: 267, endPoint y: 181, distance: 39.5
click at [302, 164] on span "Работы" at bounding box center [283, 161] width 66 height 17
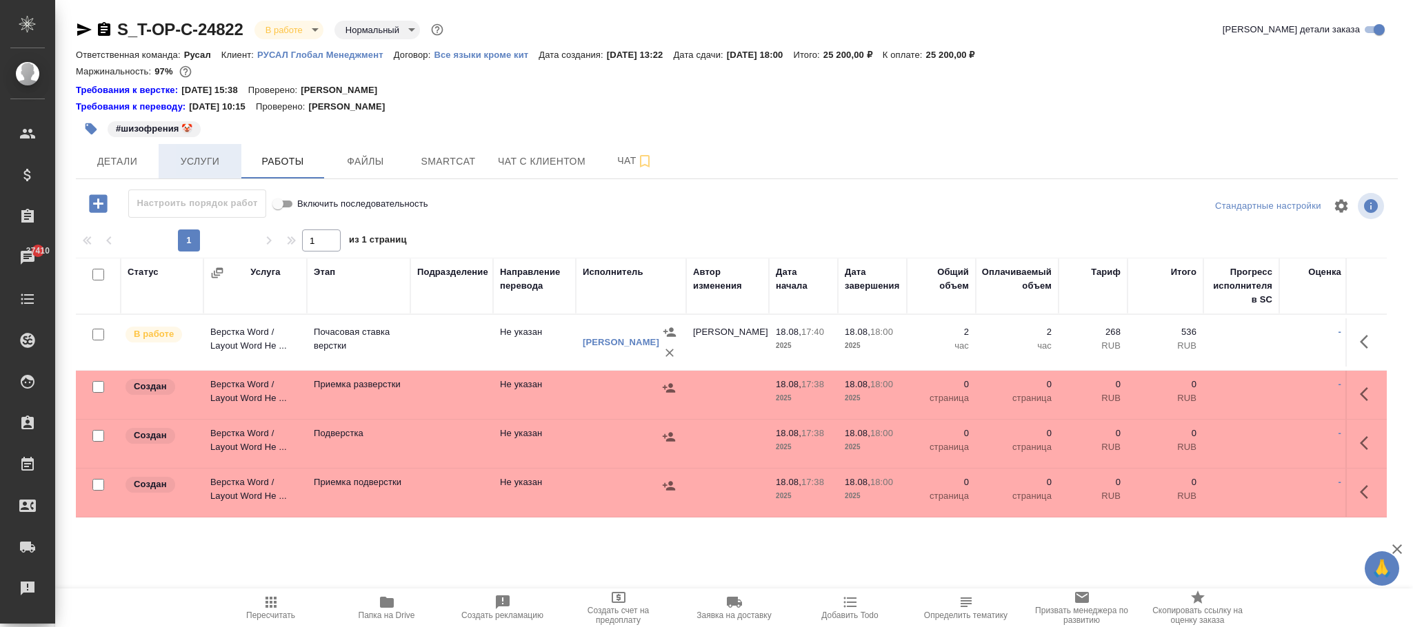
click at [213, 157] on span "Услуги" at bounding box center [200, 161] width 66 height 17
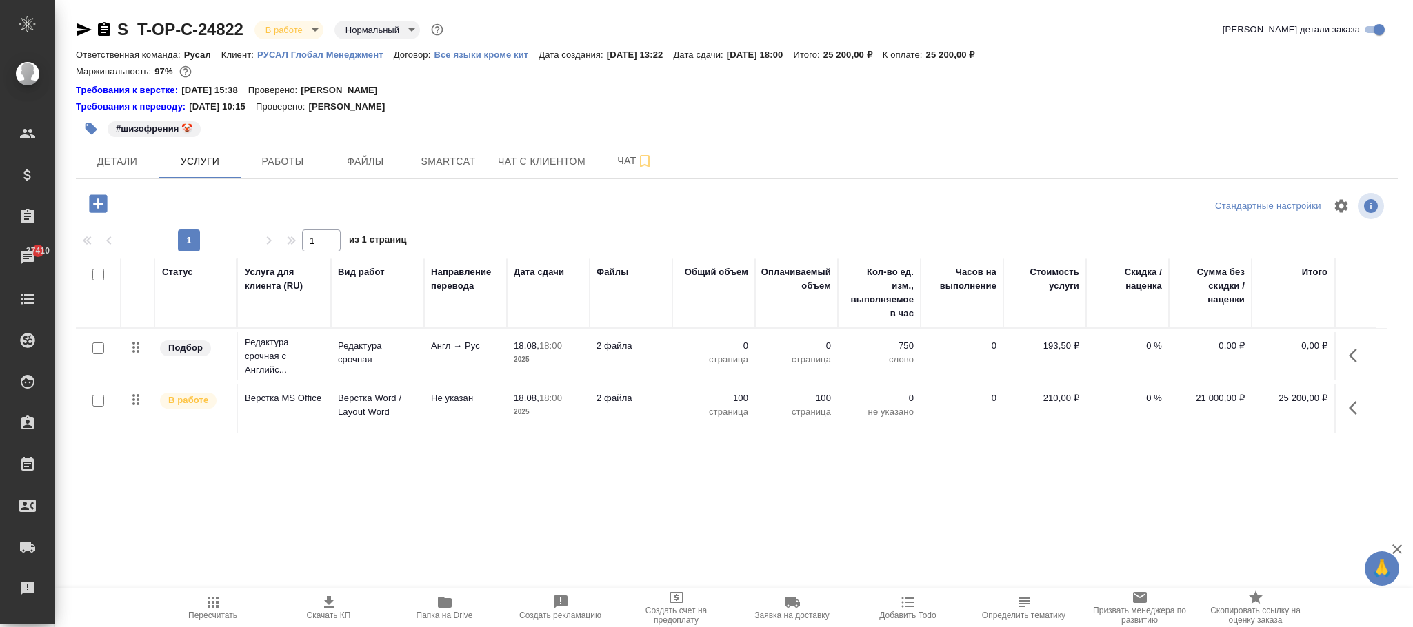
click at [1346, 363] on button "button" at bounding box center [1356, 355] width 33 height 33
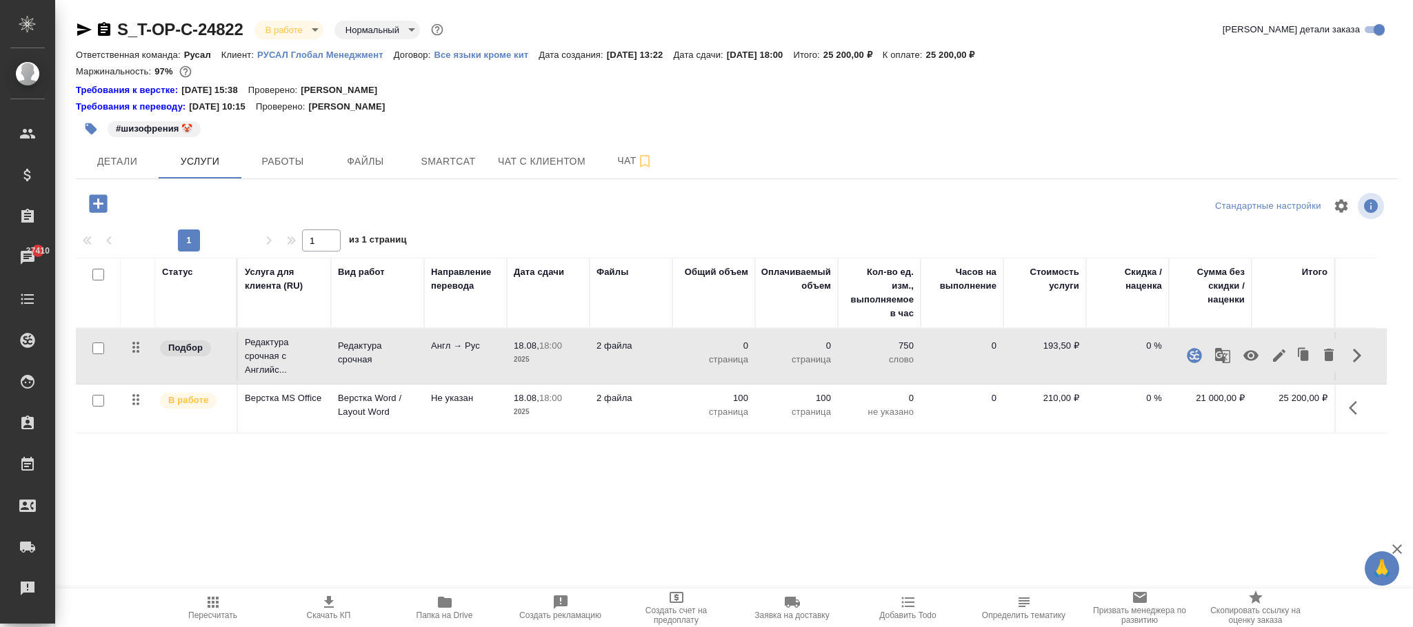
click at [1276, 356] on icon "button" at bounding box center [1279, 355] width 17 height 17
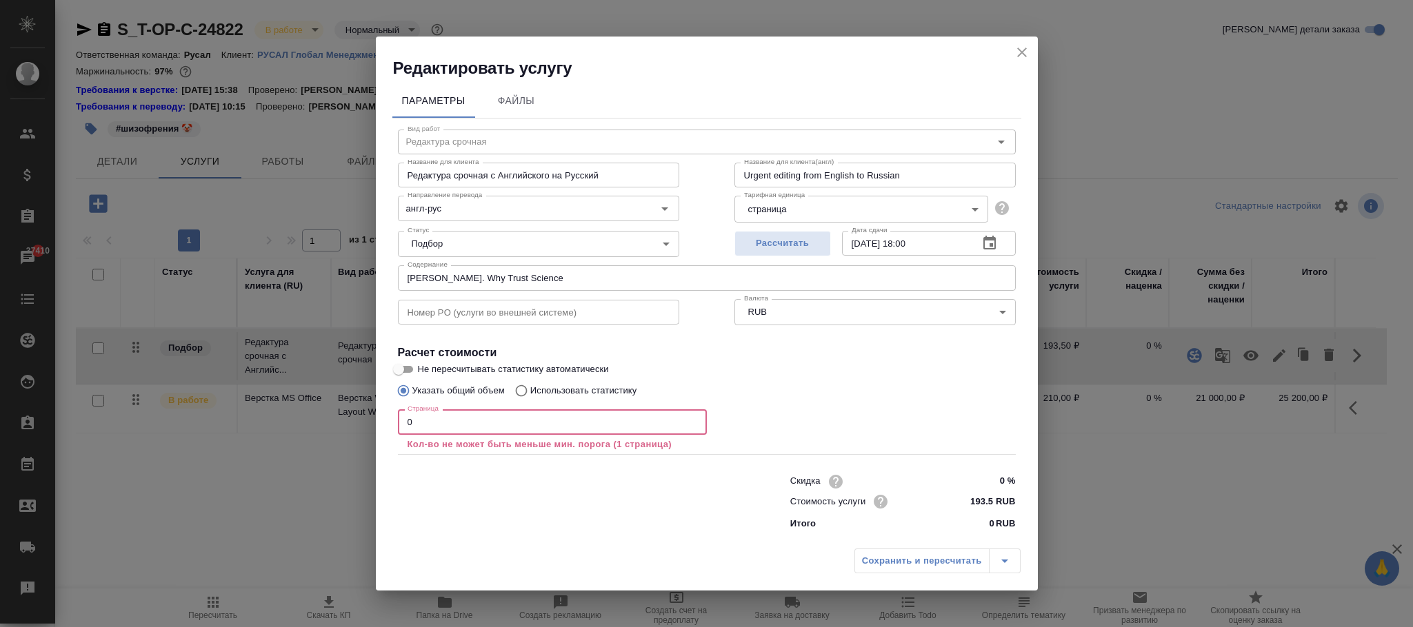
drag, startPoint x: 474, startPoint y: 416, endPoint x: 321, endPoint y: 426, distance: 152.7
click at [321, 426] on div "Редактировать услугу Параметры Файлы Вид работ Редактура срочная Вид работ Назв…" at bounding box center [706, 313] width 1413 height 627
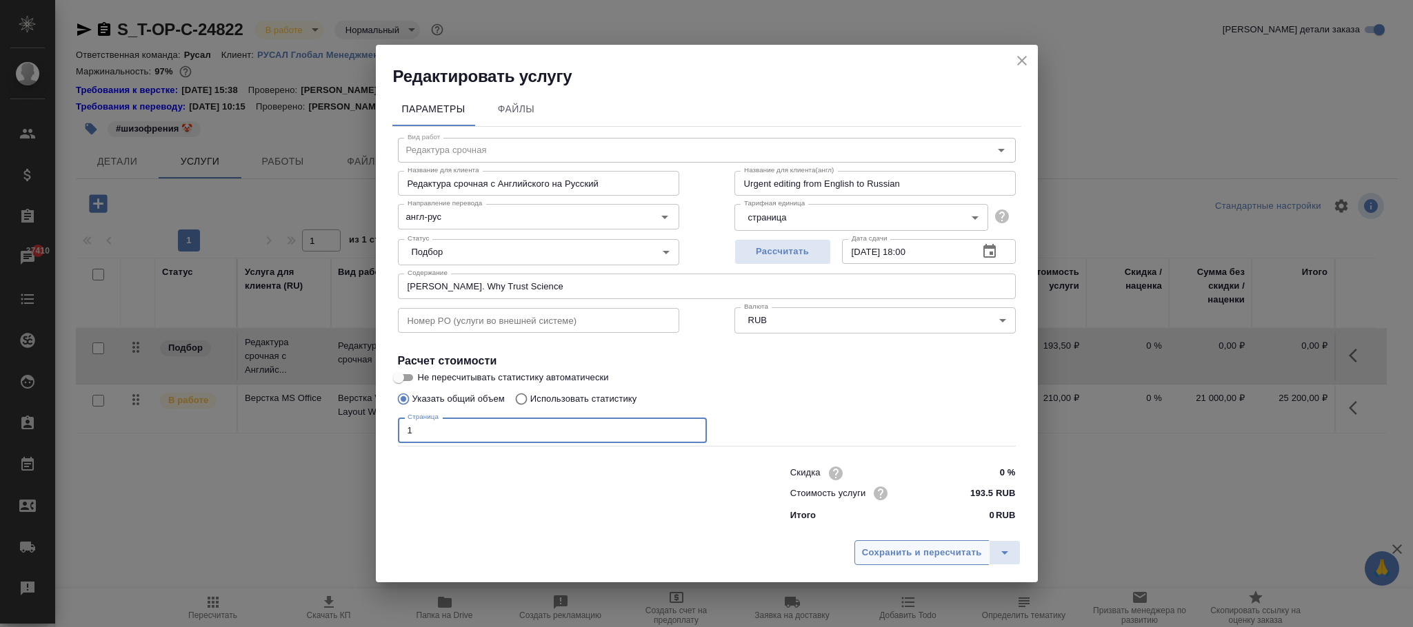
type input "1"
click at [904, 553] on span "Сохранить и пересчитать" at bounding box center [922, 553] width 120 height 16
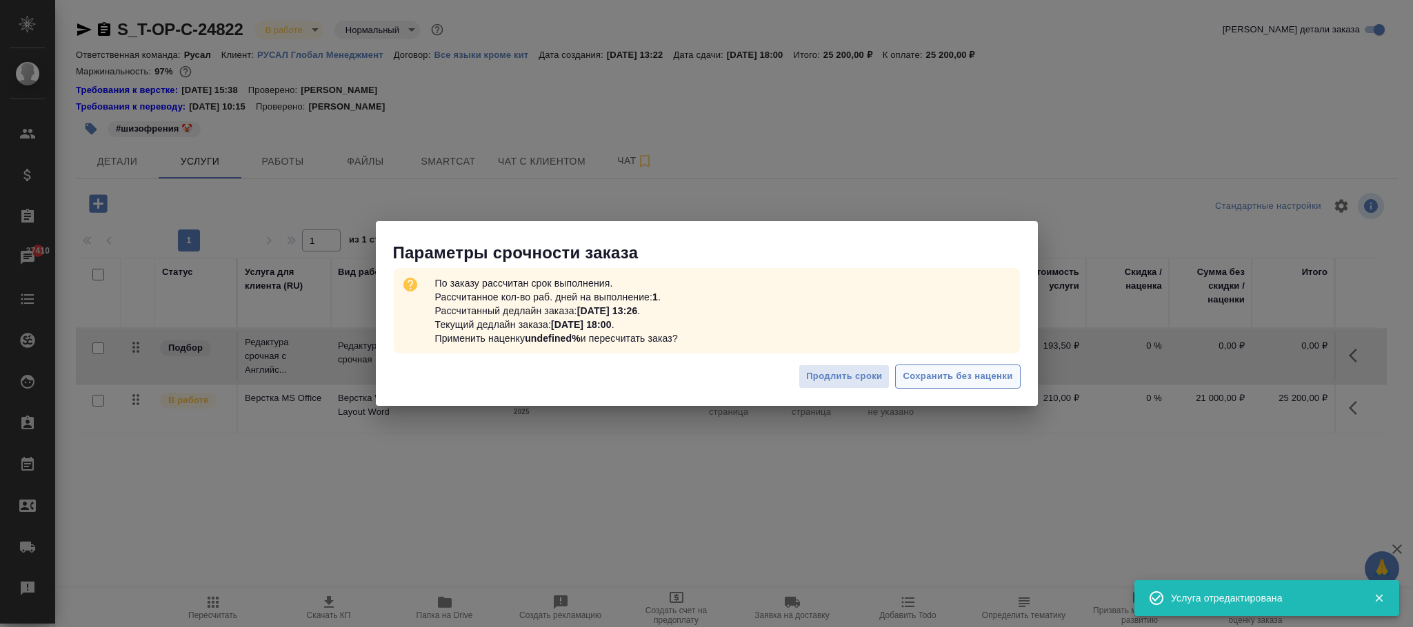
drag, startPoint x: 1028, startPoint y: 379, endPoint x: 987, endPoint y: 379, distance: 41.4
click at [1026, 379] on div "Продлить сроки Сохранить без наценки" at bounding box center [707, 382] width 662 height 48
click at [983, 378] on span "Сохранить без наценки" at bounding box center [957, 377] width 110 height 16
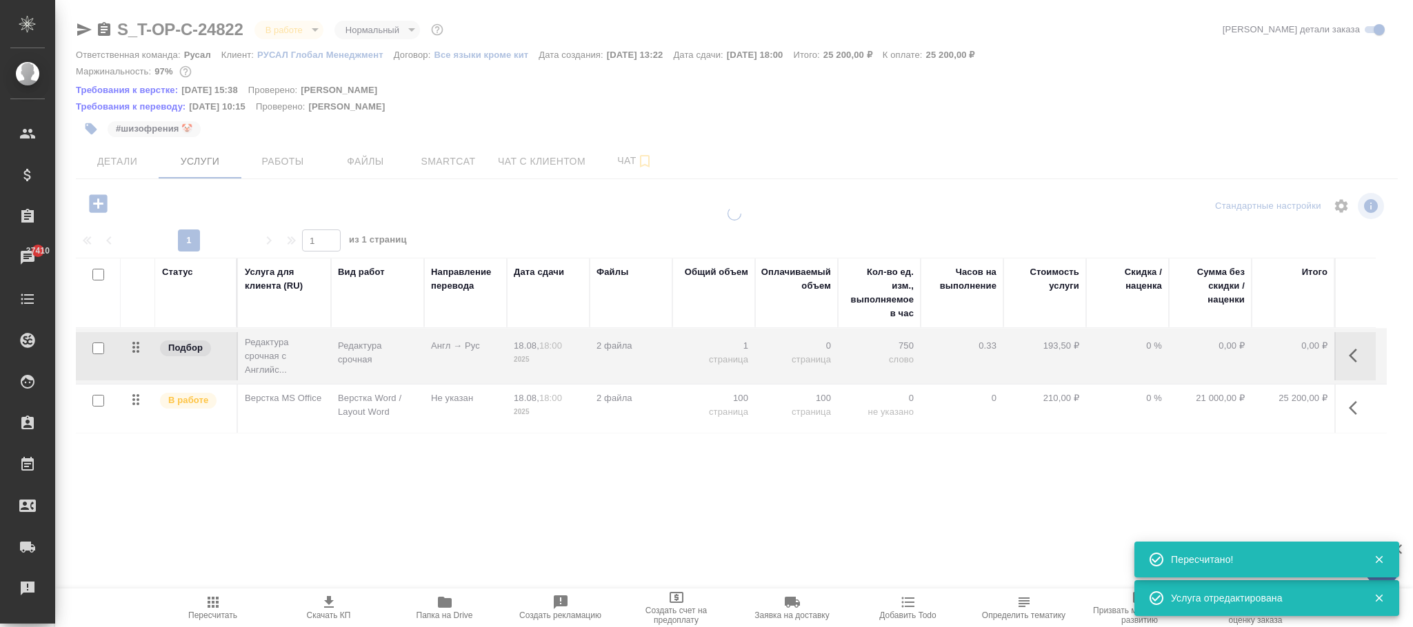
type input "urgent"
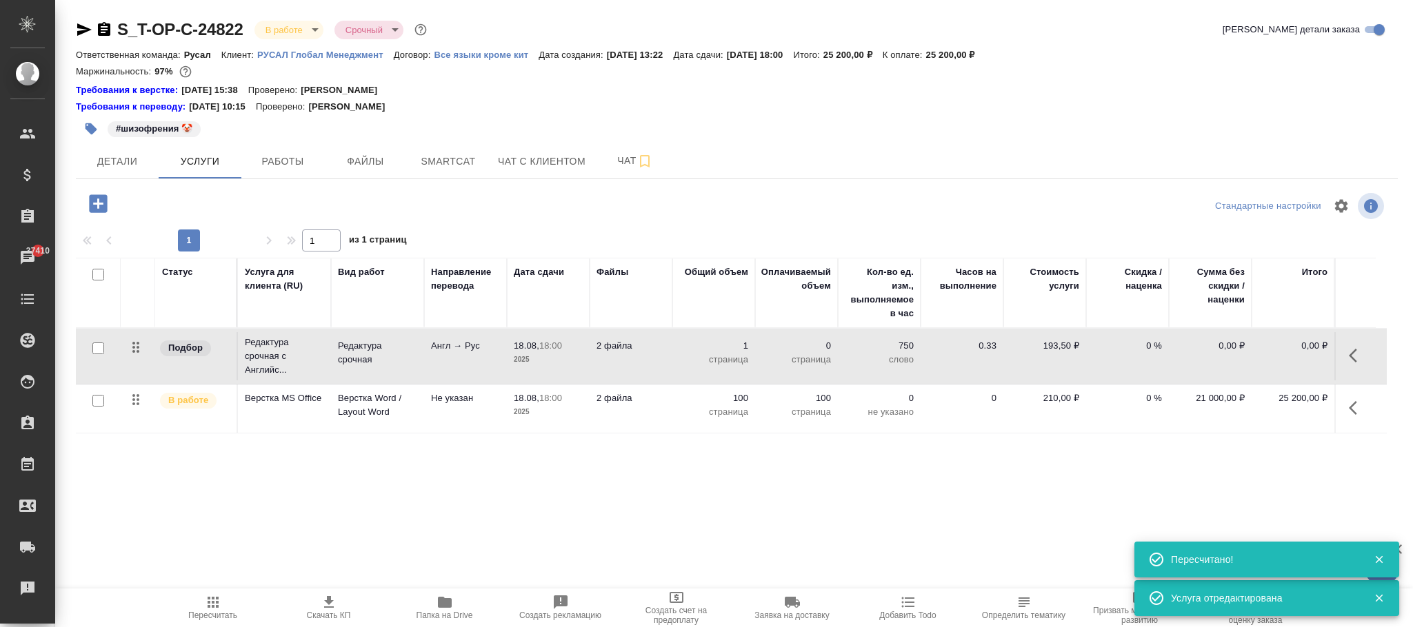
click at [222, 609] on span "Пересчитать" at bounding box center [212, 607] width 99 height 26
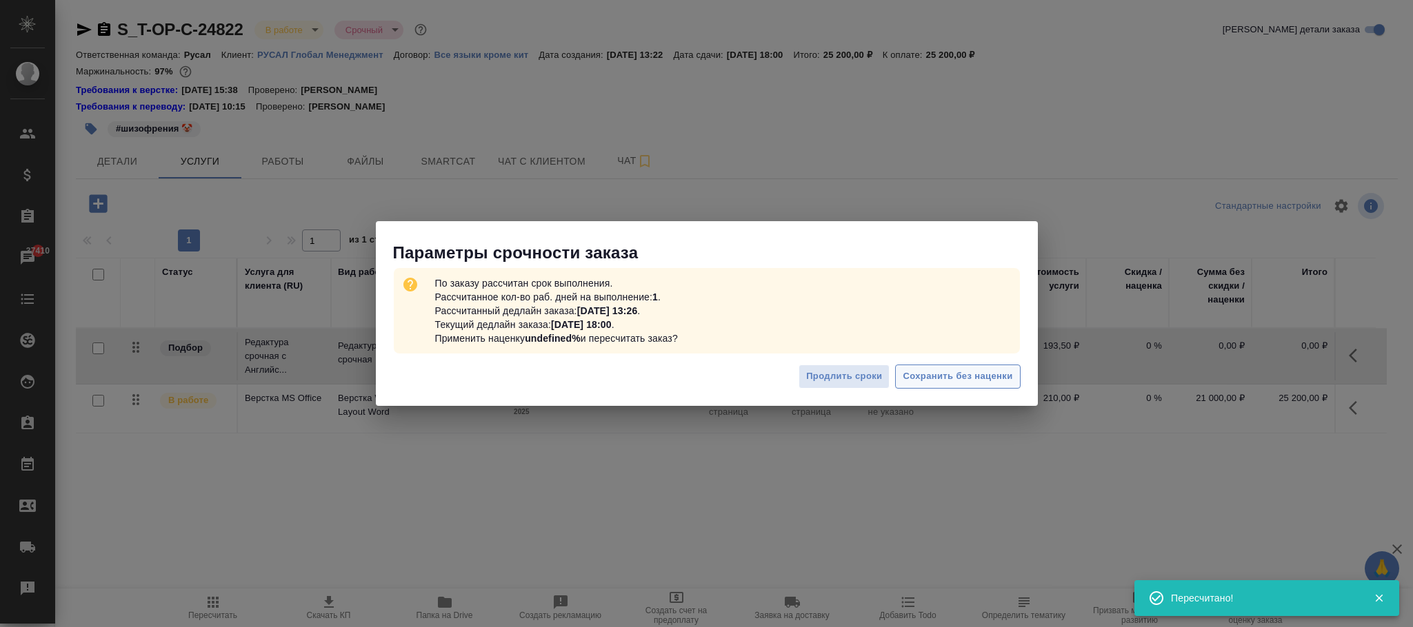
click at [980, 379] on span "Сохранить без наценки" at bounding box center [957, 377] width 110 height 16
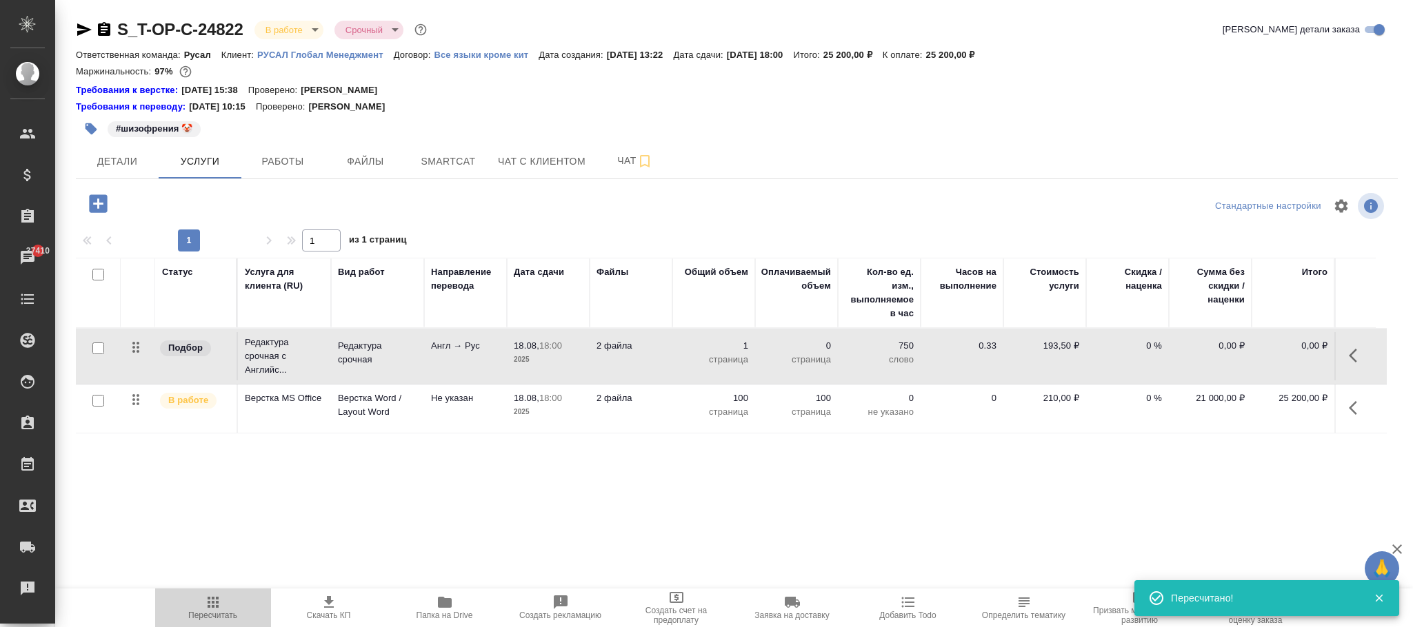
click at [225, 623] on button "Пересчитать" at bounding box center [213, 608] width 116 height 39
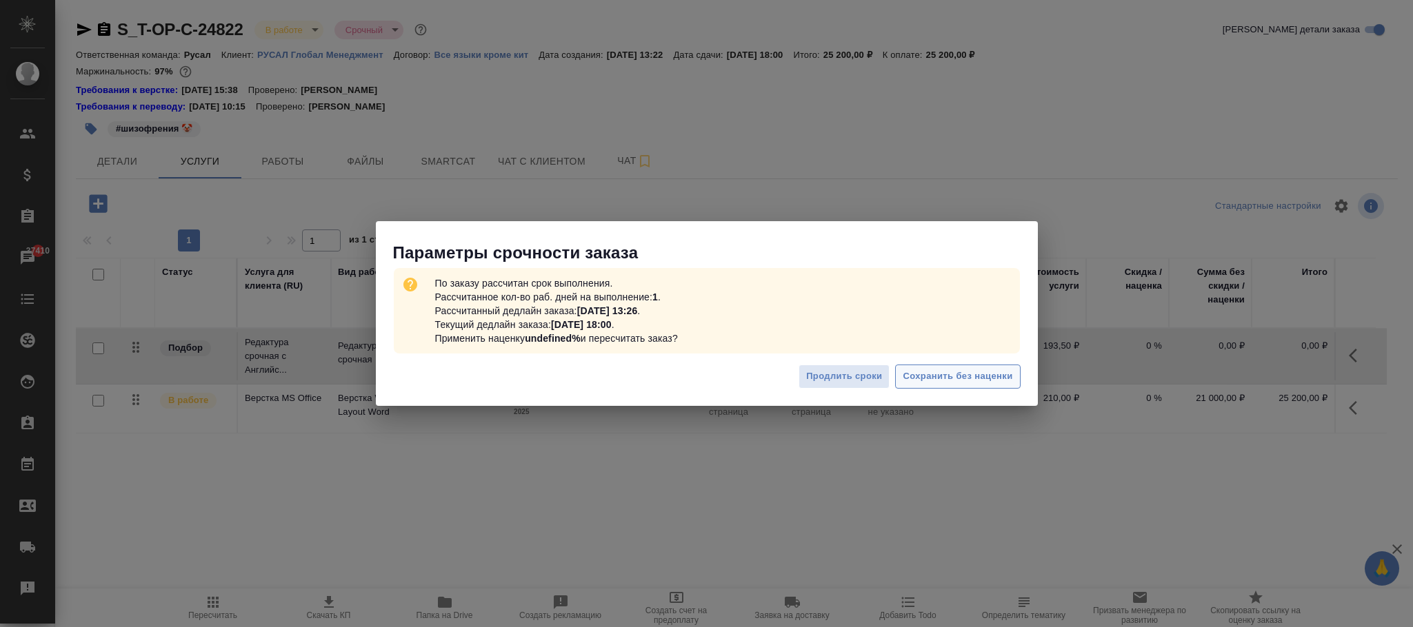
click at [956, 378] on span "Сохранить без наценки" at bounding box center [957, 377] width 110 height 16
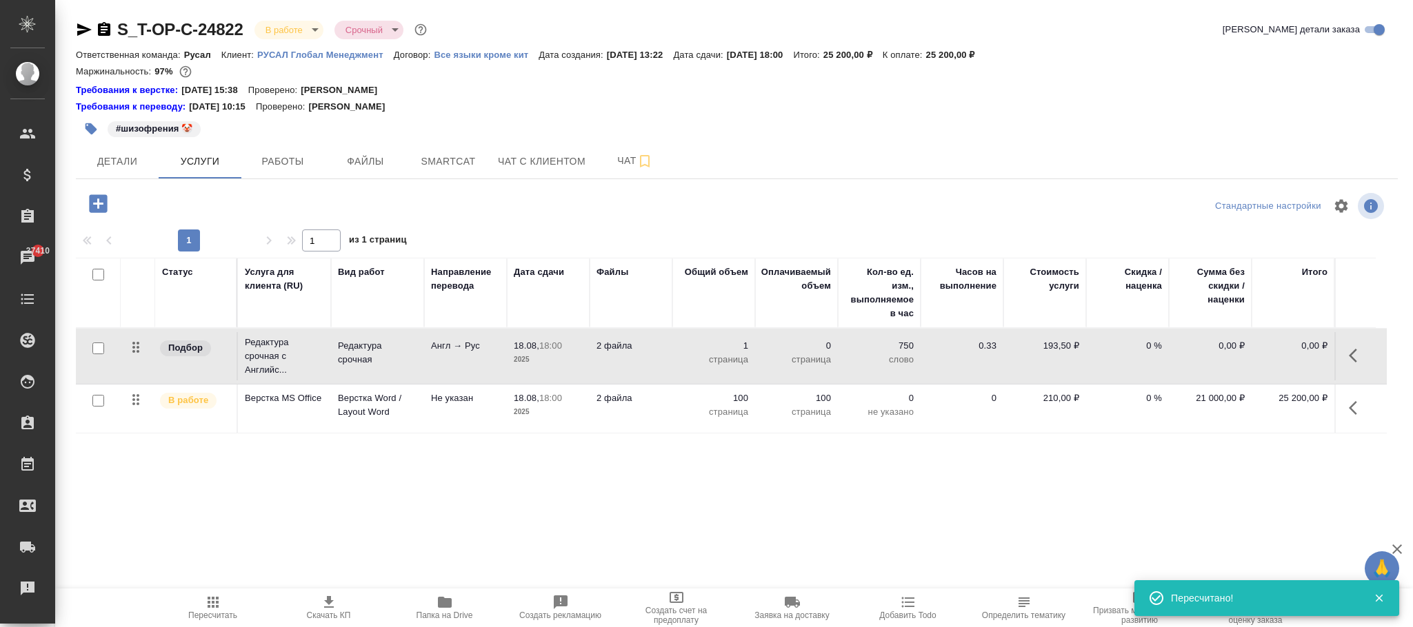
click at [1357, 367] on button "button" at bounding box center [1356, 355] width 33 height 33
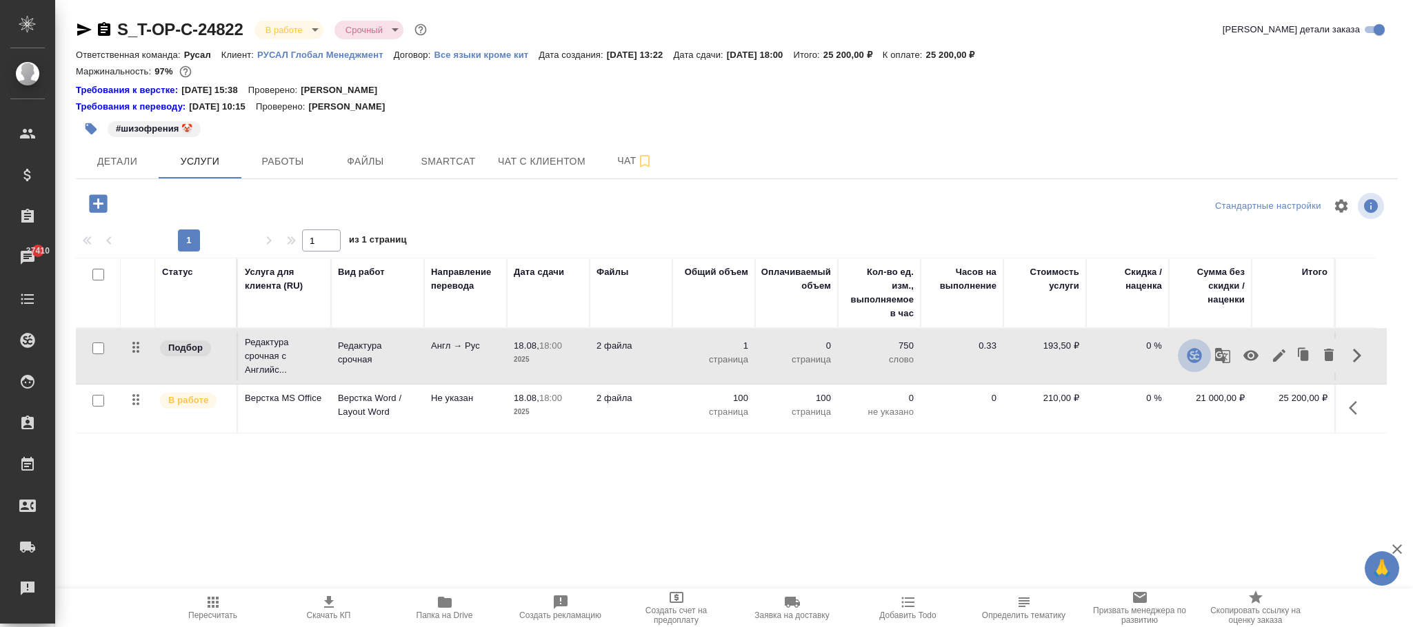
click at [1193, 356] on icon "button" at bounding box center [1193, 355] width 14 height 14
click at [1364, 352] on icon "button" at bounding box center [1356, 355] width 17 height 17
click at [1349, 358] on icon "button" at bounding box center [1352, 356] width 8 height 14
click at [1278, 354] on icon "button" at bounding box center [1279, 355] width 17 height 17
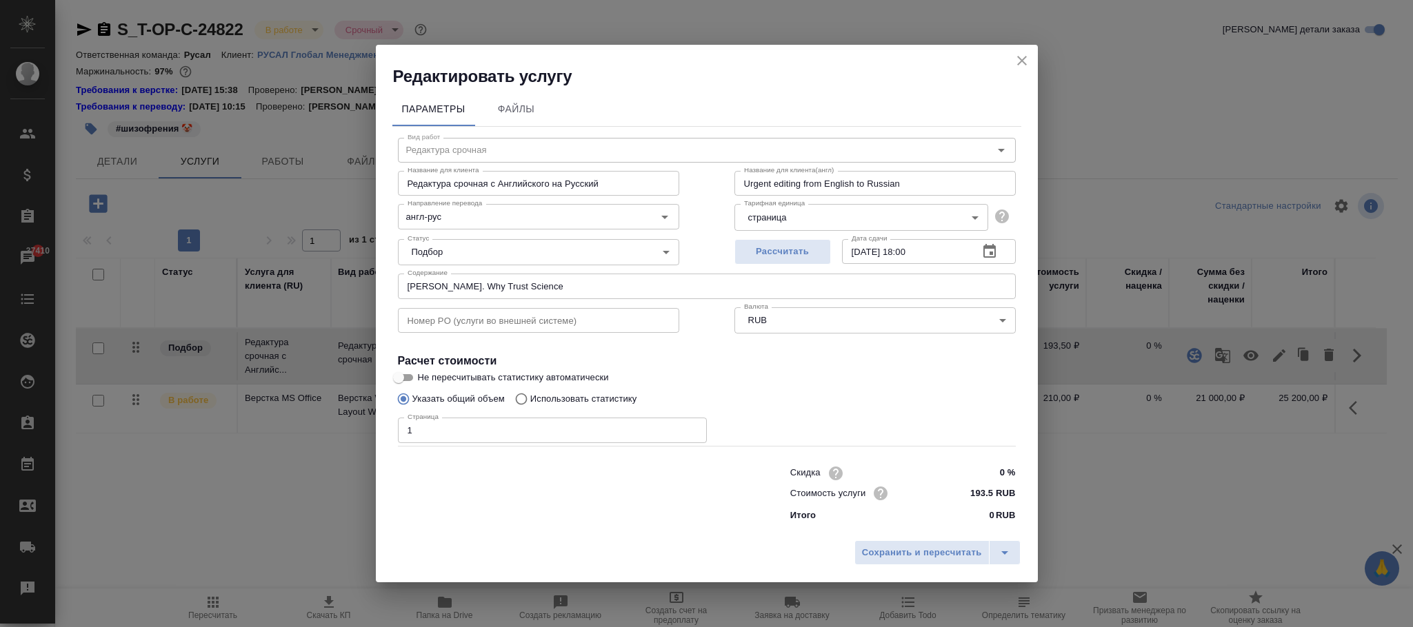
click at [569, 398] on p "Использовать статистику" at bounding box center [583, 399] width 107 height 14
click at [530, 398] on input "Использовать статистику" at bounding box center [519, 399] width 22 height 26
radio input "true"
radio input "false"
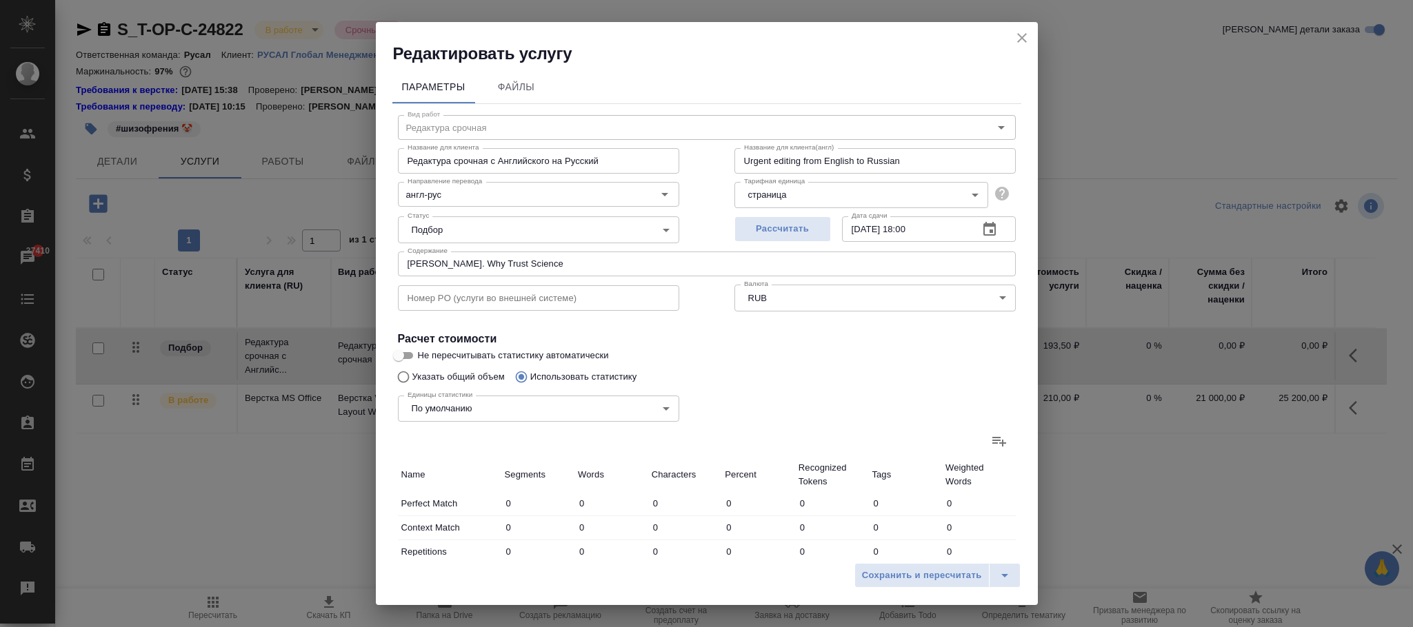
drag, startPoint x: 437, startPoint y: 373, endPoint x: 468, endPoint y: 377, distance: 31.3
click at [437, 372] on div "Единицы статистики По умолчанию default Единицы статистики" at bounding box center [538, 408] width 336 height 90
click at [453, 373] on div "Единицы статистики По умолчанию default Единицы статистики" at bounding box center [538, 408] width 336 height 90
click at [407, 352] on input "Не пересчитывать статистику автоматически" at bounding box center [399, 355] width 50 height 17
checkbox input "true"
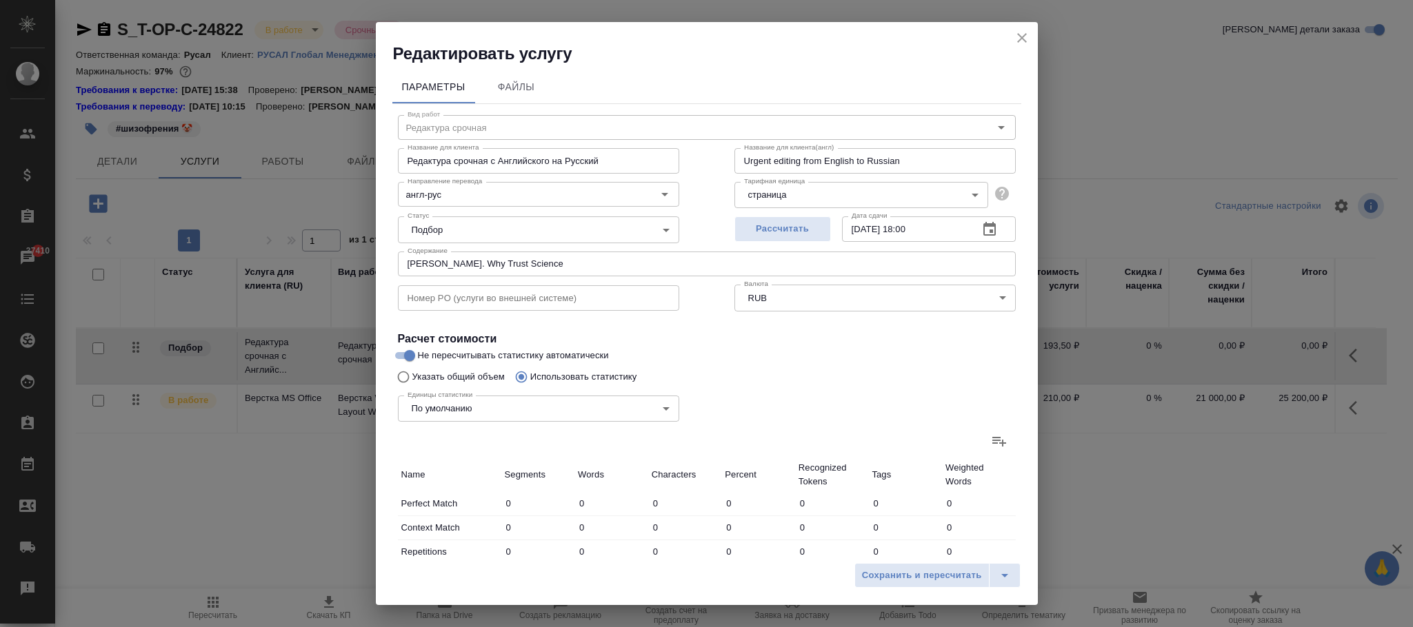
click at [414, 381] on div "Единицы статистики По умолчанию default Единицы статистики" at bounding box center [538, 408] width 336 height 90
click at [405, 375] on input "Указать общий объем" at bounding box center [401, 377] width 22 height 26
radio input "true"
radio input "false"
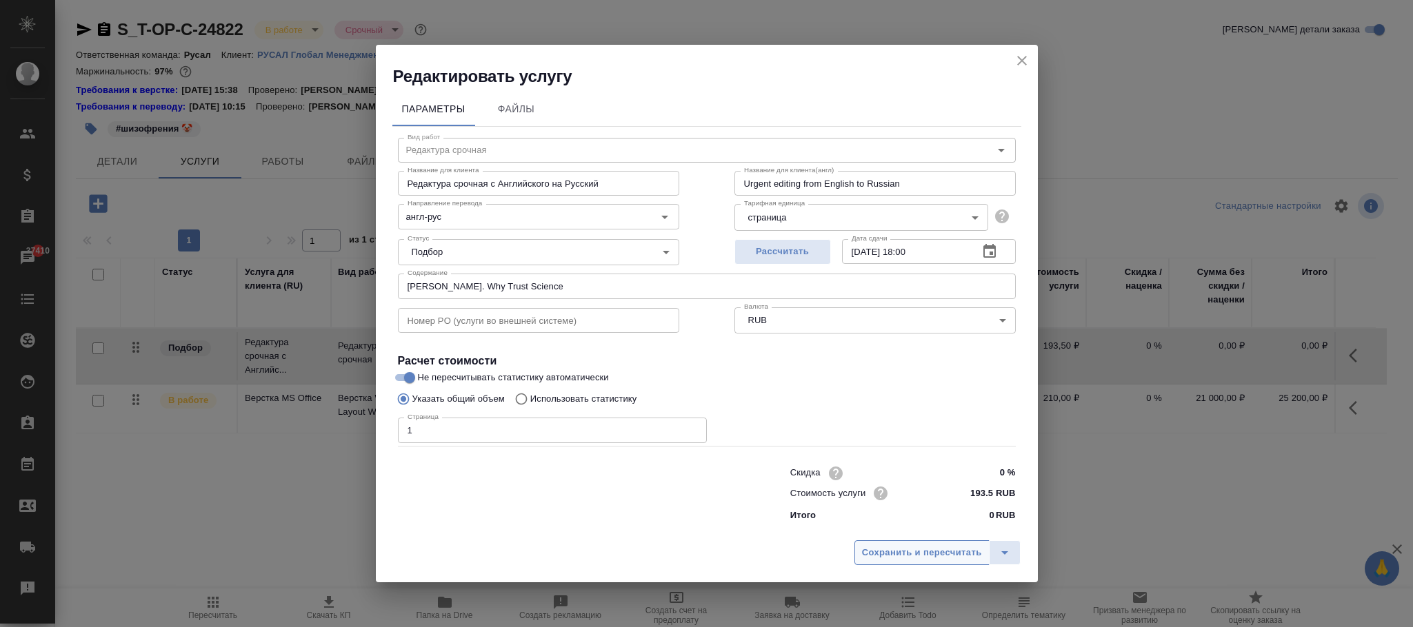
click at [892, 555] on span "Сохранить и пересчитать" at bounding box center [922, 553] width 120 height 16
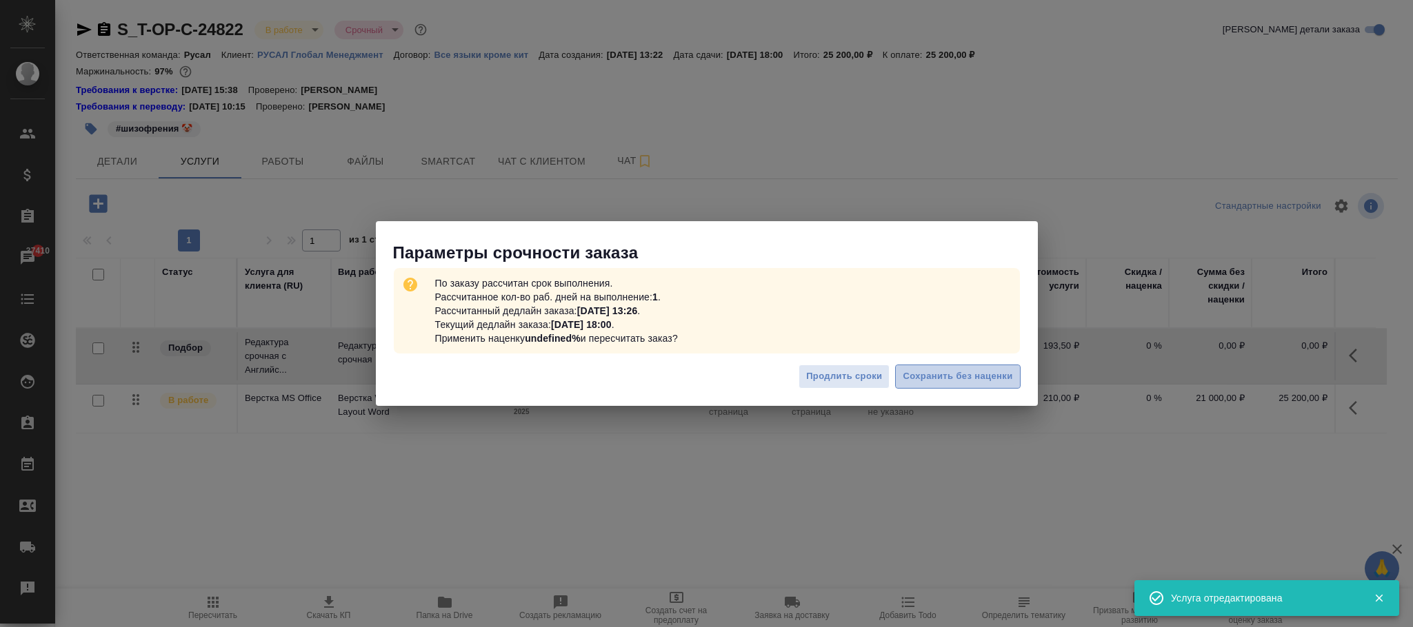
click at [995, 374] on span "Сохранить без наценки" at bounding box center [957, 377] width 110 height 16
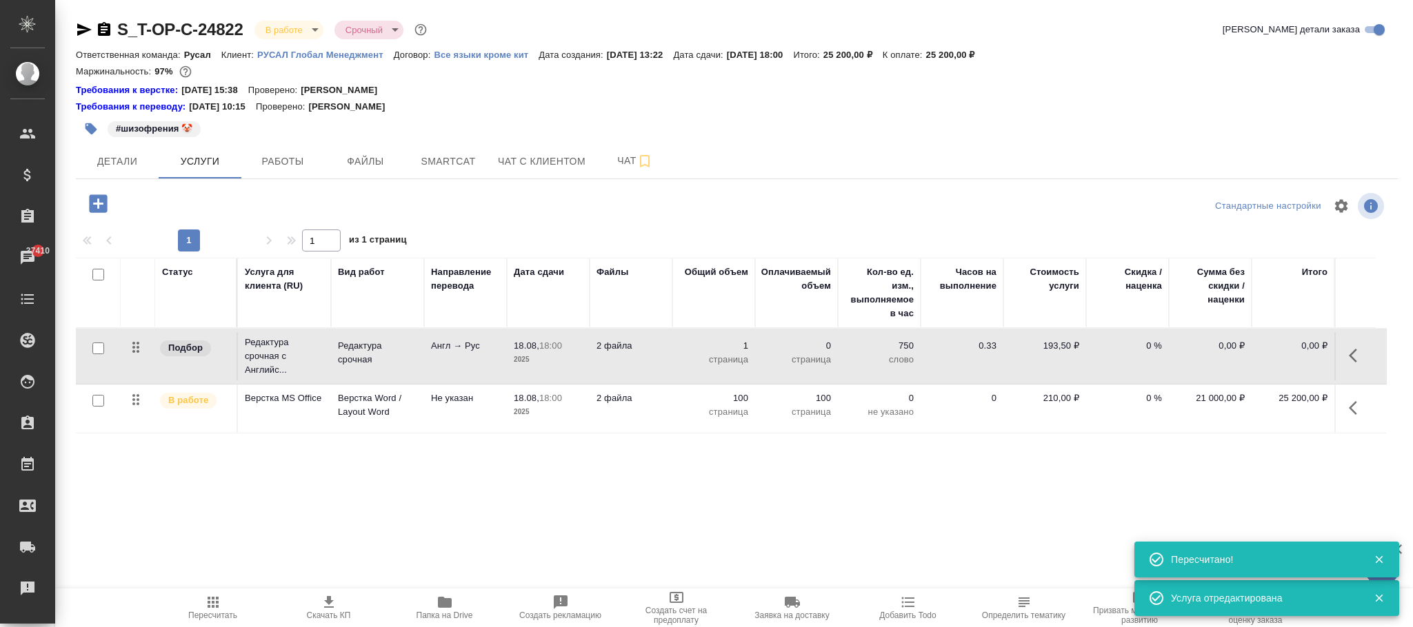
click at [1355, 356] on icon "button" at bounding box center [1356, 355] width 17 height 17
click at [1281, 356] on icon "button" at bounding box center [1279, 356] width 12 height 12
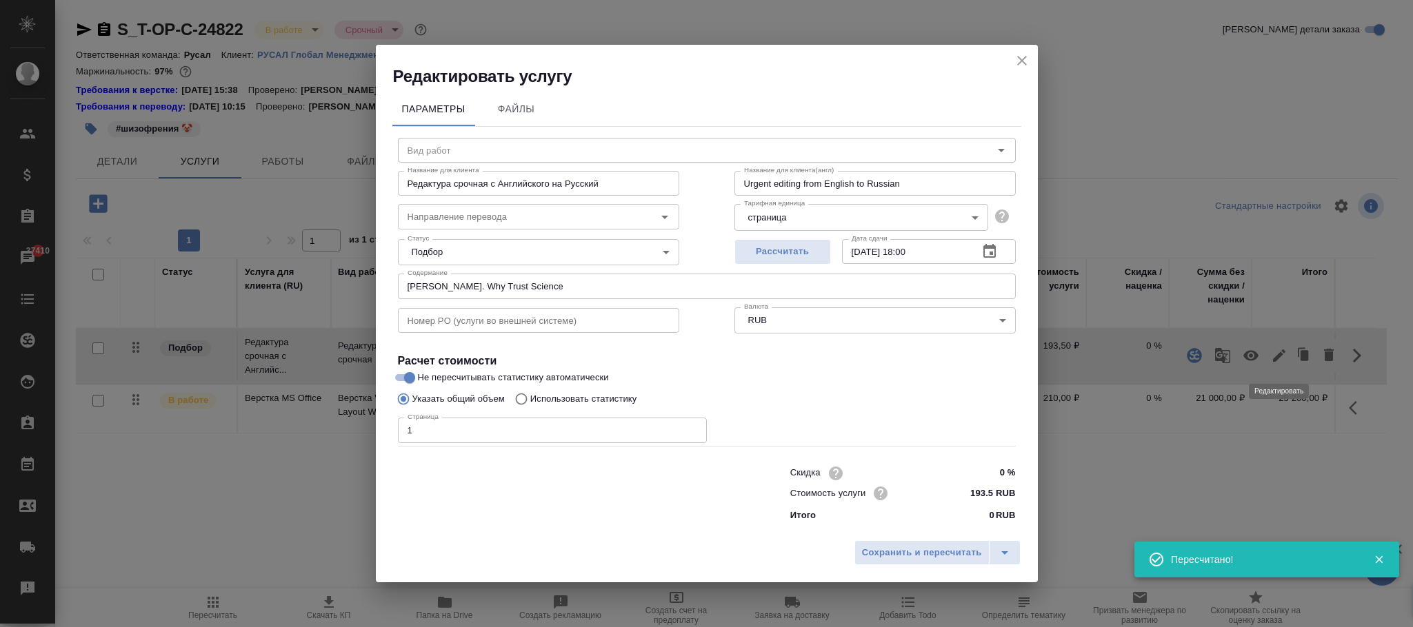
type input "Редактура срочная"
type input "англ-рус"
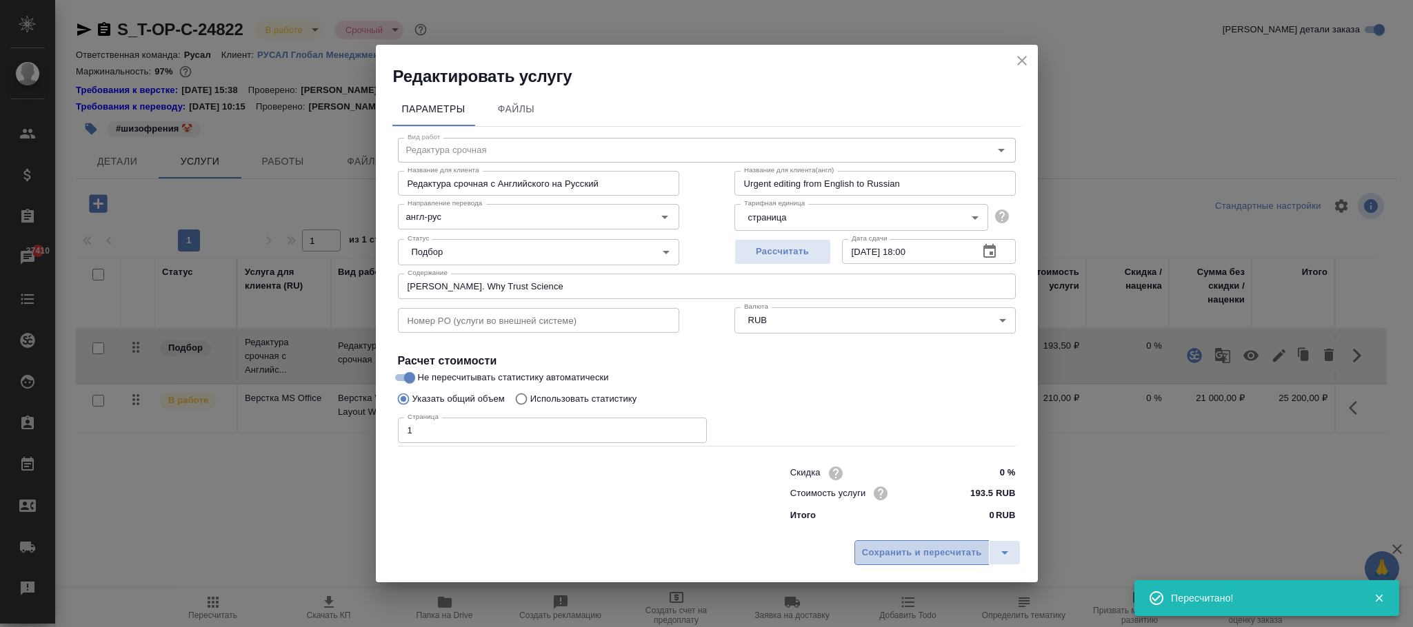
click at [896, 553] on span "Сохранить и пересчитать" at bounding box center [922, 553] width 120 height 16
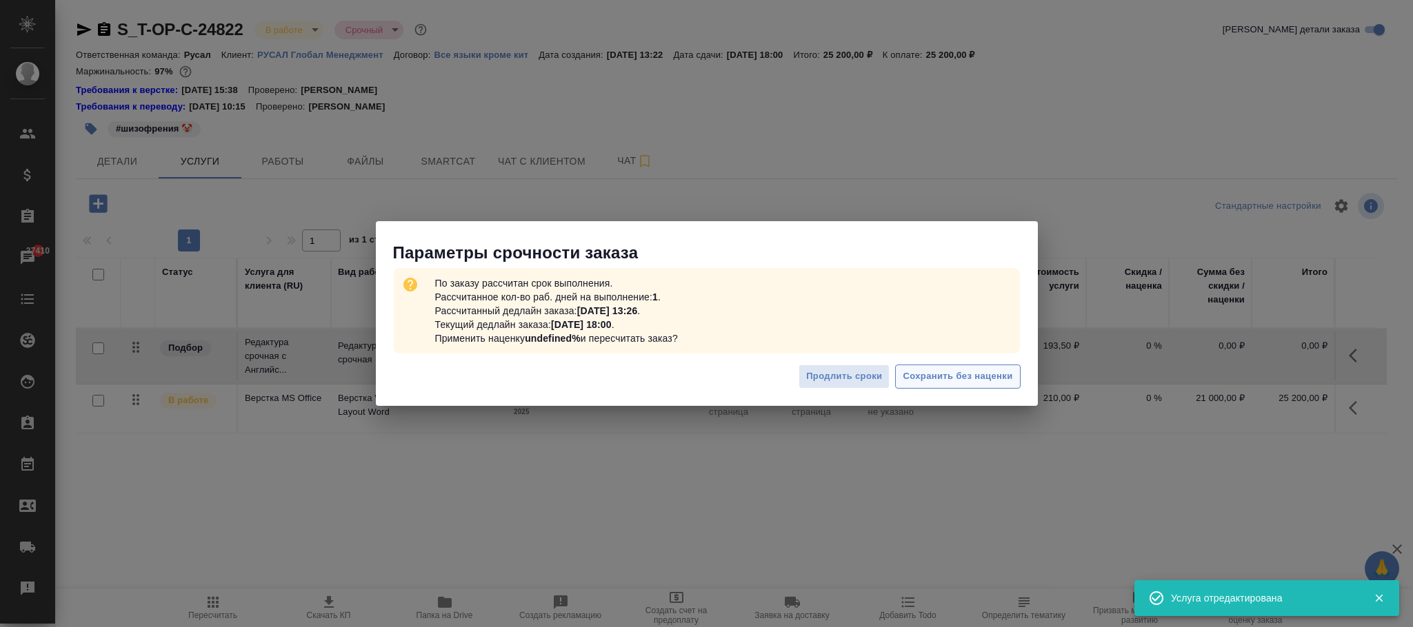
click at [975, 376] on span "Сохранить без наценки" at bounding box center [957, 377] width 110 height 16
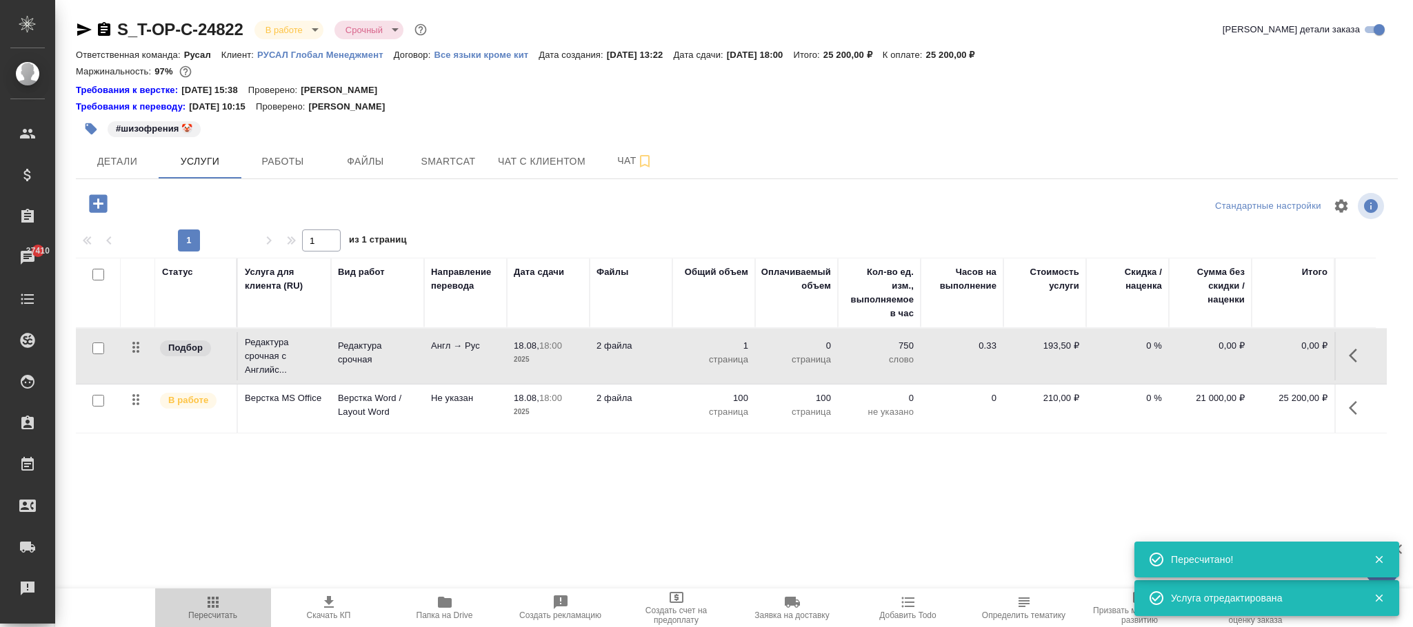
drag, startPoint x: 211, startPoint y: 619, endPoint x: 228, endPoint y: 611, distance: 18.5
click at [213, 618] on span "Пересчитать" at bounding box center [212, 616] width 49 height 10
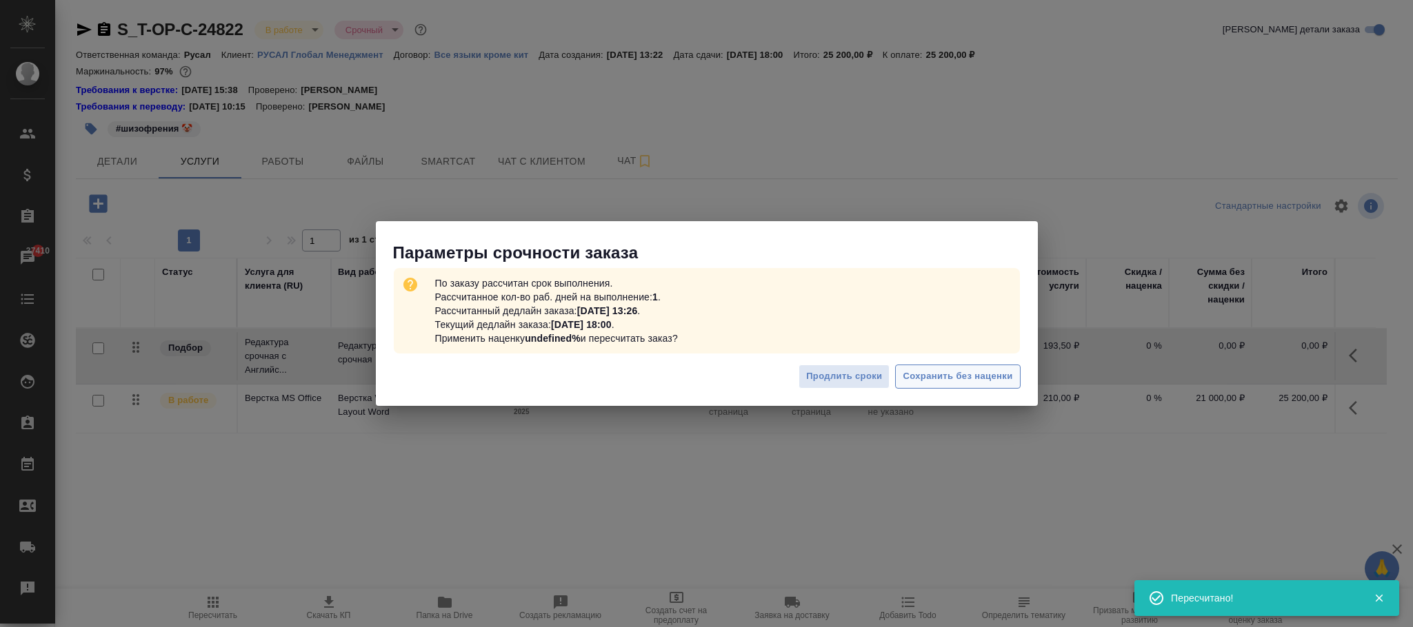
click at [962, 372] on span "Сохранить без наценки" at bounding box center [957, 377] width 110 height 16
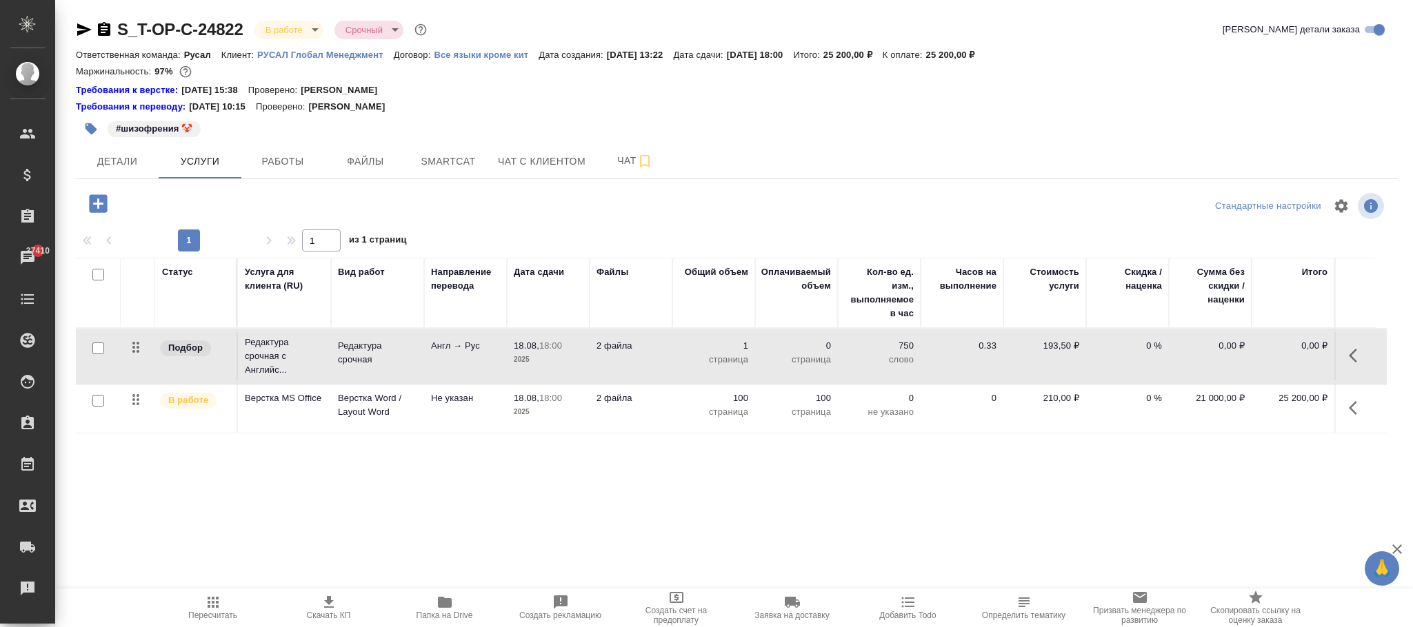
click at [219, 613] on span "Пересчитать" at bounding box center [212, 616] width 49 height 10
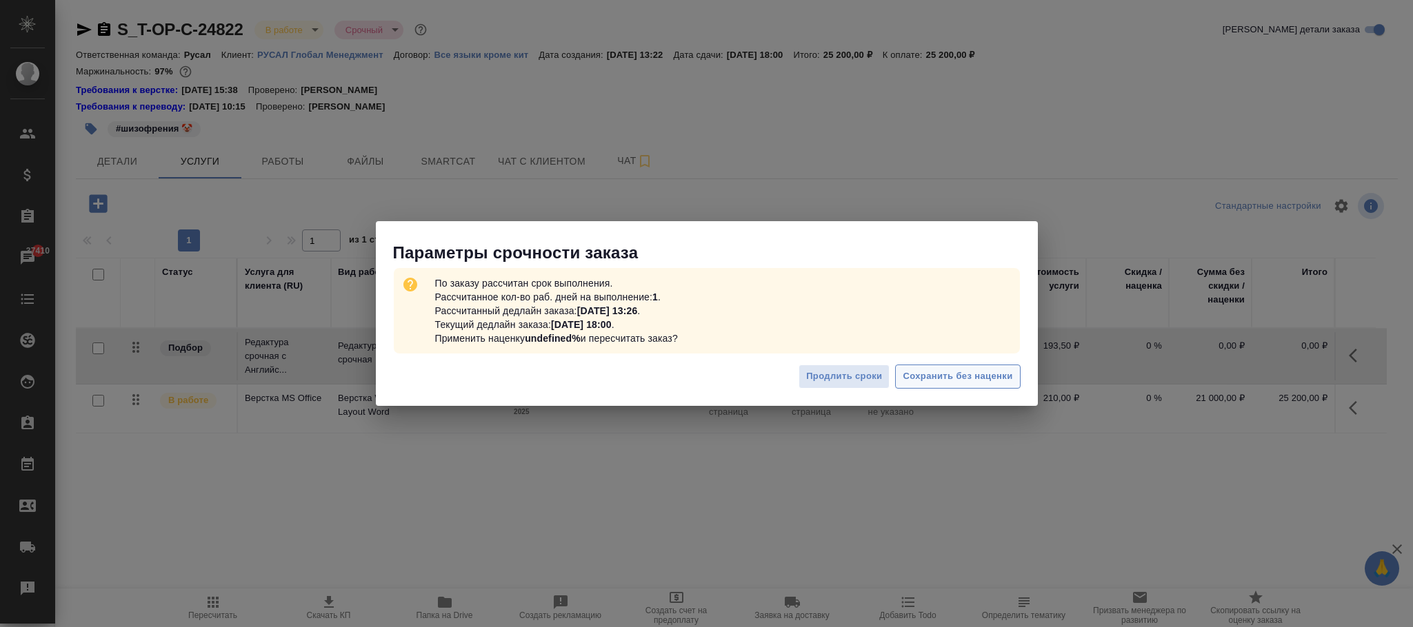
click at [995, 374] on span "Сохранить без наценки" at bounding box center [957, 377] width 110 height 16
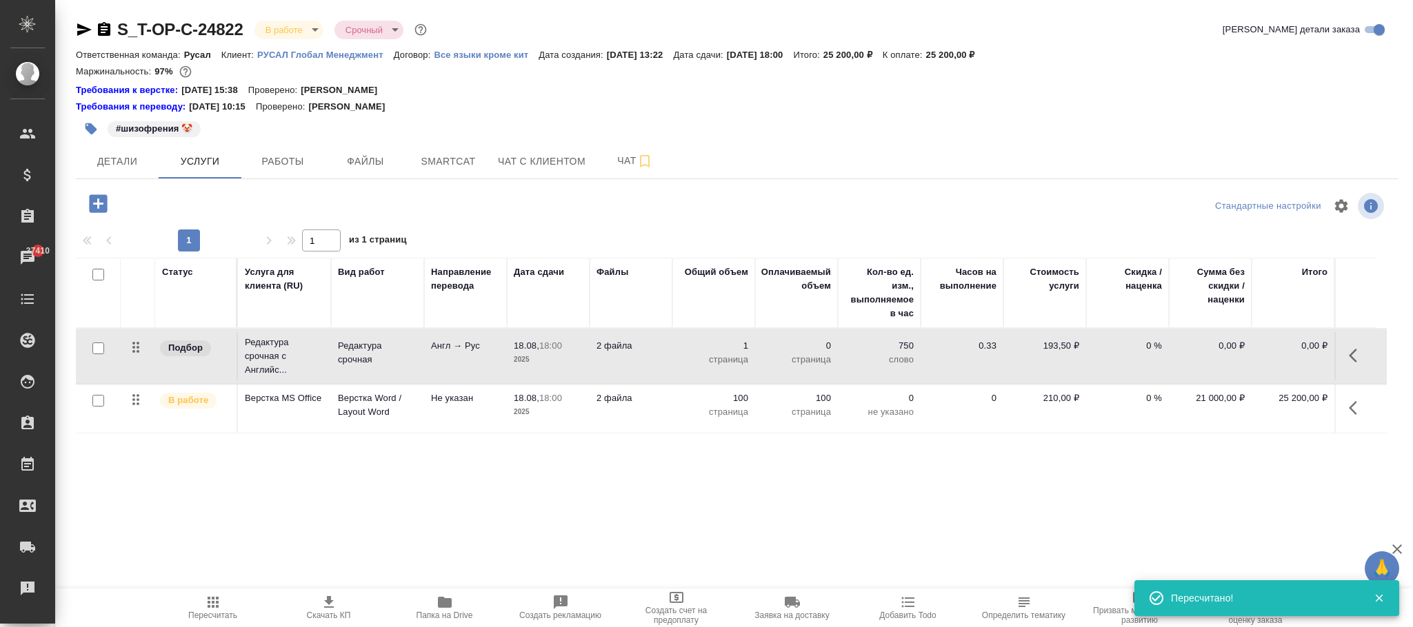
click at [503, 52] on p "Все языки кроме кит" at bounding box center [486, 55] width 105 height 10
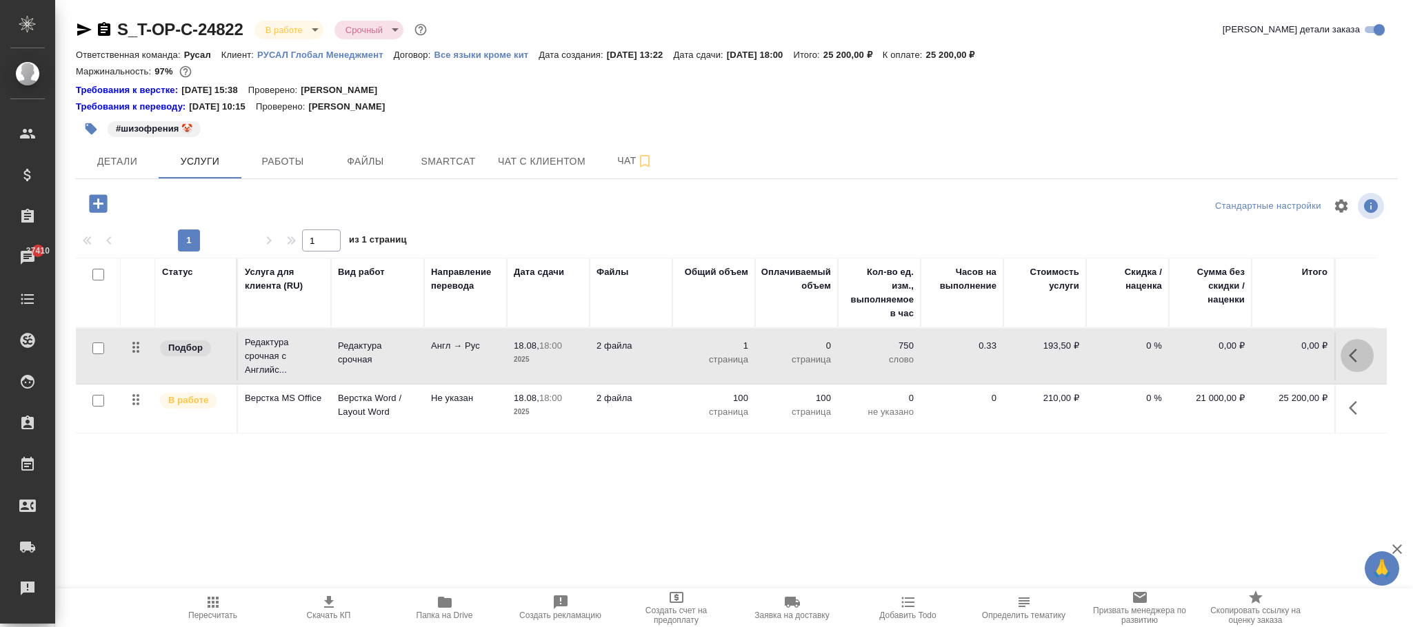
click at [1357, 356] on icon "button" at bounding box center [1356, 355] width 17 height 17
click at [1279, 360] on icon "button" at bounding box center [1279, 355] width 17 height 17
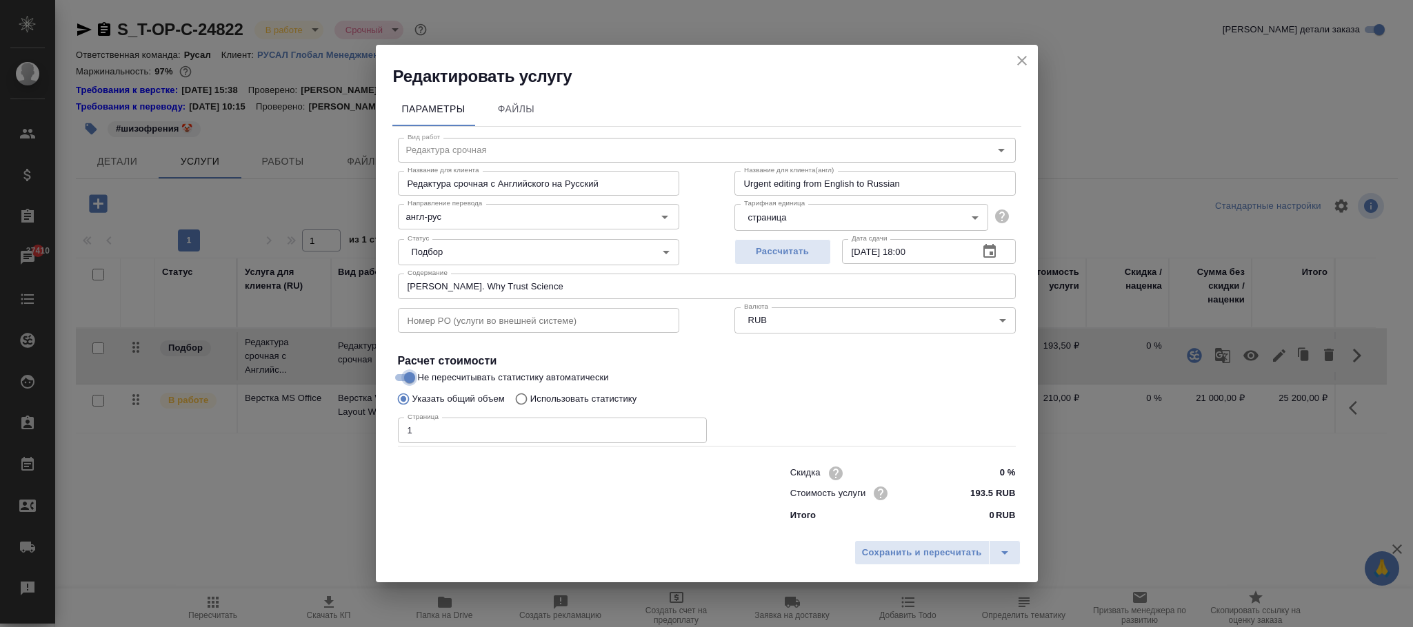
click at [407, 373] on input "Не пересчитывать статистику автоматически" at bounding box center [410, 378] width 50 height 17
checkbox input "false"
click at [560, 398] on p "Использовать статистику" at bounding box center [583, 399] width 107 height 14
click at [530, 398] on input "Использовать статистику" at bounding box center [519, 399] width 22 height 26
radio input "true"
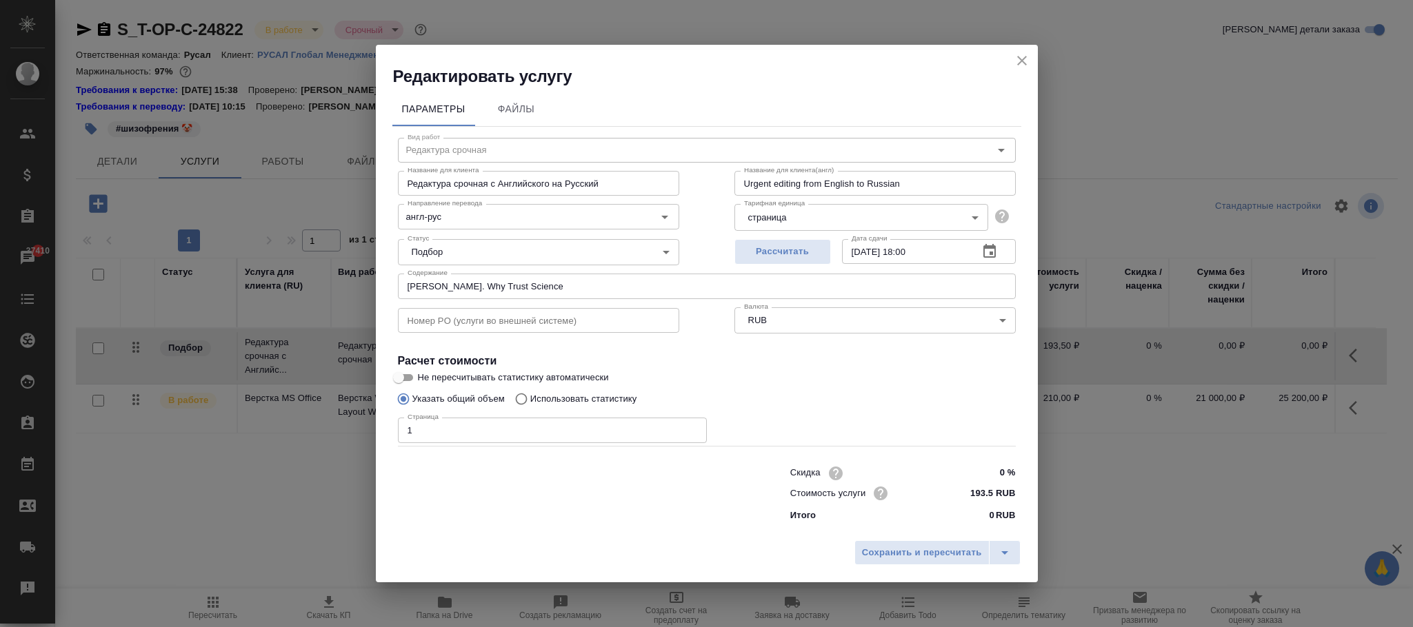
radio input "false"
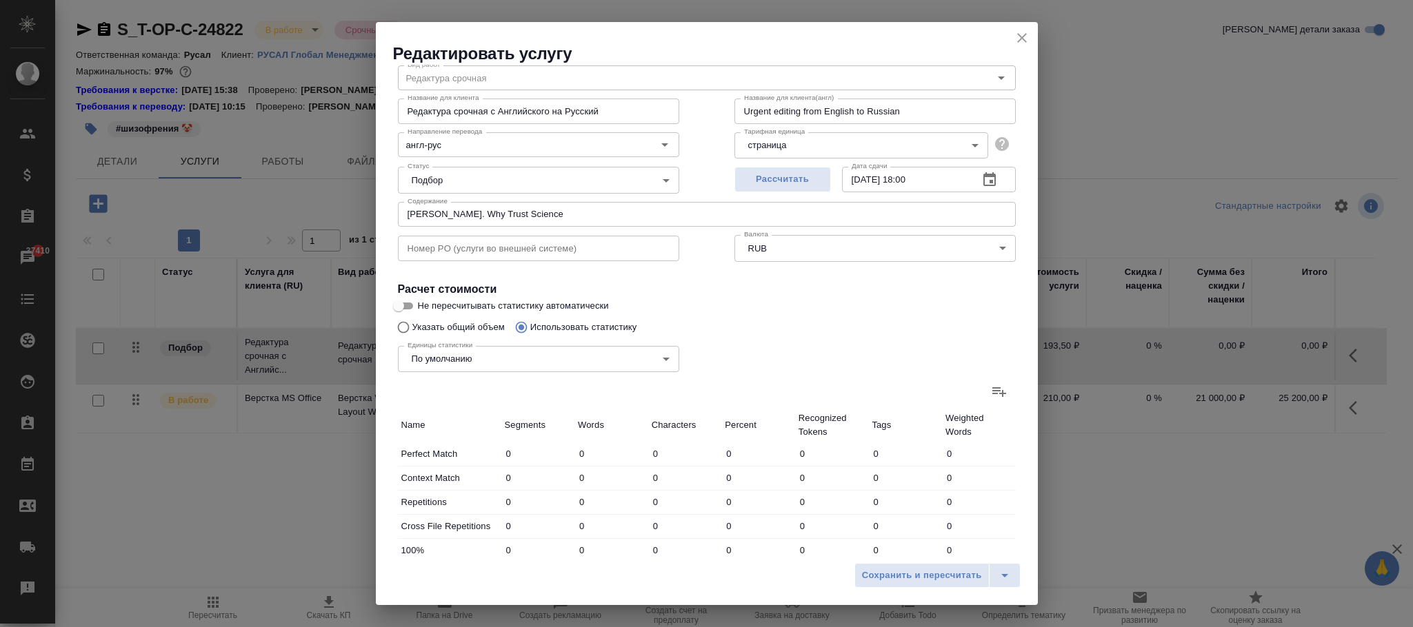
scroll to position [6, 0]
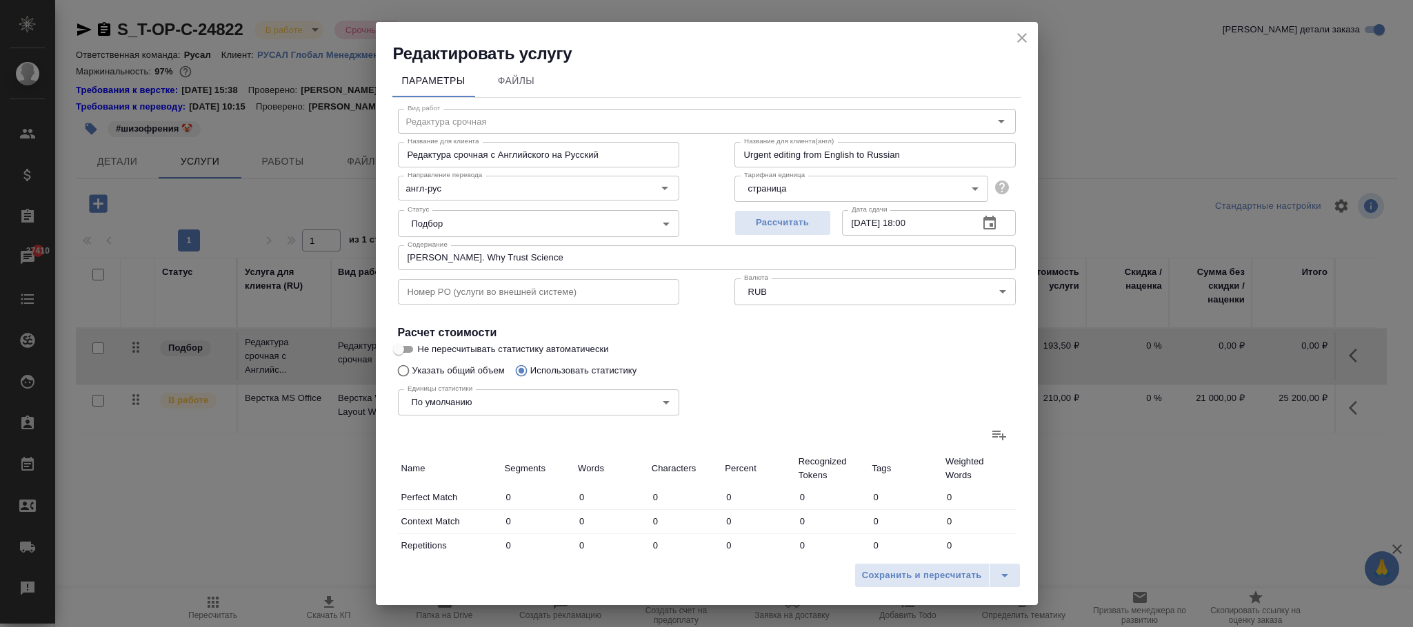
click at [826, 199] on body "🙏 .cls-1 fill:#fff; AWATERA Фокина Наталья n.fokina Клиенты Спецификации Заказы…" at bounding box center [706, 313] width 1413 height 627
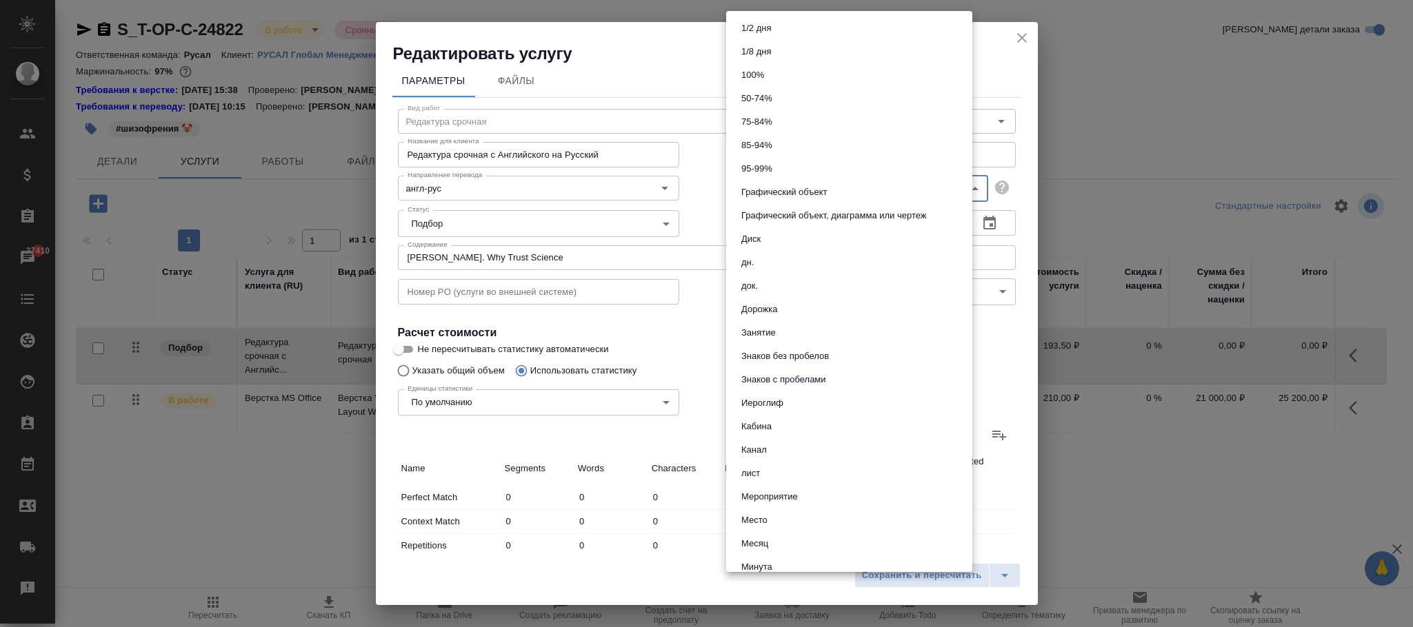
scroll to position [620, 0]
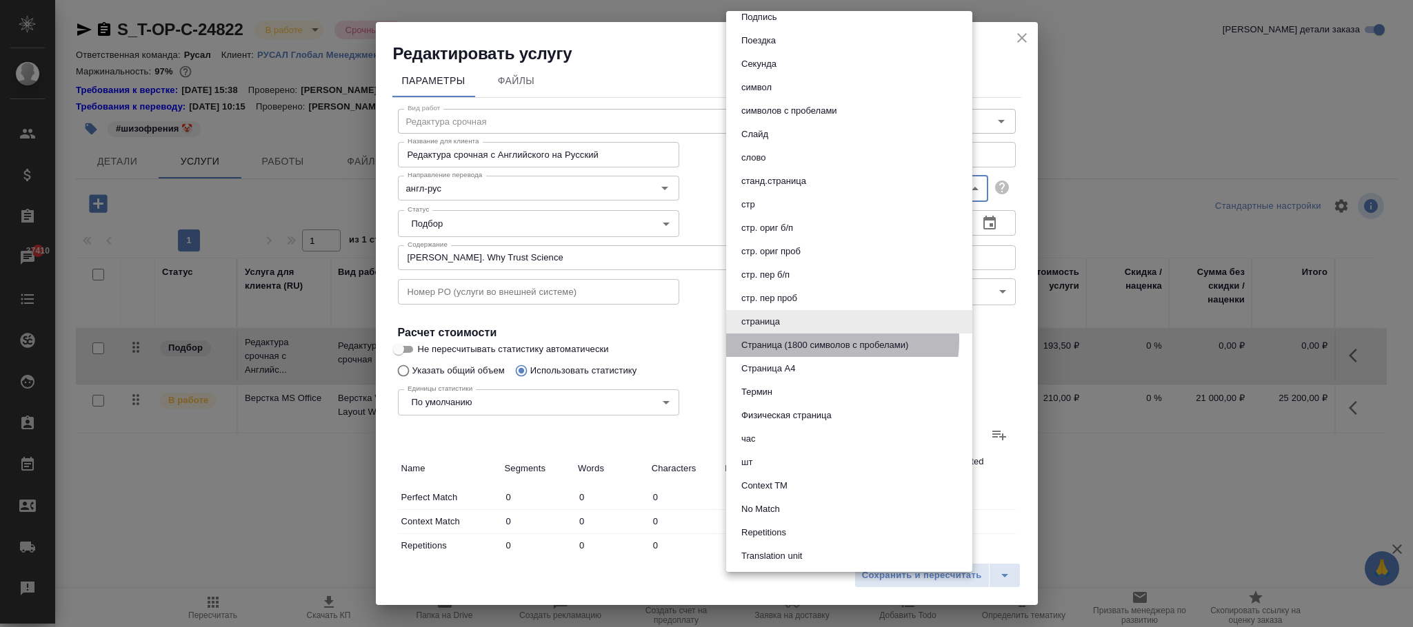
click at [832, 339] on button "Страница (1800 символов с пробелами)" at bounding box center [824, 345] width 175 height 15
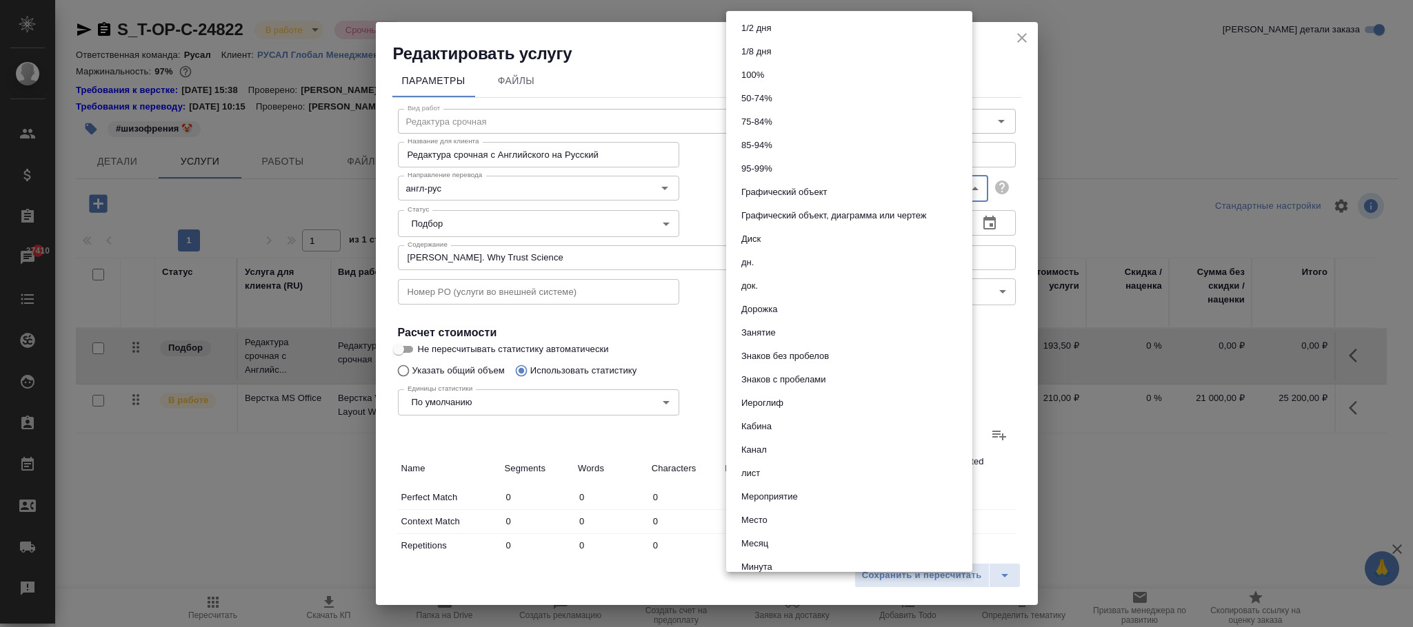
click at [832, 190] on body "🙏 .cls-1 fill:#fff; AWATERA Фокина Наталья n.fokina Клиенты Спецификации Заказы…" at bounding box center [706, 313] width 1413 height 627
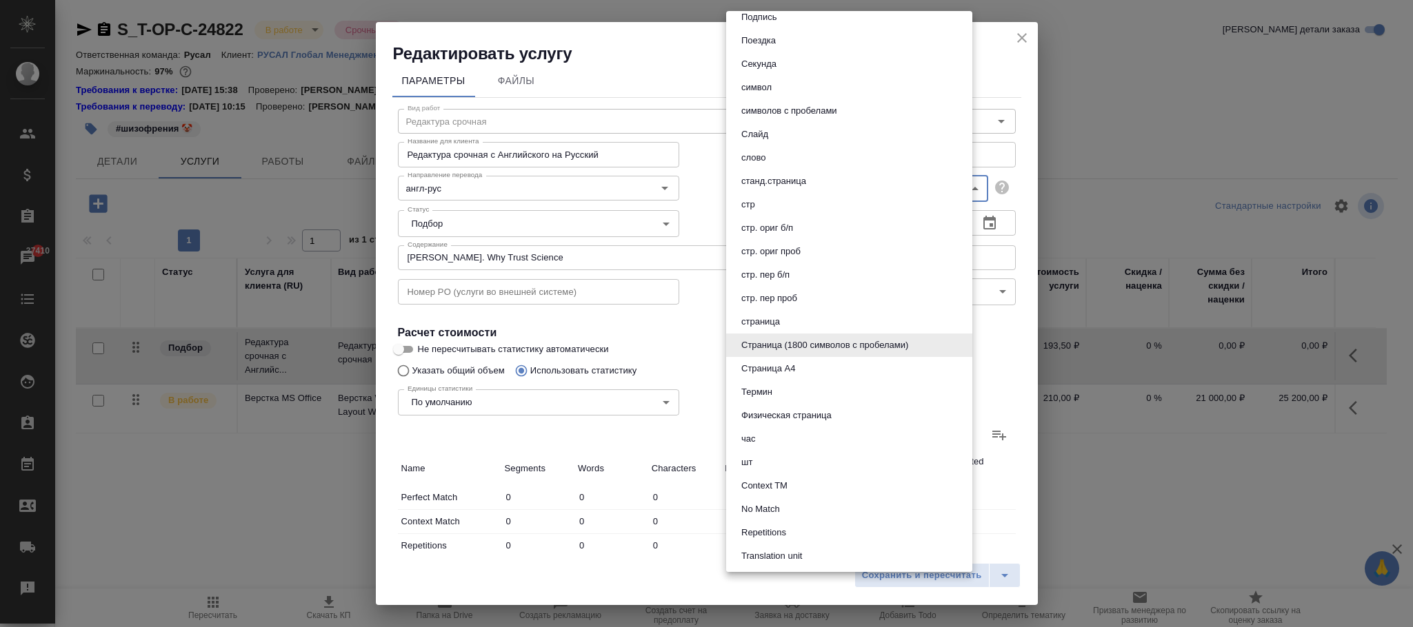
click at [823, 99] on li "символов с пробелами" at bounding box center [849, 110] width 246 height 23
type input "5ca1acf853b22f58dad1d161"
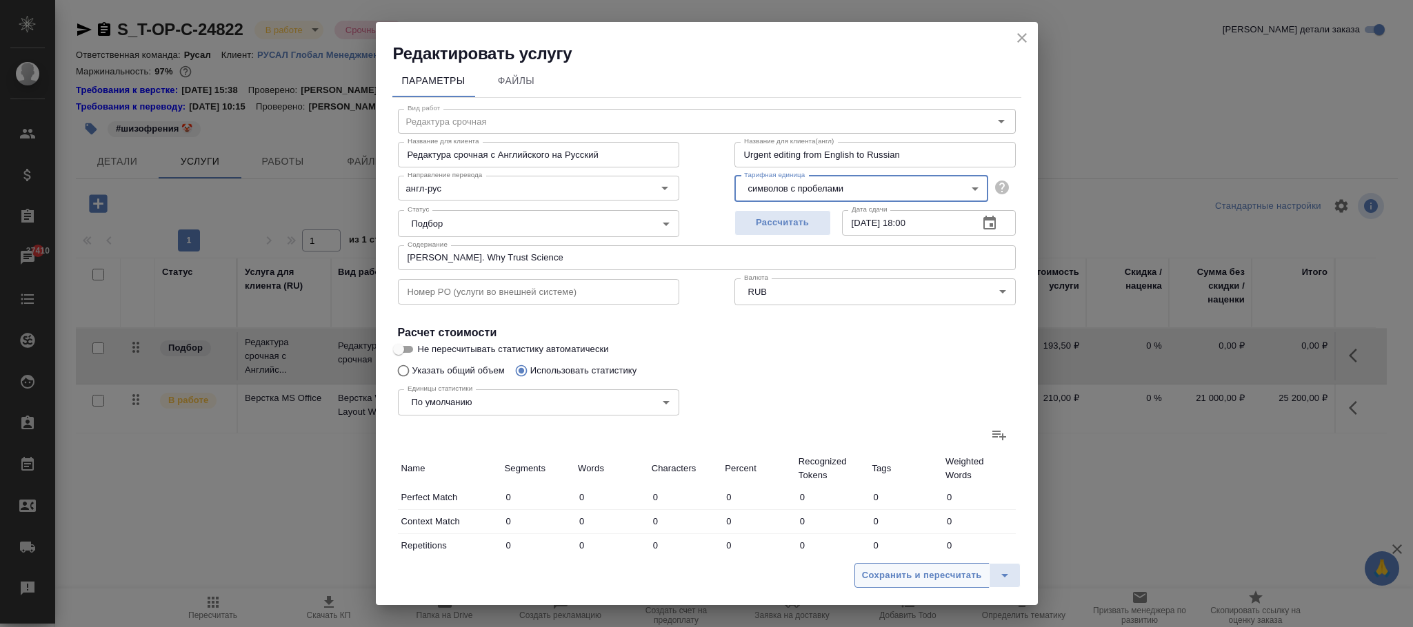
click at [931, 568] on span "Сохранить и пересчитать" at bounding box center [922, 576] width 120 height 16
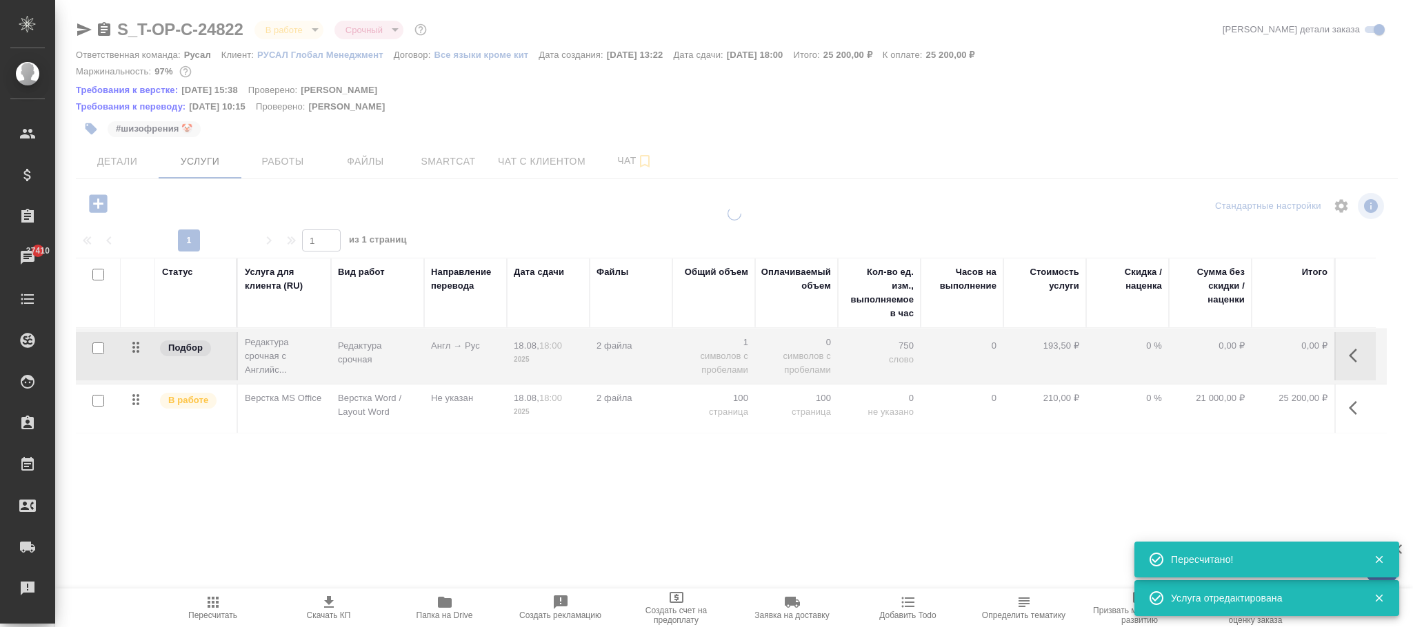
type input "normal"
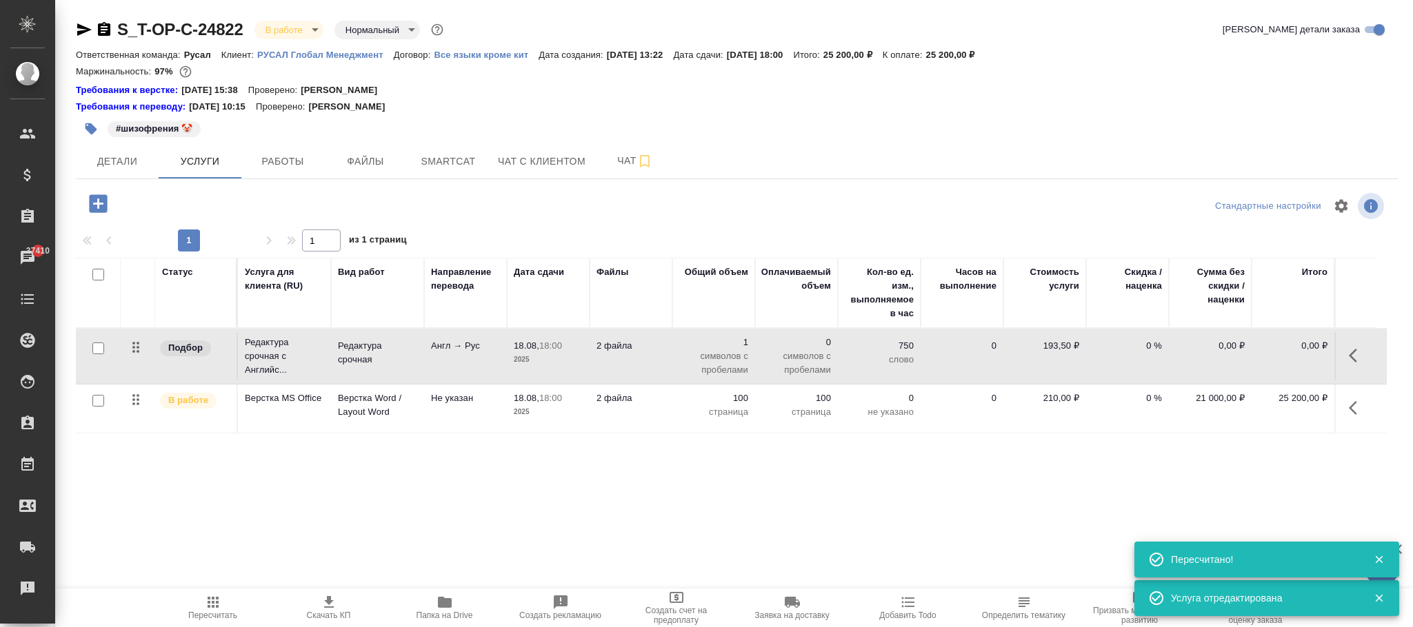
drag, startPoint x: 225, startPoint y: 606, endPoint x: 234, endPoint y: 602, distance: 9.2
click at [234, 602] on span "Пересчитать" at bounding box center [212, 607] width 99 height 26
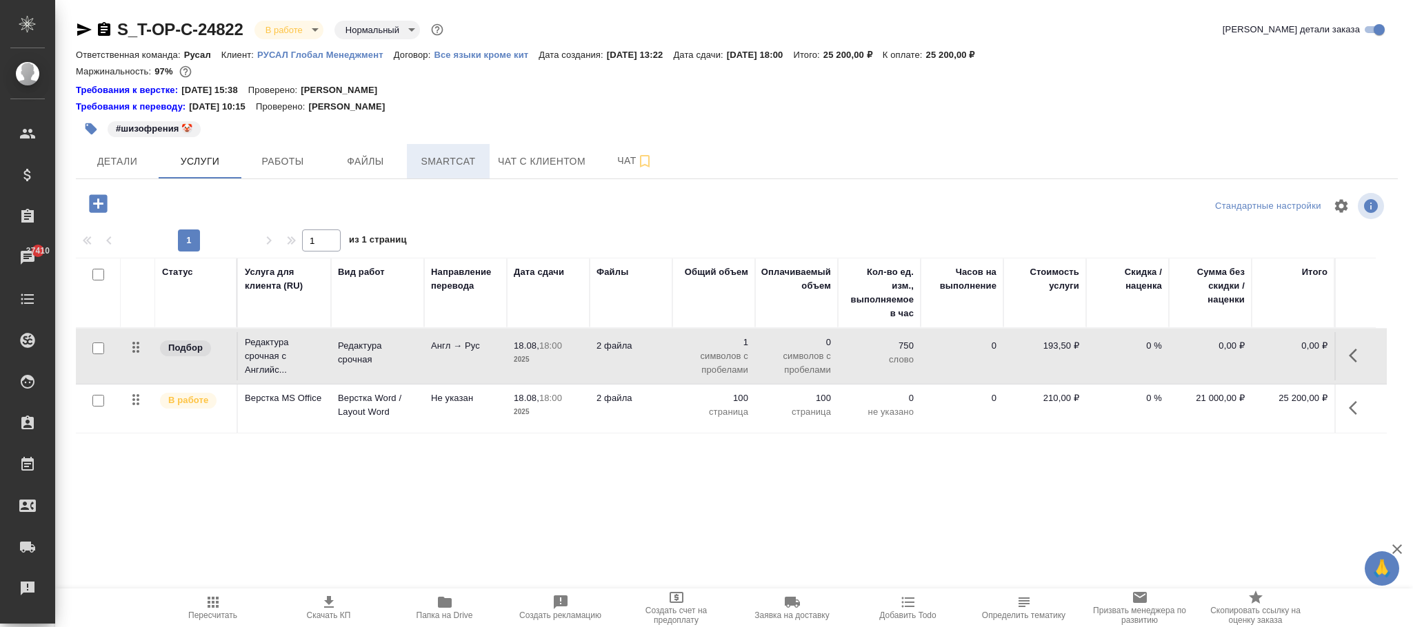
click at [466, 162] on span "Smartcat" at bounding box center [448, 161] width 66 height 17
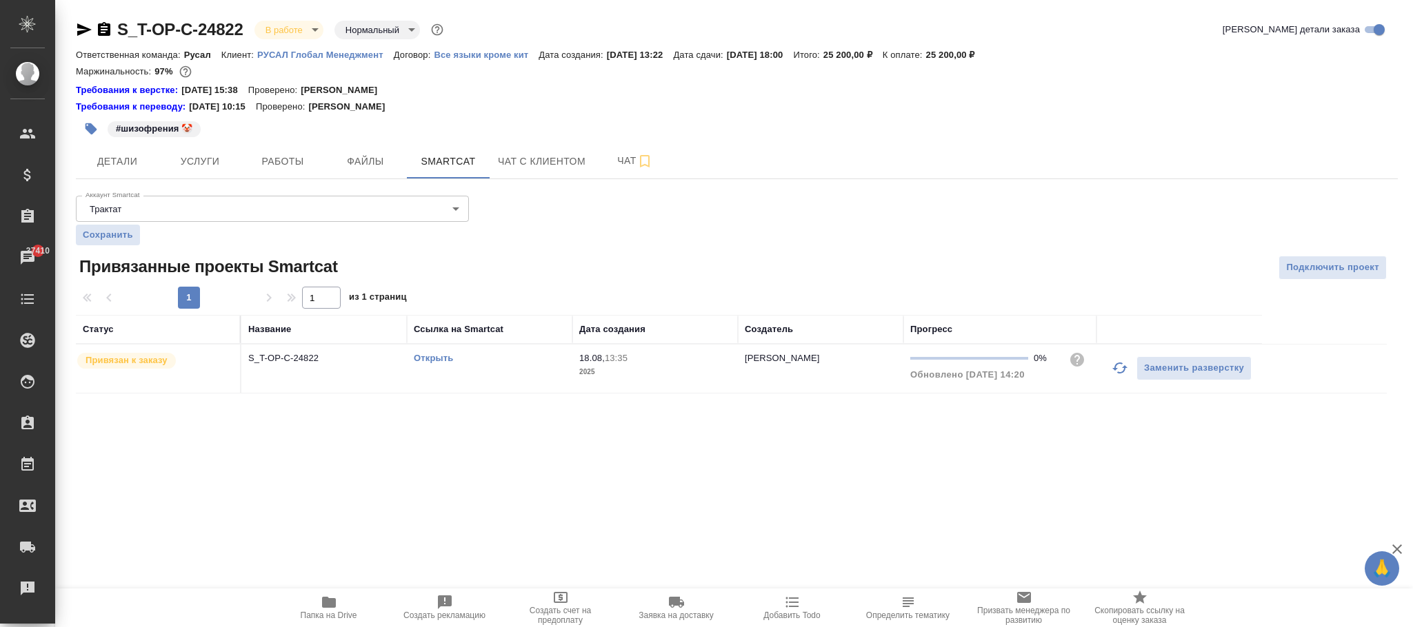
click at [739, 373] on td "Авдеенко Кирилл" at bounding box center [820, 369] width 165 height 48
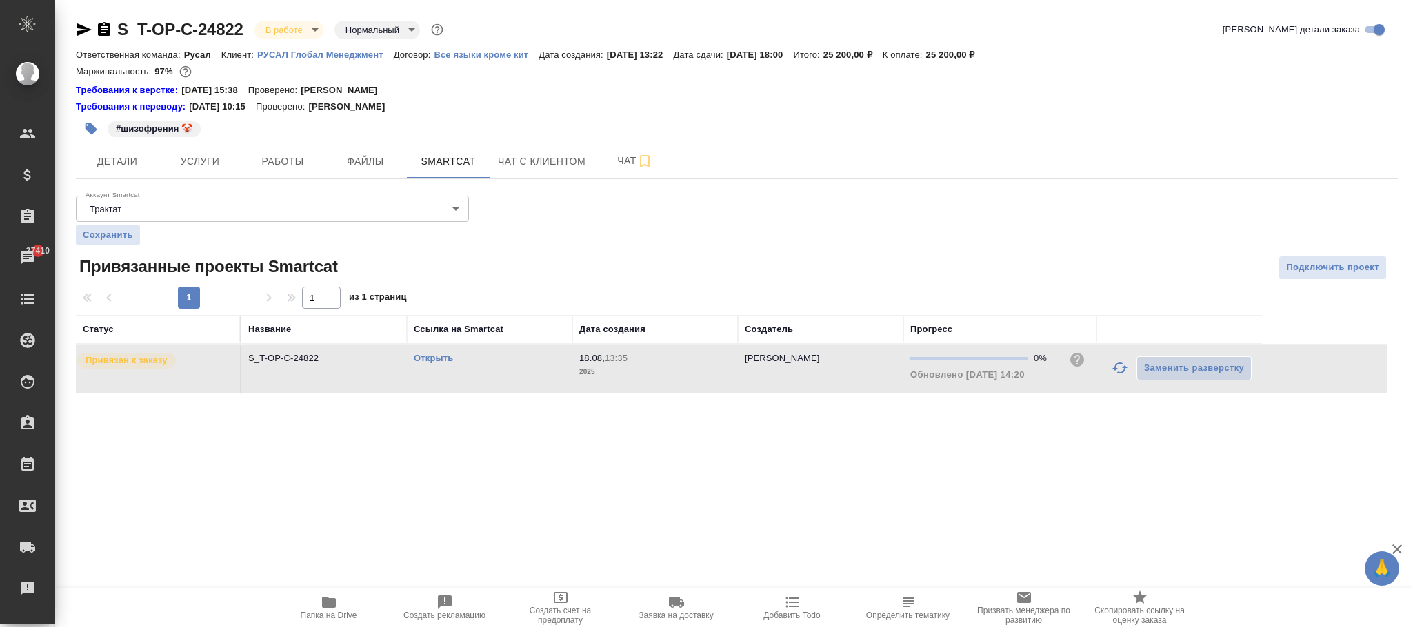
click at [739, 372] on td "Авдеенко Кирилл" at bounding box center [820, 369] width 165 height 48
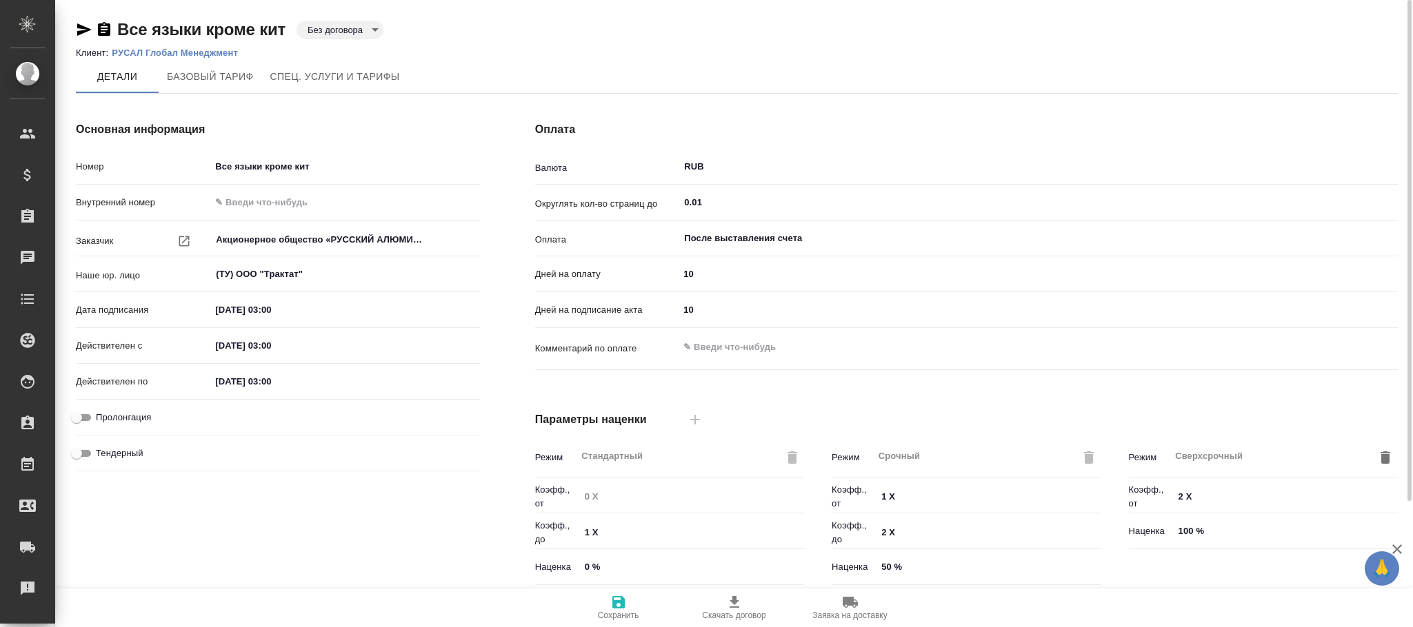
type input "без ТП"
click at [321, 77] on span "Спец. услуги и тарифы" at bounding box center [335, 76] width 130 height 17
type input "без ТП"
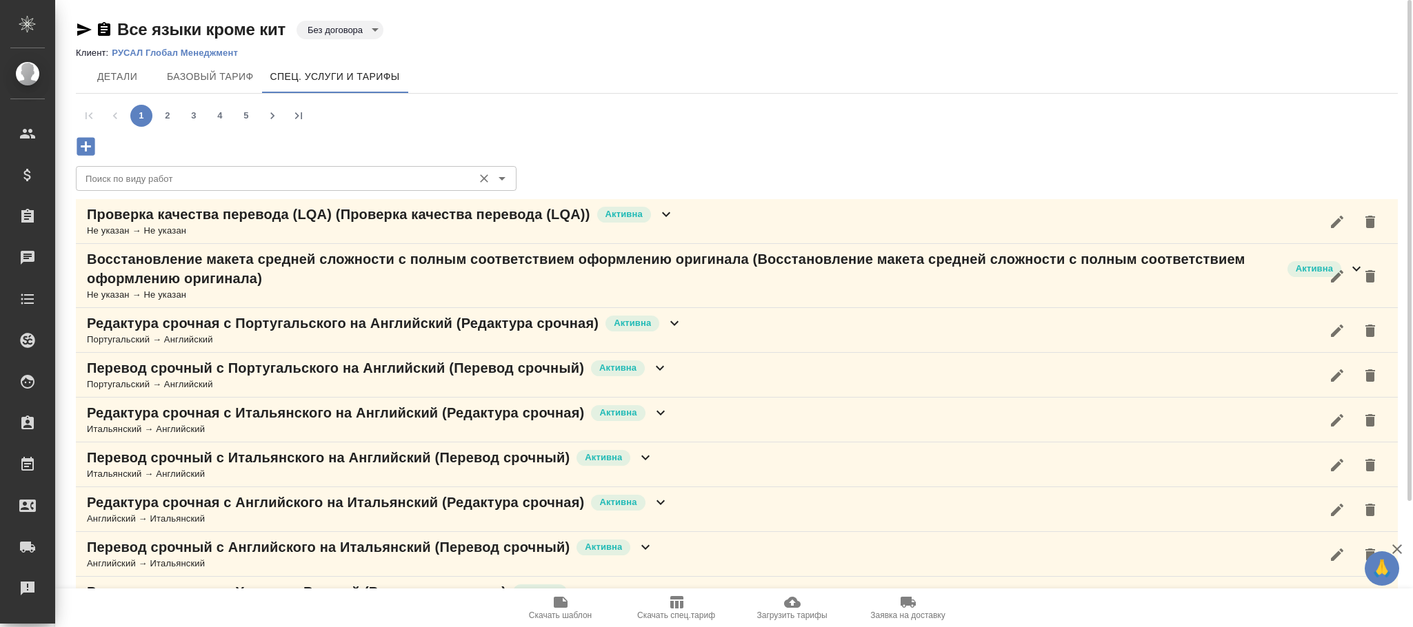
click at [210, 176] on input "Поиск по виду работ" at bounding box center [273, 178] width 386 height 17
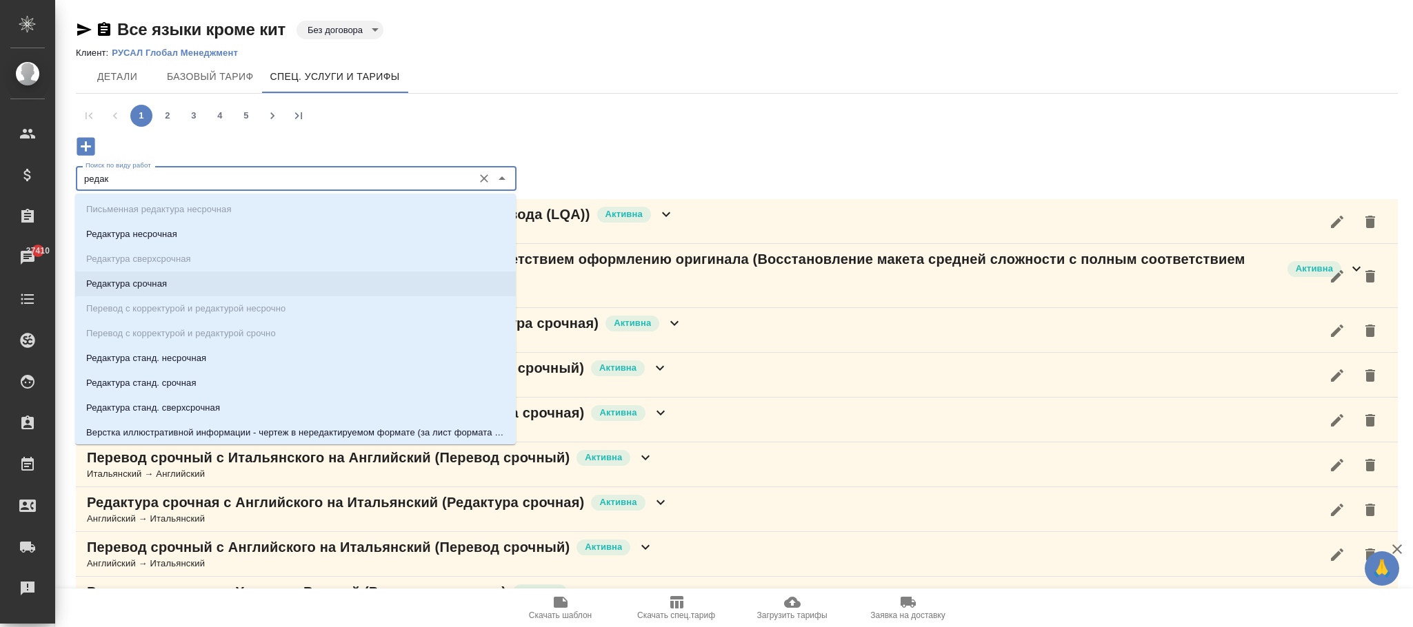
click at [185, 296] on ul "Письменная редактура несрочная Редактура несрочная Редактура сверхсрочная Редак…" at bounding box center [295, 510] width 441 height 604
click at [189, 279] on li "Редактура срочная" at bounding box center [295, 284] width 441 height 25
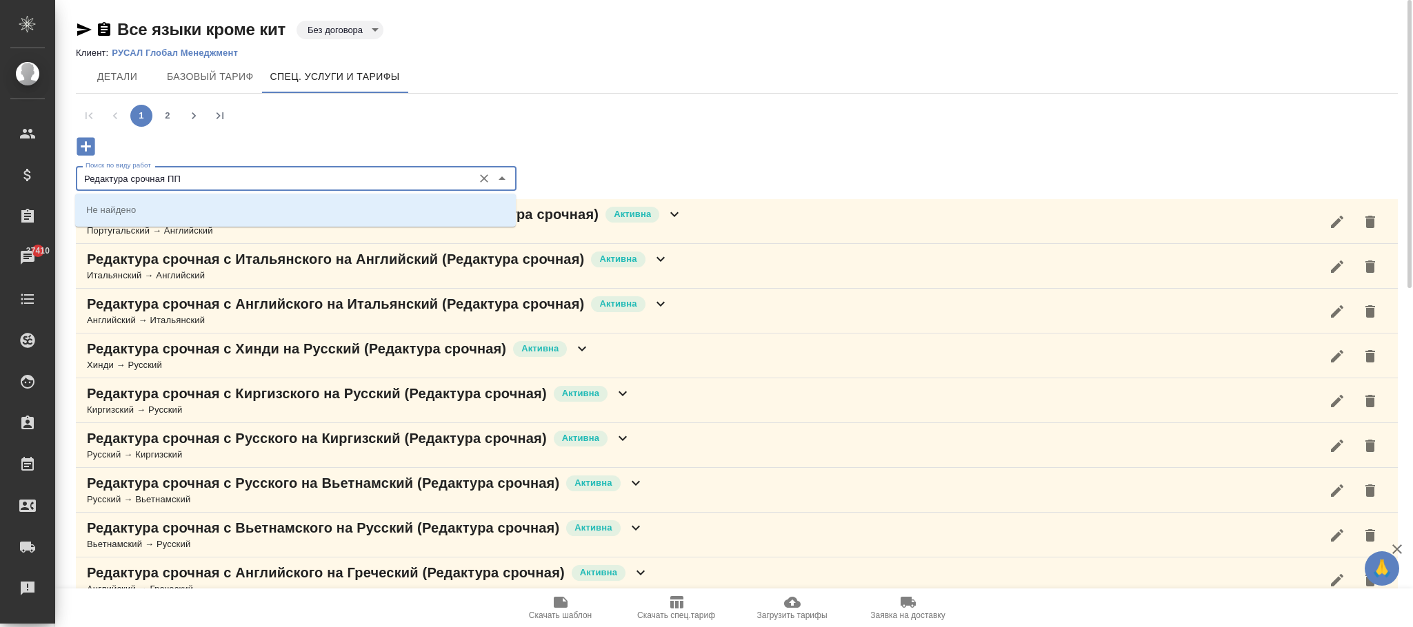
click at [228, 170] on input "Редактура срочная ПП" at bounding box center [273, 178] width 386 height 17
click at [273, 176] on input "Редактура срочная ПП" at bounding box center [273, 178] width 386 height 17
type input "Редактура срочная"
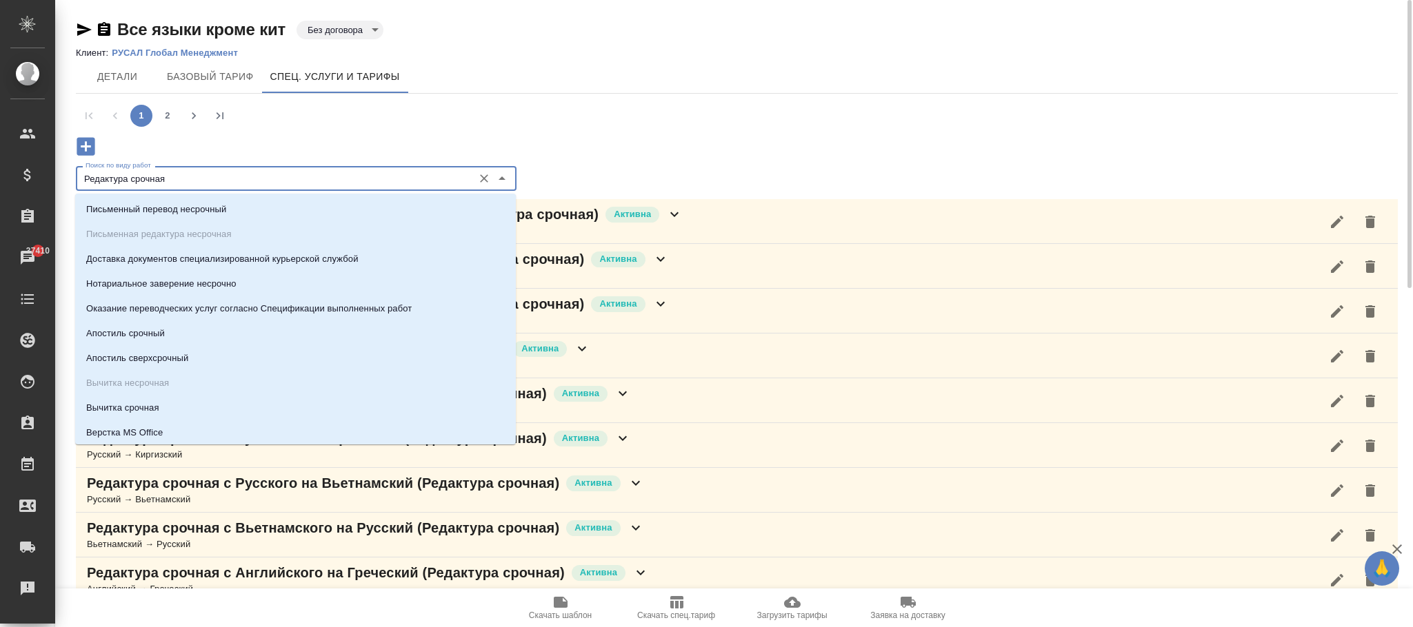
click at [613, 130] on div "1 2" at bounding box center [737, 127] width 1322 height 67
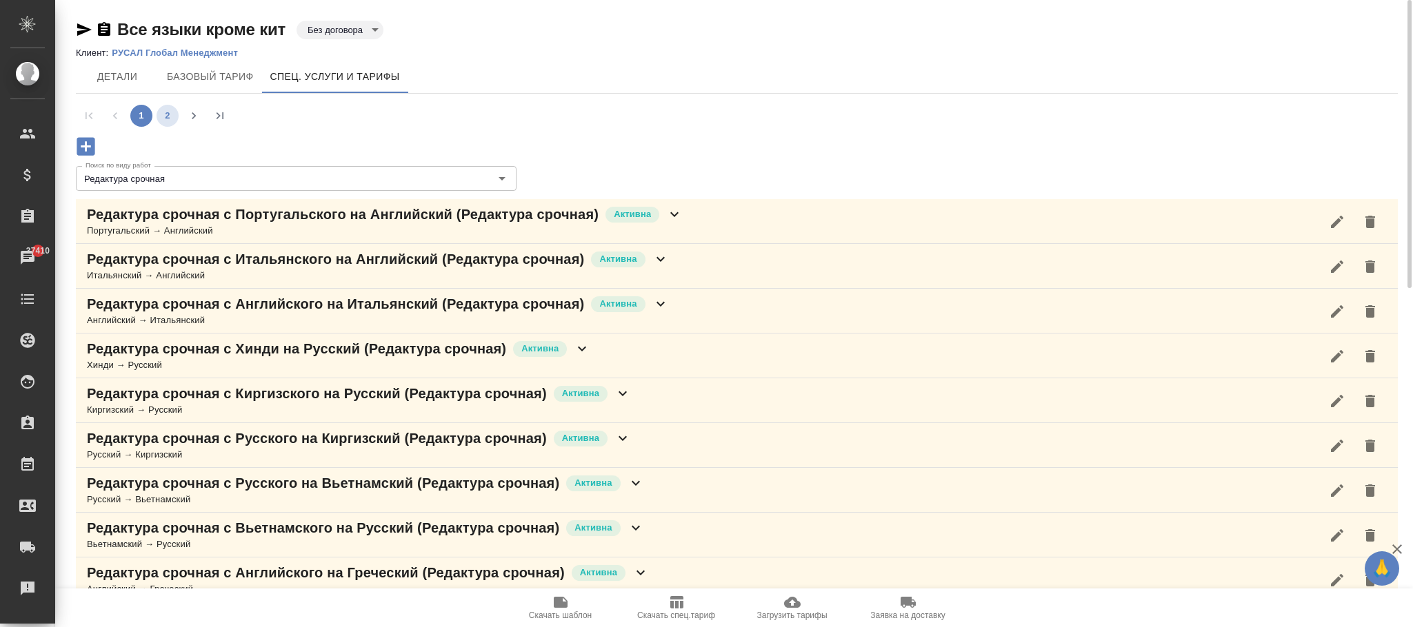
click at [165, 112] on button "2" at bounding box center [167, 116] width 22 height 22
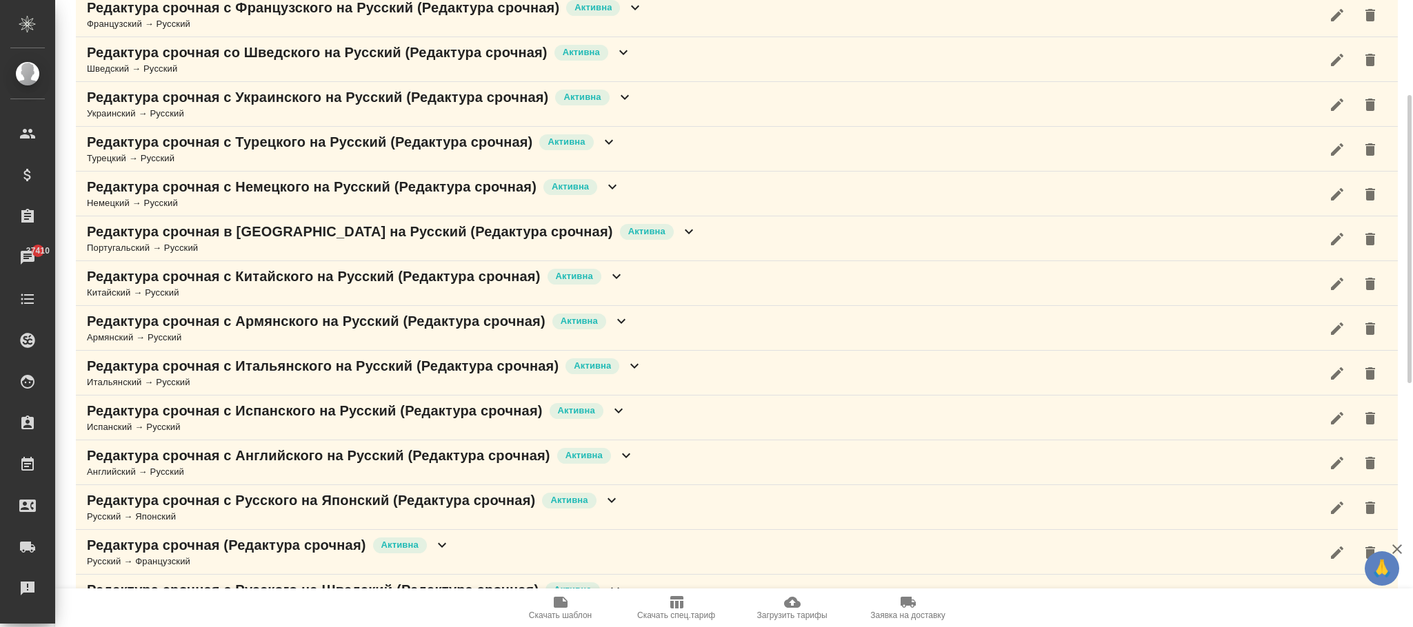
scroll to position [310, 0]
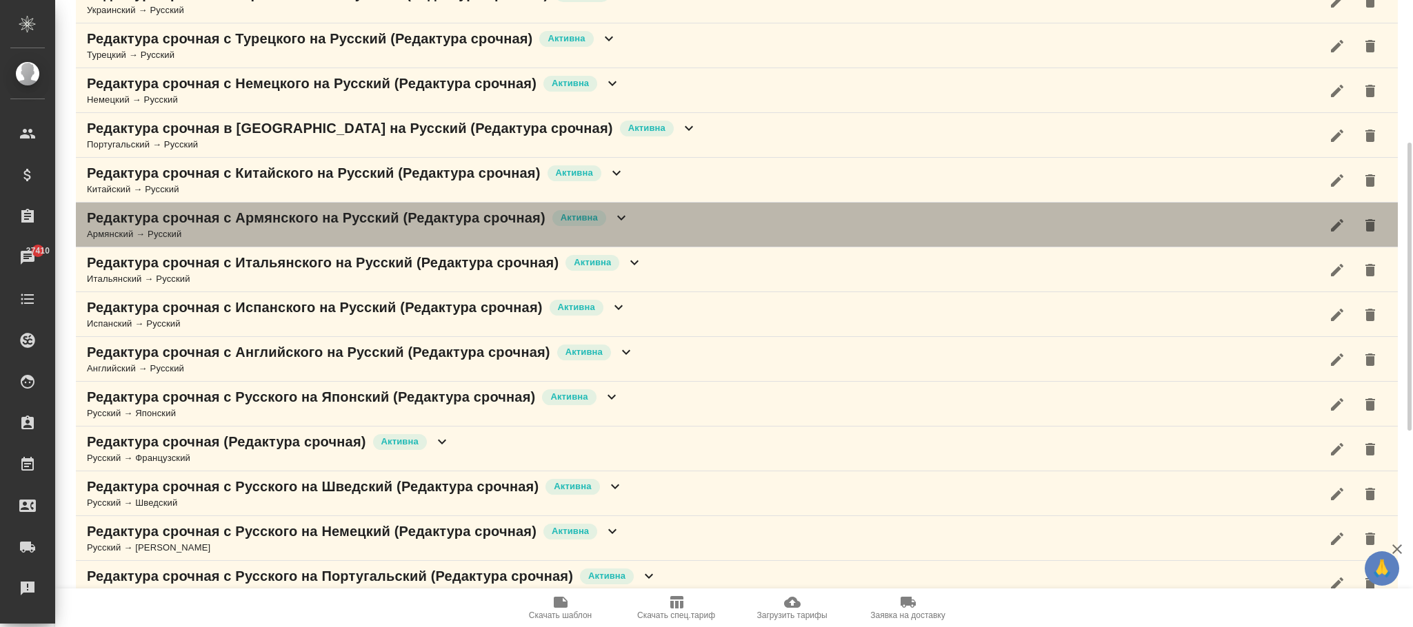
click at [625, 220] on icon at bounding box center [621, 218] width 17 height 17
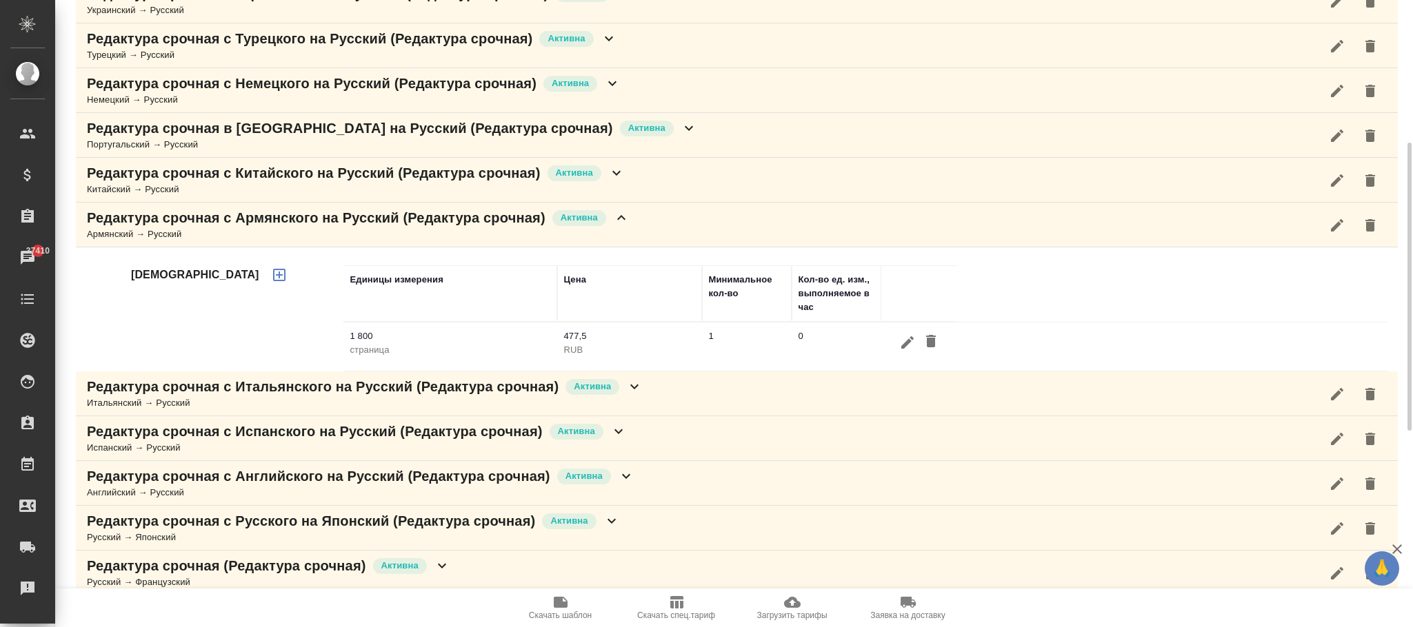
click at [909, 344] on icon "button" at bounding box center [907, 342] width 12 height 12
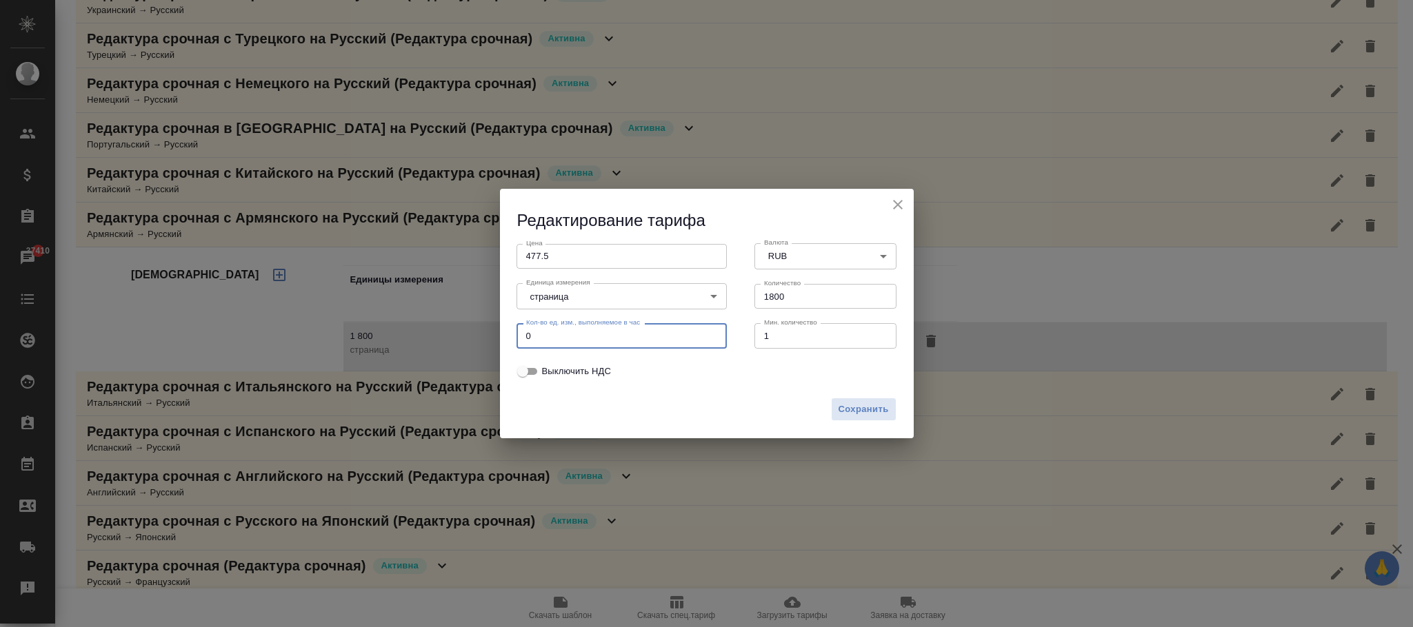
drag, startPoint x: 587, startPoint y: 337, endPoint x: 456, endPoint y: 344, distance: 131.9
click at [455, 342] on div "Редактирование тарифа Цена 477.5 Цена Валюта RUB RUB Валюта Единица измерения с…" at bounding box center [706, 313] width 1413 height 627
type input "1"
click at [873, 412] on span "Сохранить" at bounding box center [863, 410] width 50 height 16
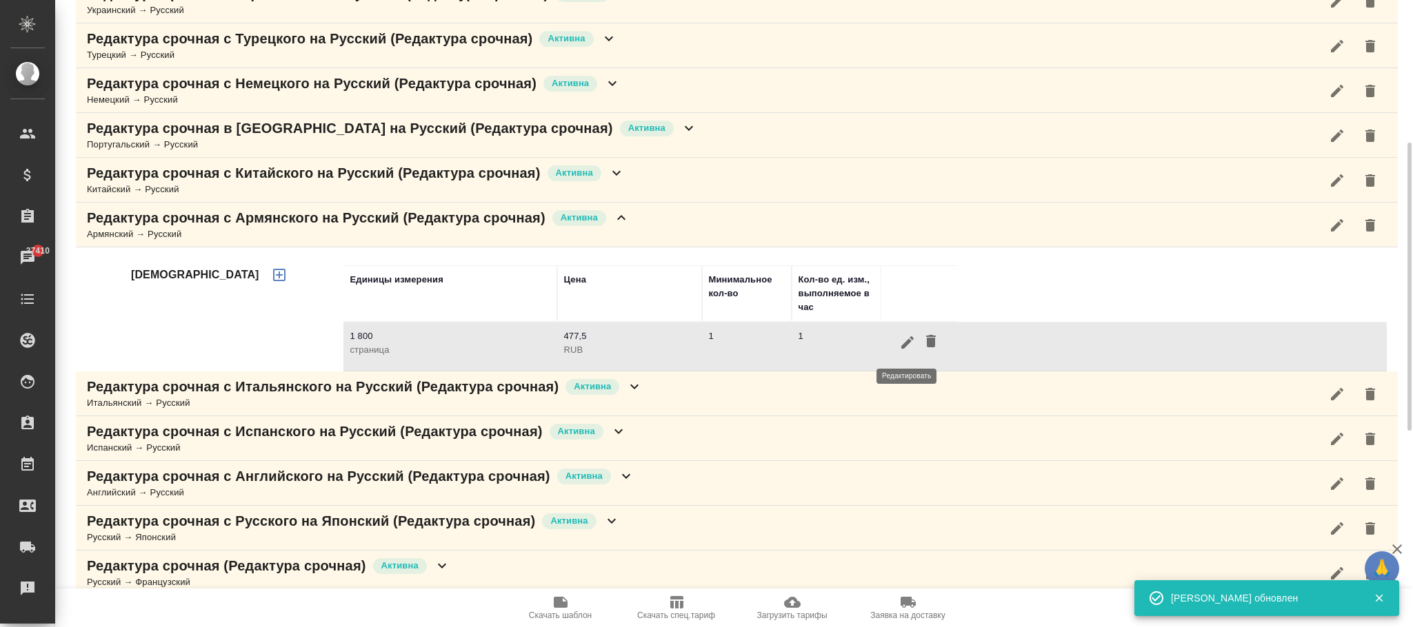
click at [904, 345] on icon "button" at bounding box center [907, 342] width 17 height 17
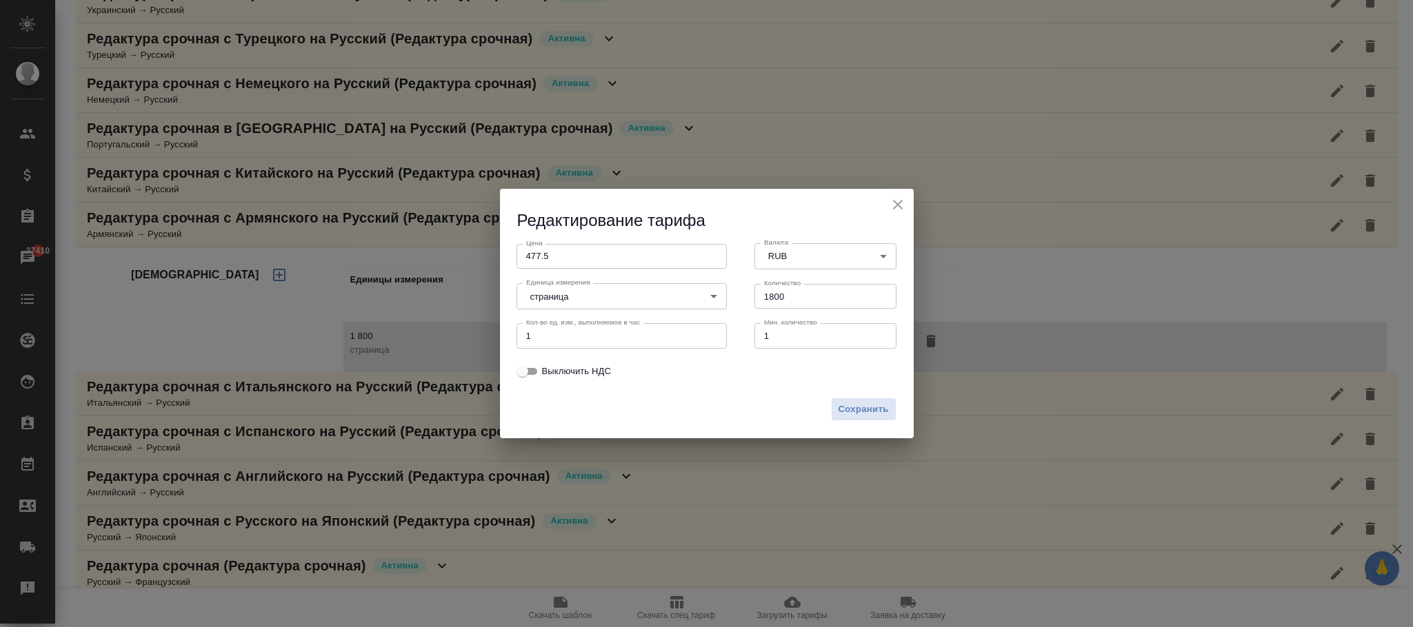
click at [627, 296] on body "🙏 .cls-1 fill:#fff; AWATERA Фокина Наталья n.fokina Клиенты Спецификации Заказы…" at bounding box center [706, 313] width 1413 height 627
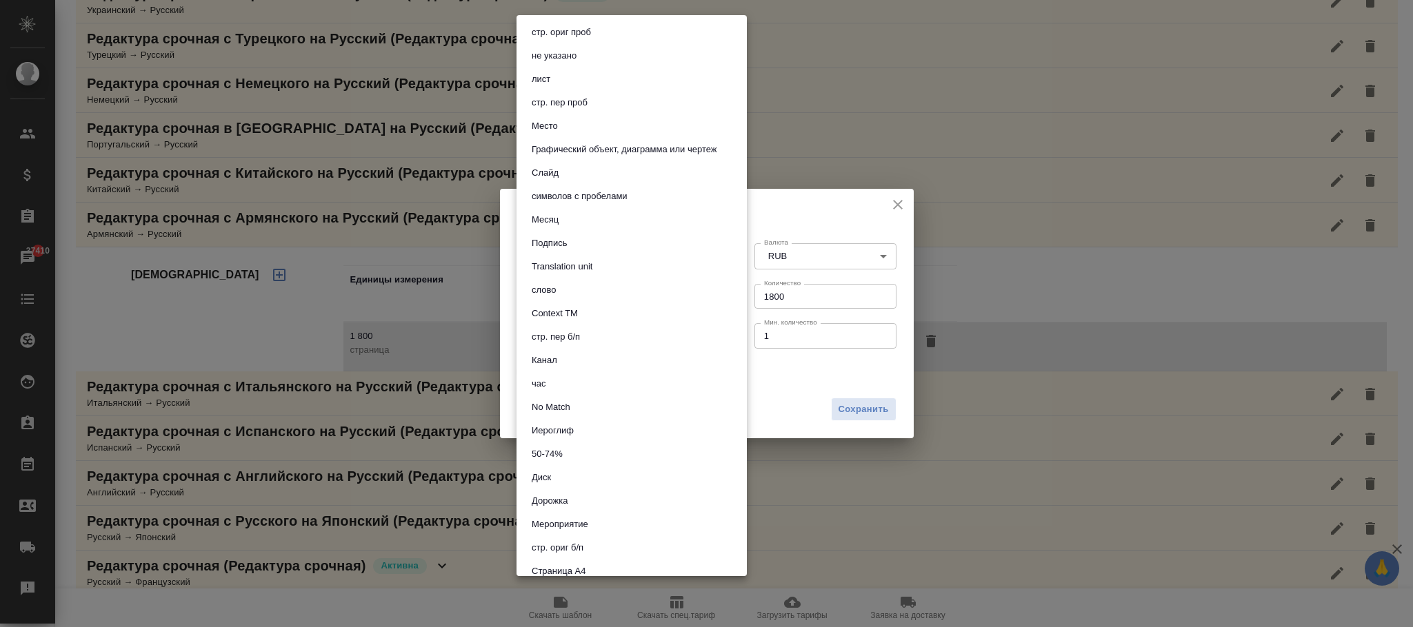
scroll to position [392, 0]
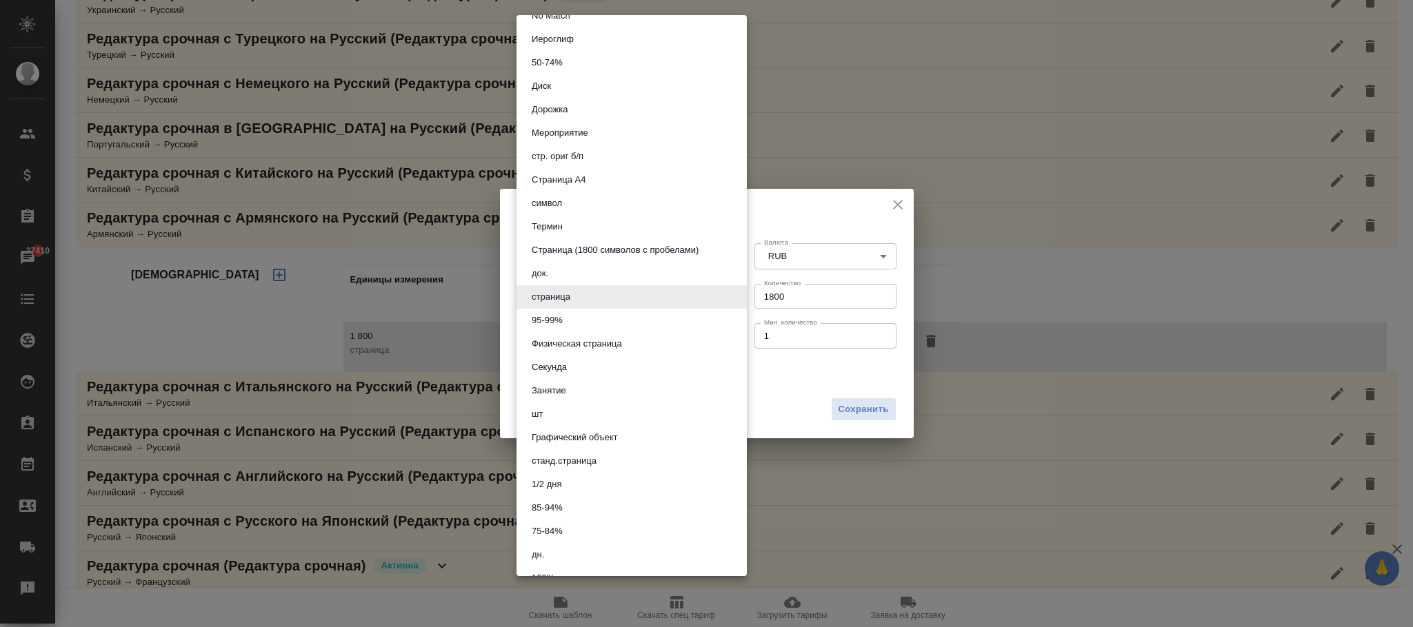
click at [636, 251] on button "Страница (1800 символов с пробелами)" at bounding box center [614, 250] width 175 height 15
type input "5f4634783cfbf259794cc07c"
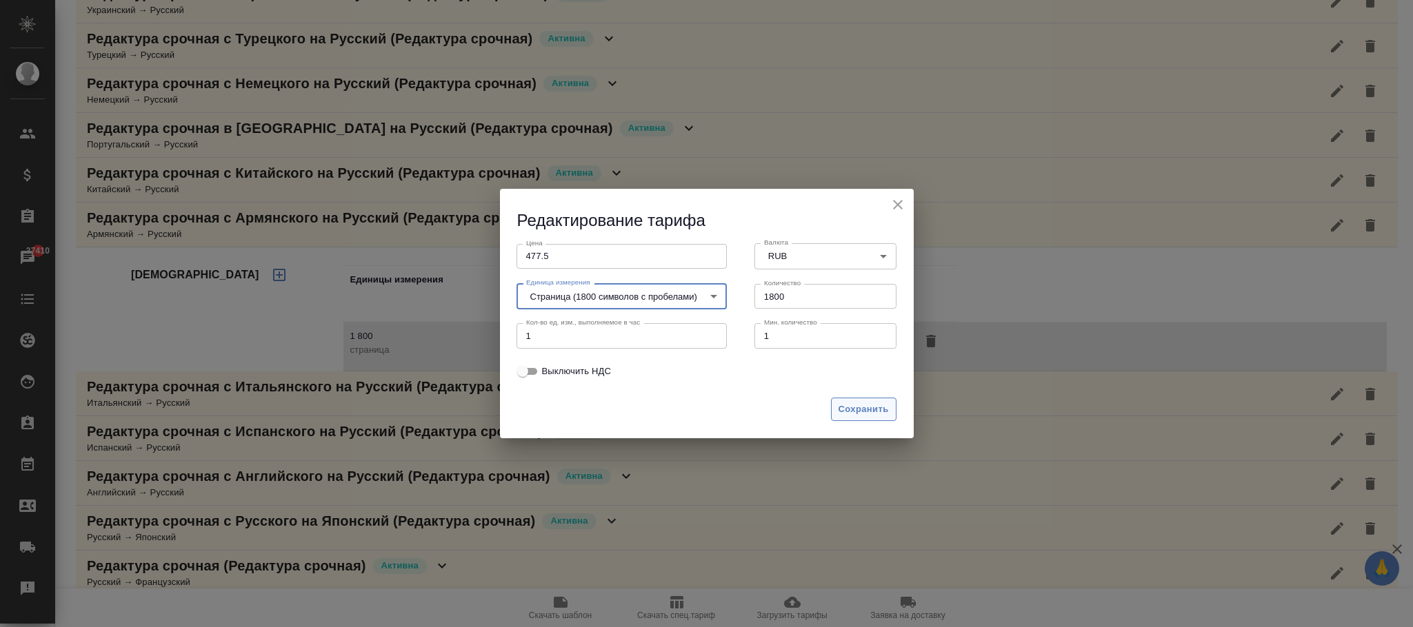
drag, startPoint x: 873, startPoint y: 410, endPoint x: 862, endPoint y: 410, distance: 10.3
click at [873, 410] on span "Сохранить" at bounding box center [863, 410] width 50 height 16
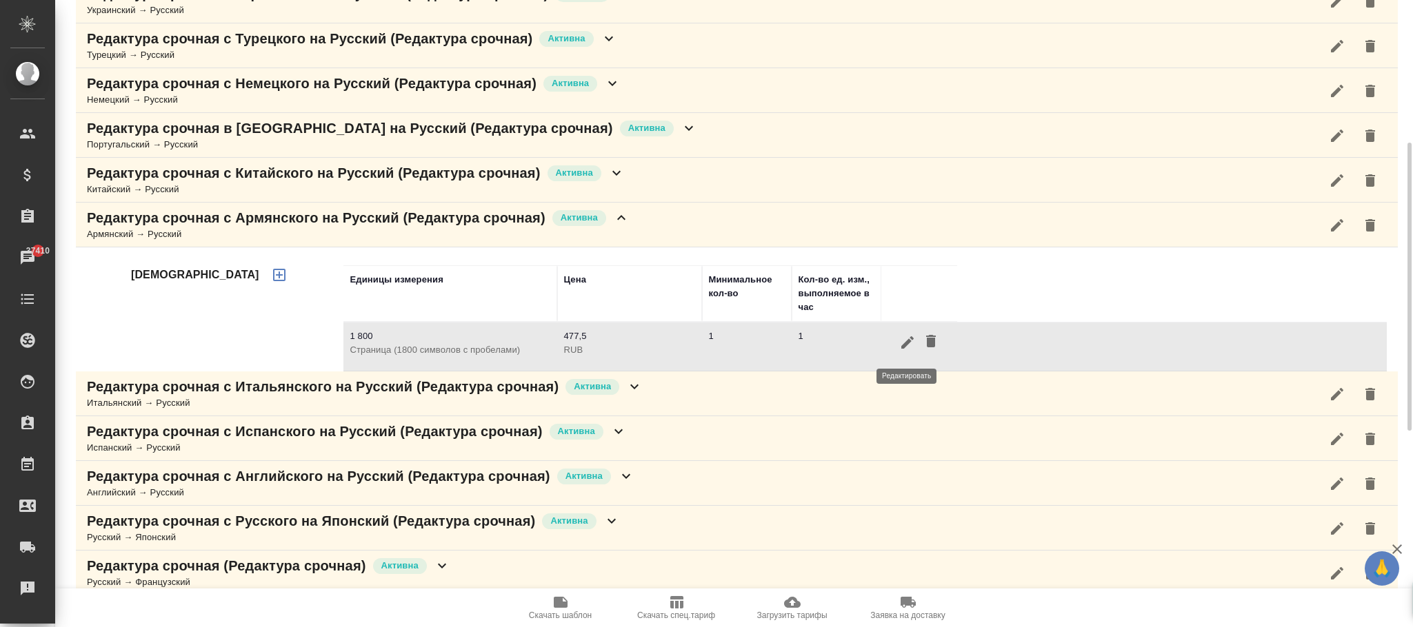
click at [907, 346] on icon "button" at bounding box center [907, 342] width 12 height 12
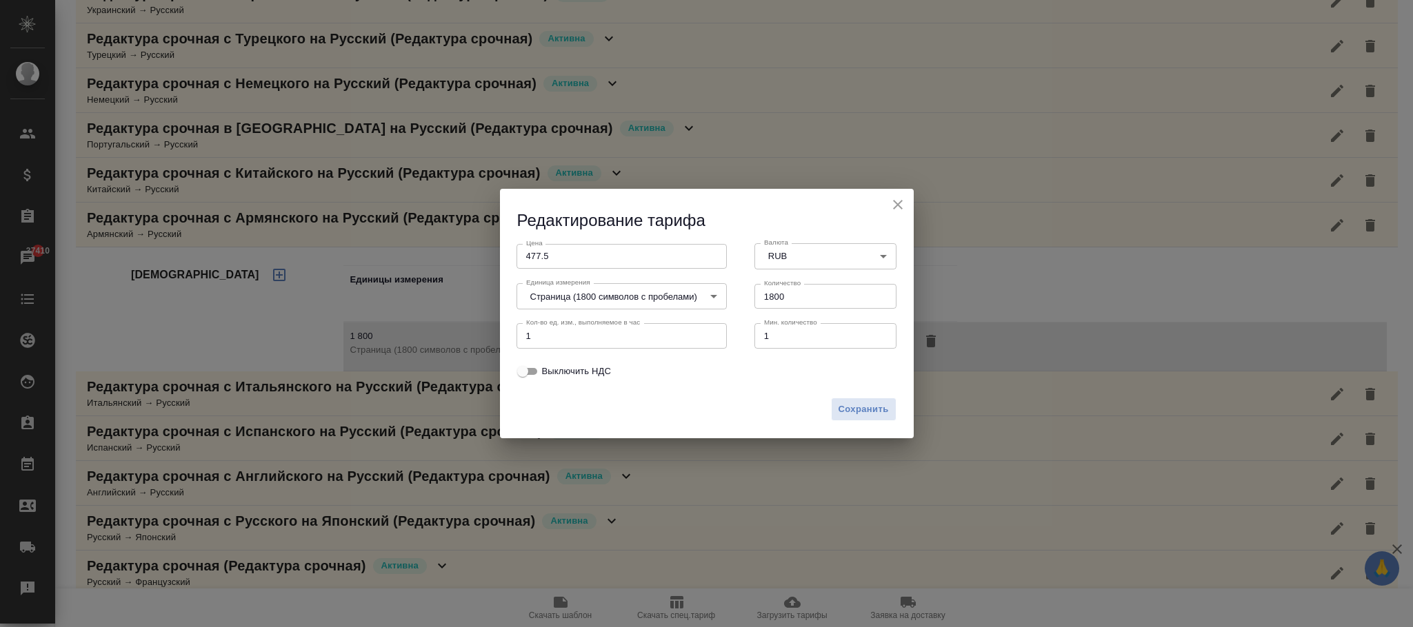
click at [714, 299] on body "🙏 .cls-1 fill:#fff; AWATERA Фокина Наталья n.fokina Клиенты Спецификации Заказы…" at bounding box center [706, 313] width 1413 height 627
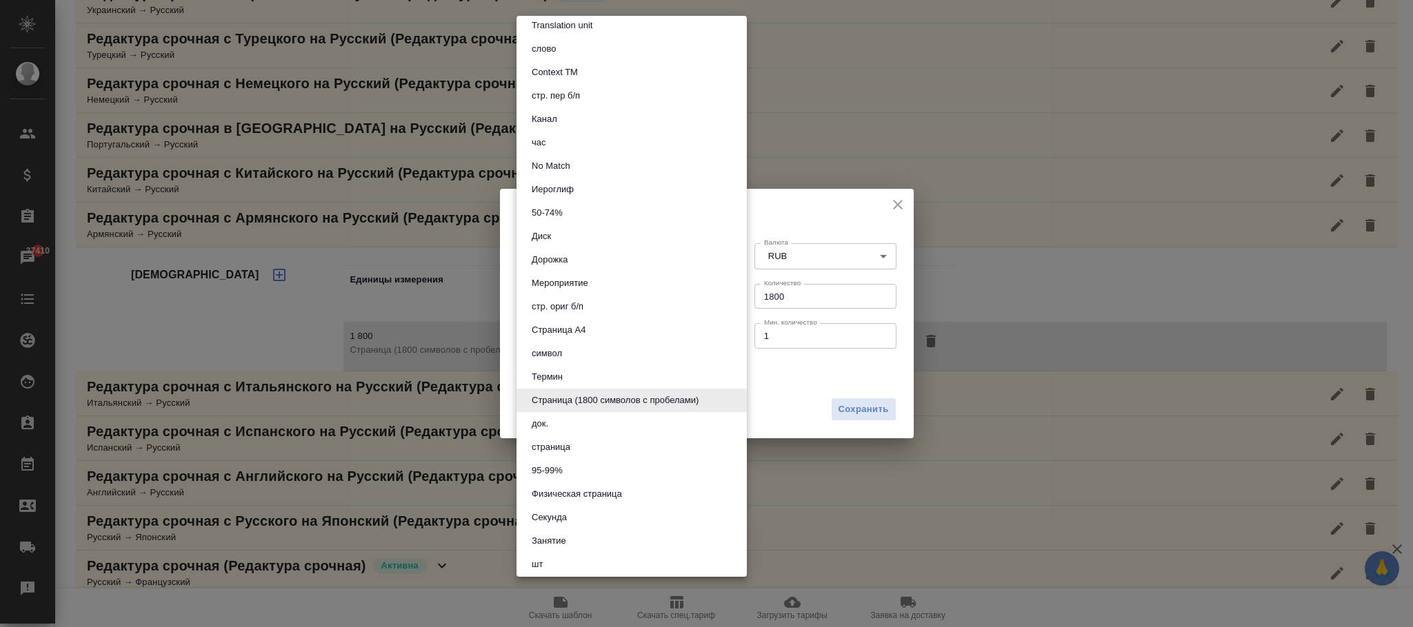
scroll to position [0, 0]
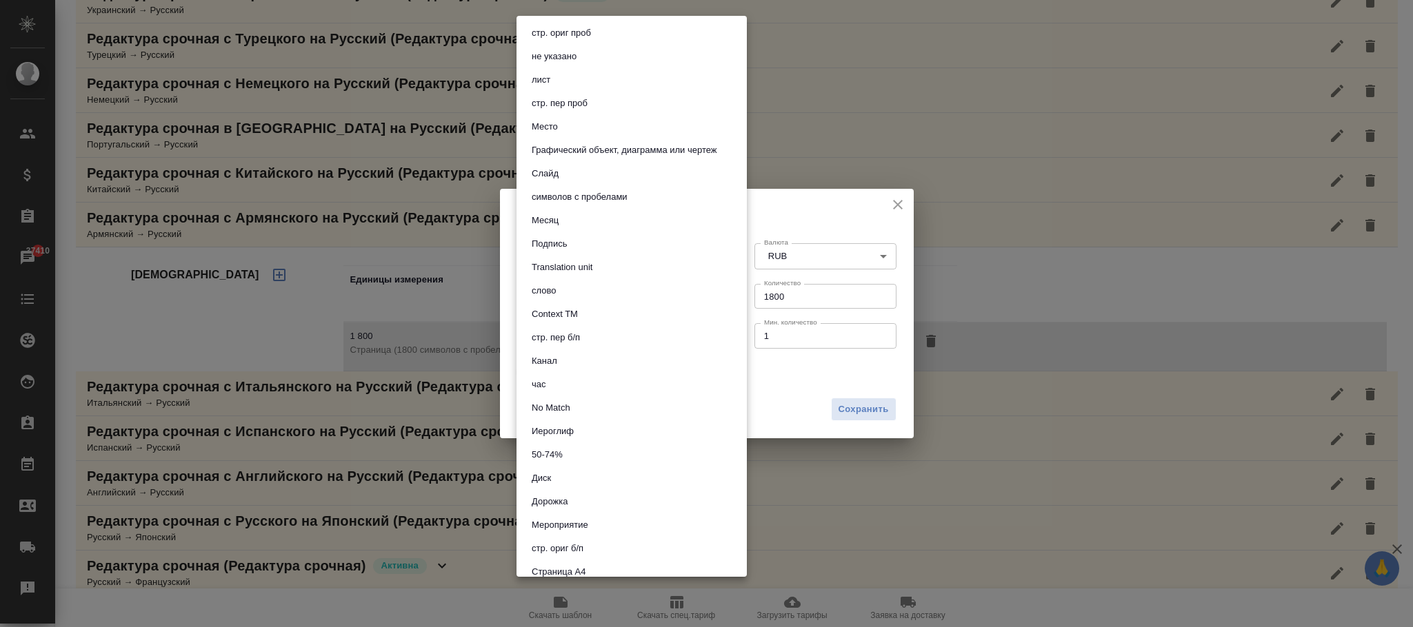
drag, startPoint x: 621, startPoint y: 194, endPoint x: 625, endPoint y: 208, distance: 13.5
click at [620, 194] on button "символов с пробелами" at bounding box center [579, 197] width 104 height 15
type input "5ca1acf853b22f58dad1d161"
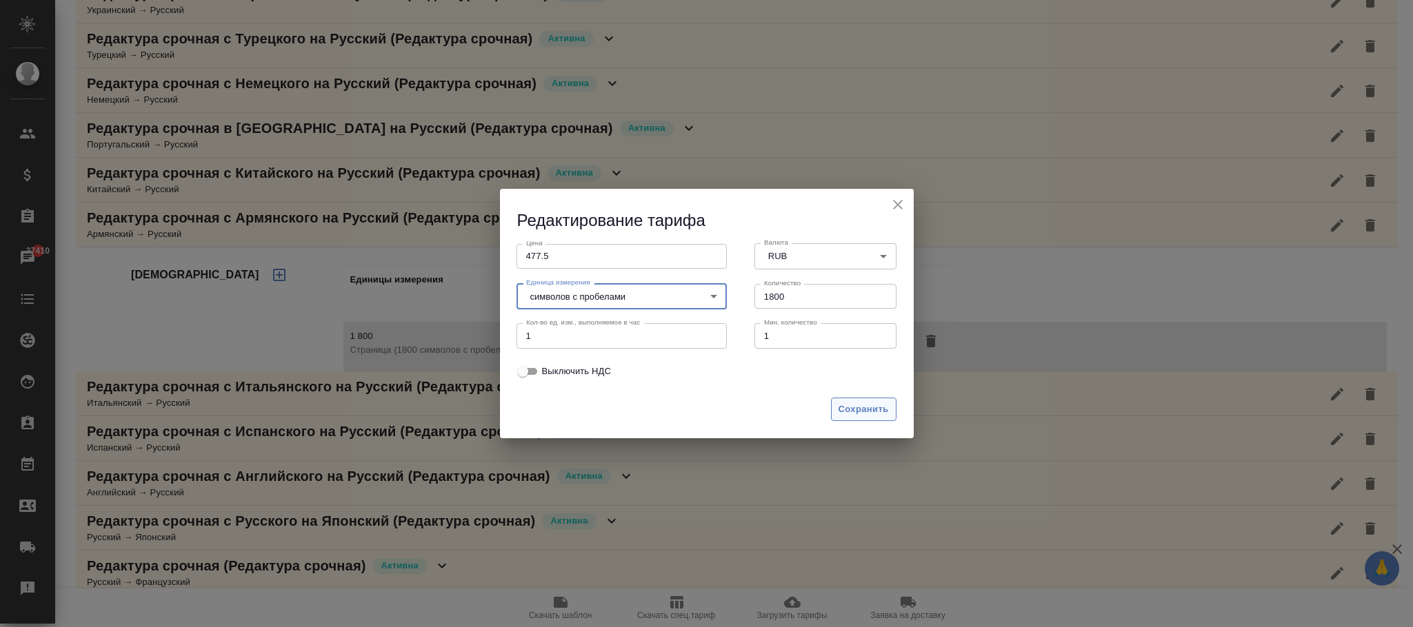
click at [869, 414] on span "Сохранить" at bounding box center [863, 410] width 50 height 16
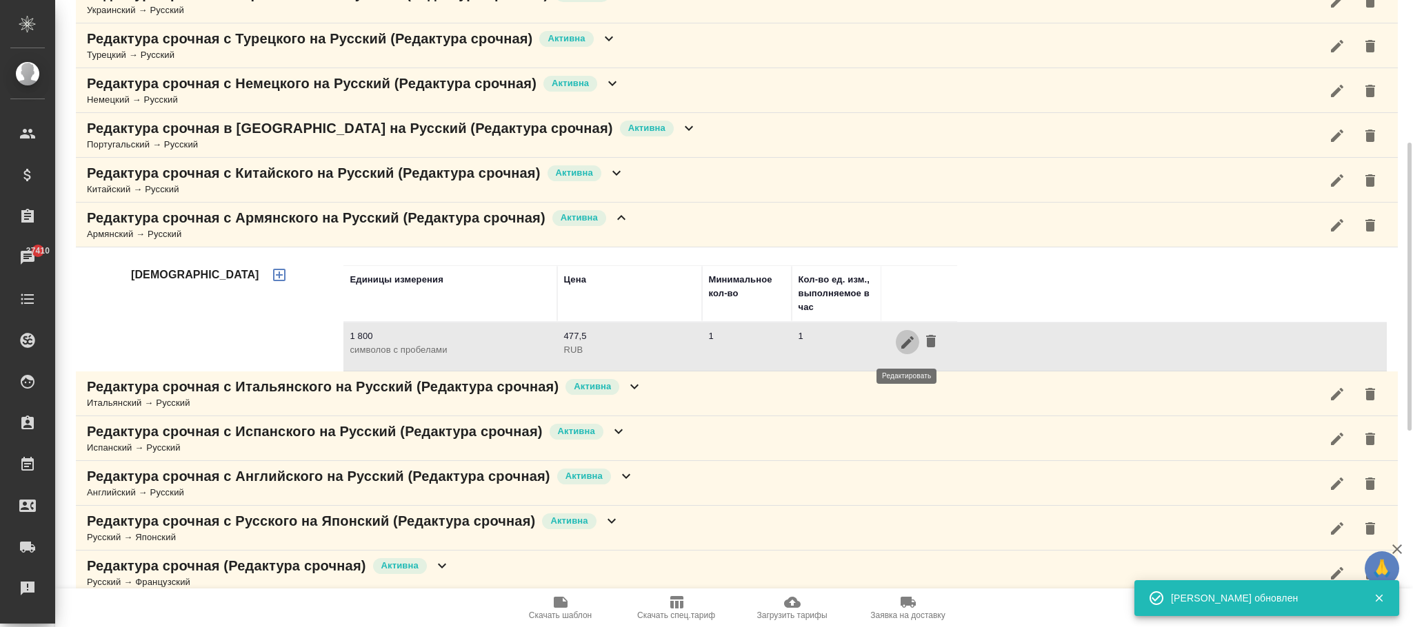
click at [902, 348] on icon "button" at bounding box center [907, 342] width 12 height 12
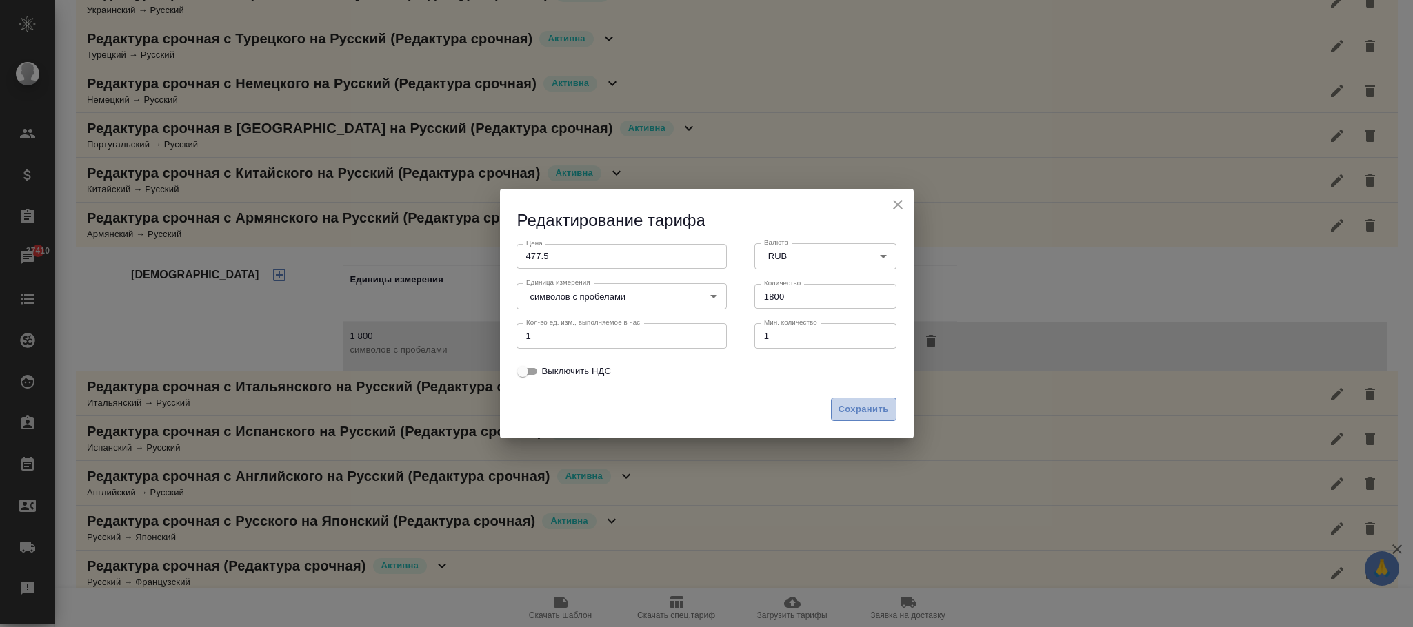
click at [865, 400] on button "Сохранить" at bounding box center [863, 410] width 65 height 24
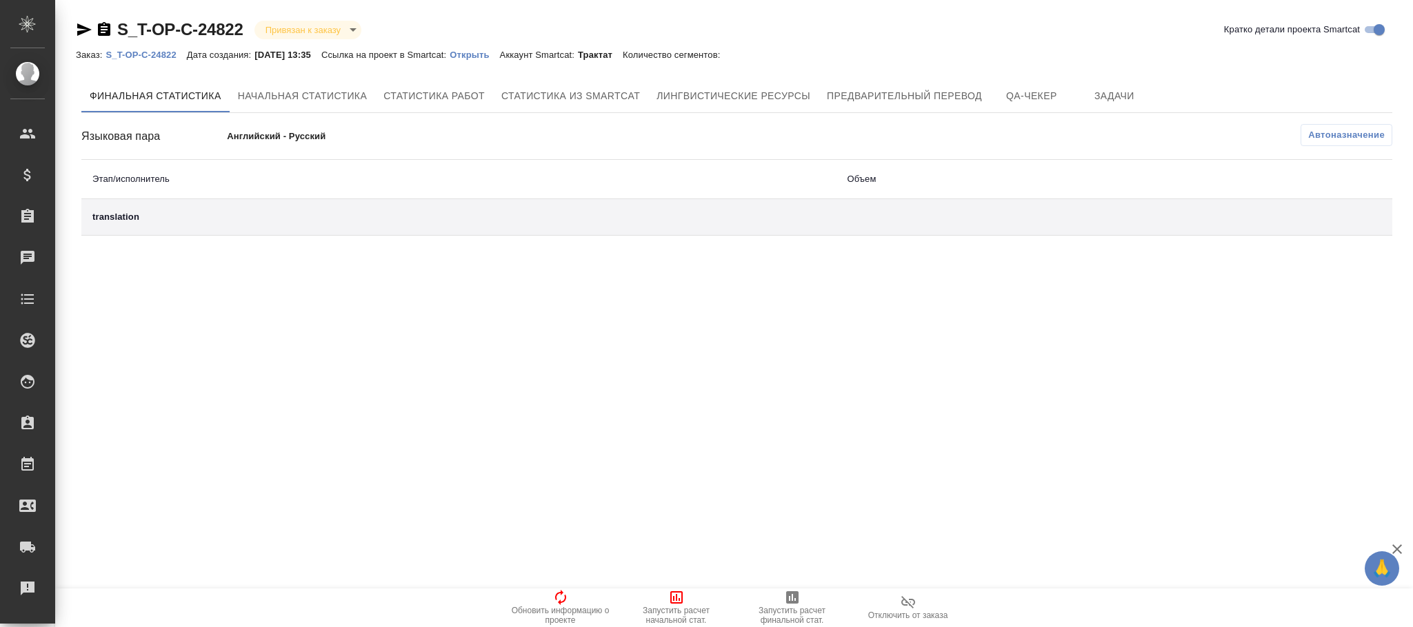
click at [1334, 131] on span "Автоназначение" at bounding box center [1346, 135] width 77 height 14
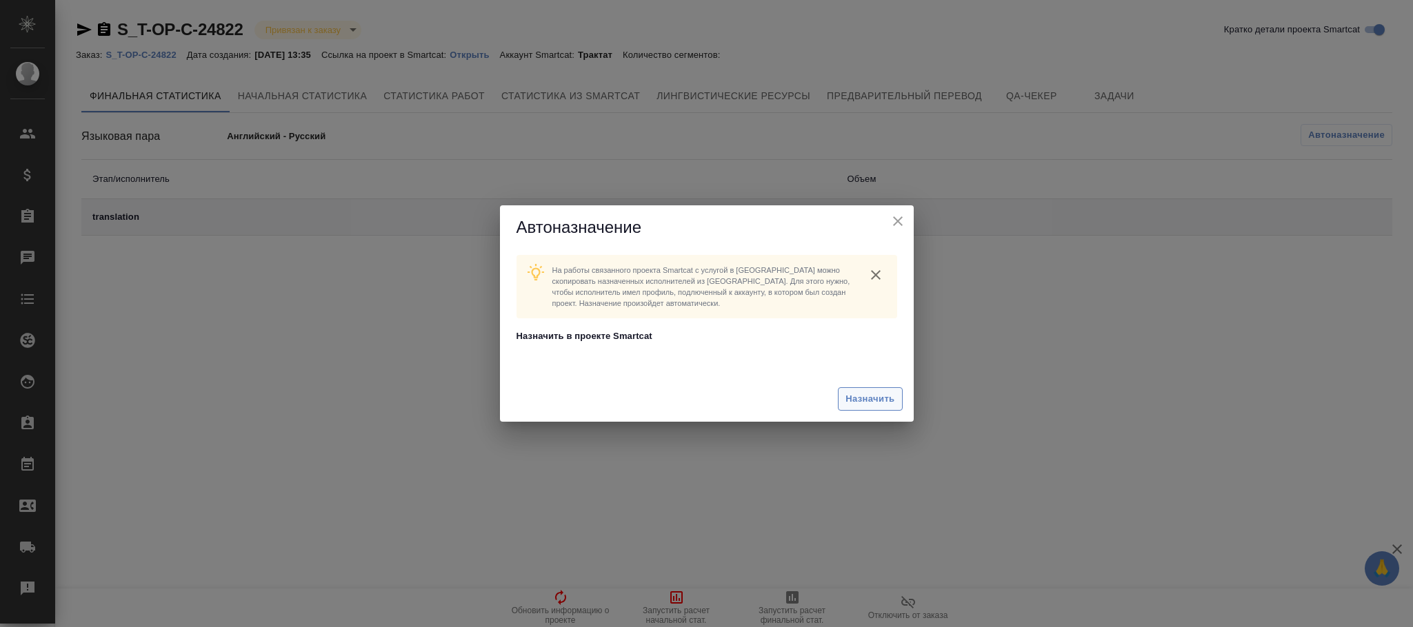
click at [863, 405] on span "Назначить" at bounding box center [869, 400] width 49 height 16
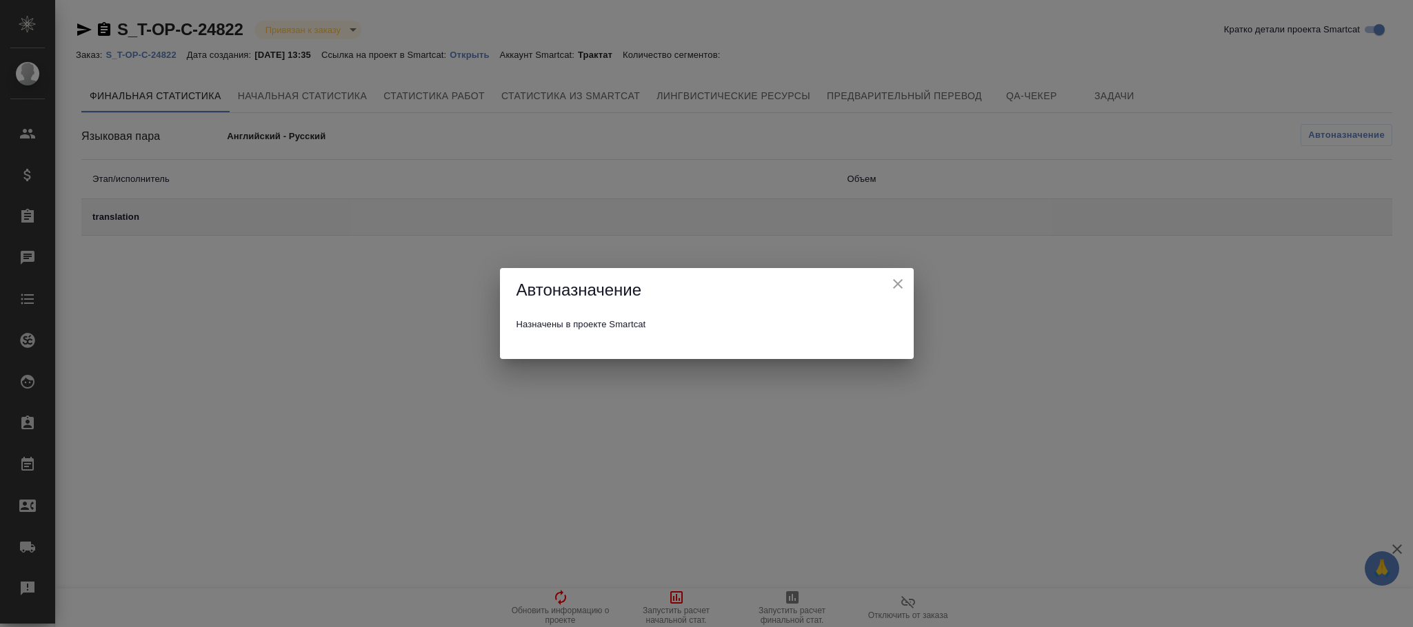
click at [900, 284] on icon "close" at bounding box center [897, 284] width 17 height 17
